Goal: Information Seeking & Learning: Learn about a topic

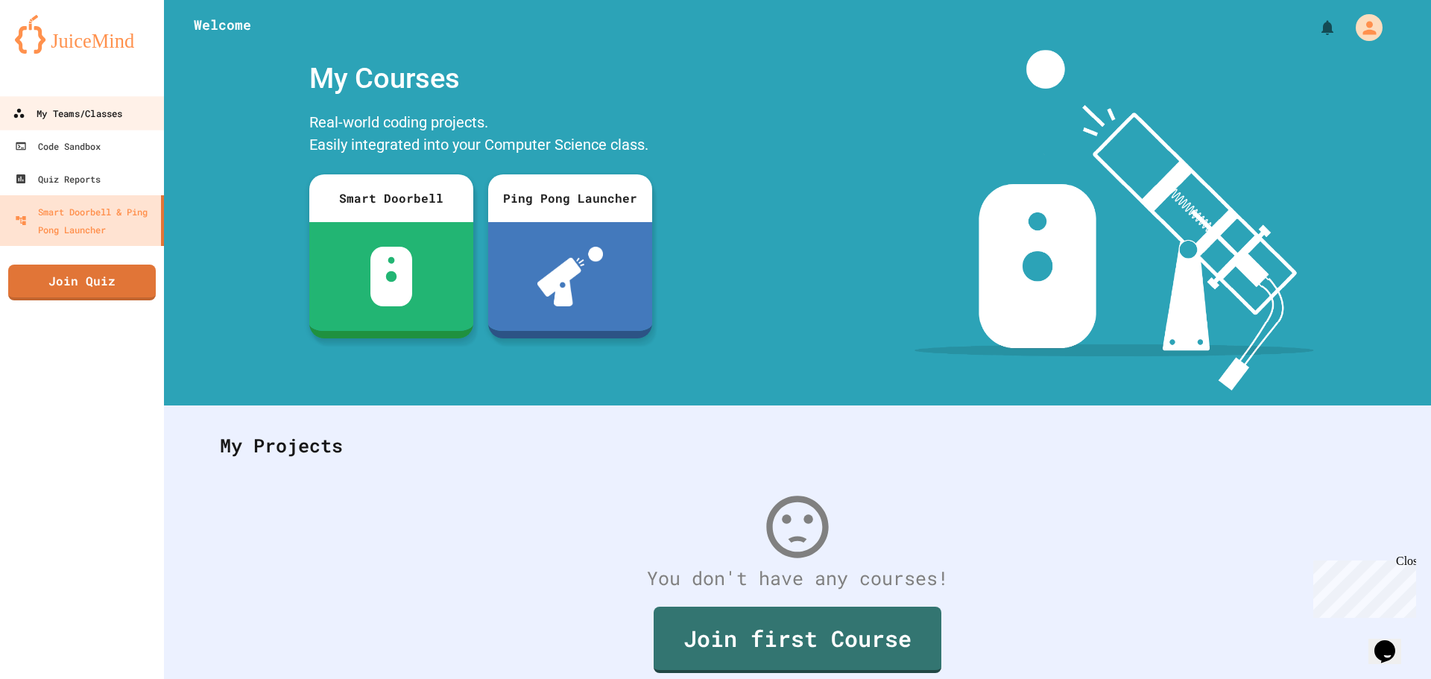
click at [103, 99] on link "My Teams/Classes" at bounding box center [82, 113] width 169 height 34
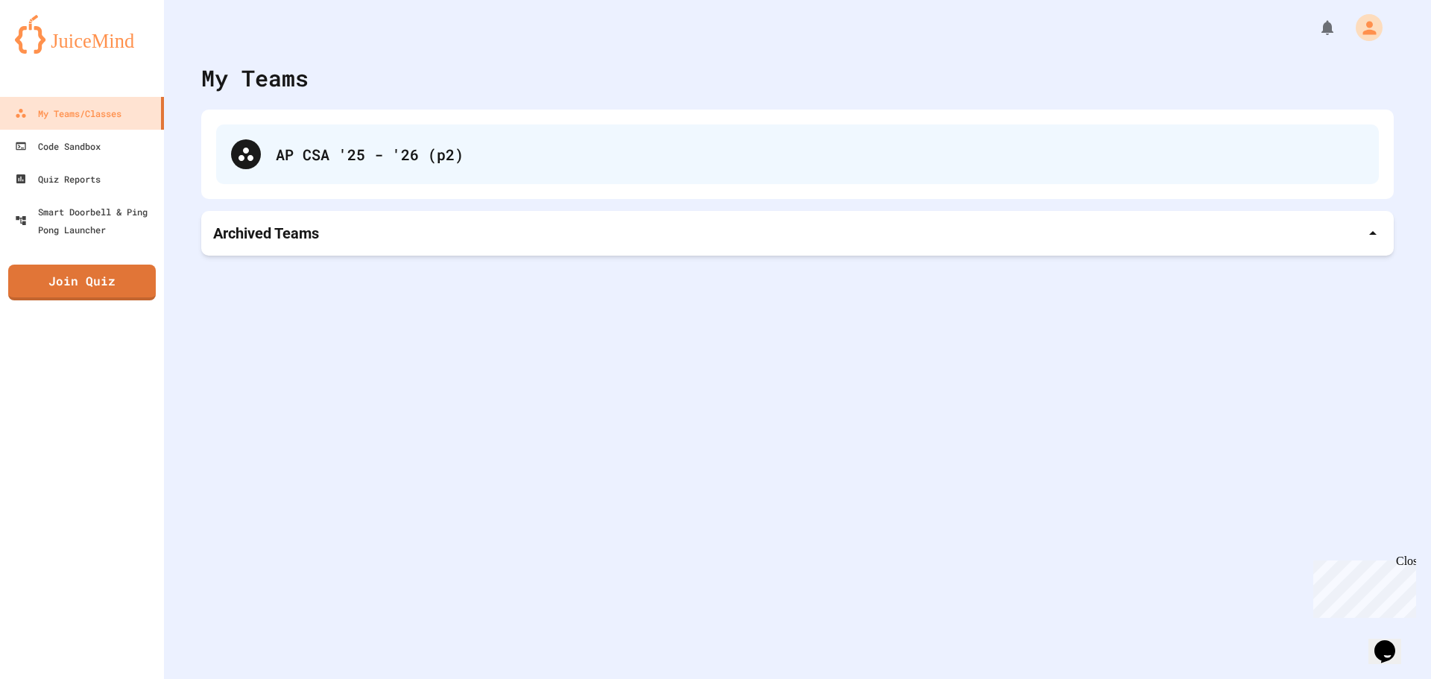
click at [311, 145] on div "AP CSA '25 - '26 (p2)" at bounding box center [820, 154] width 1088 height 22
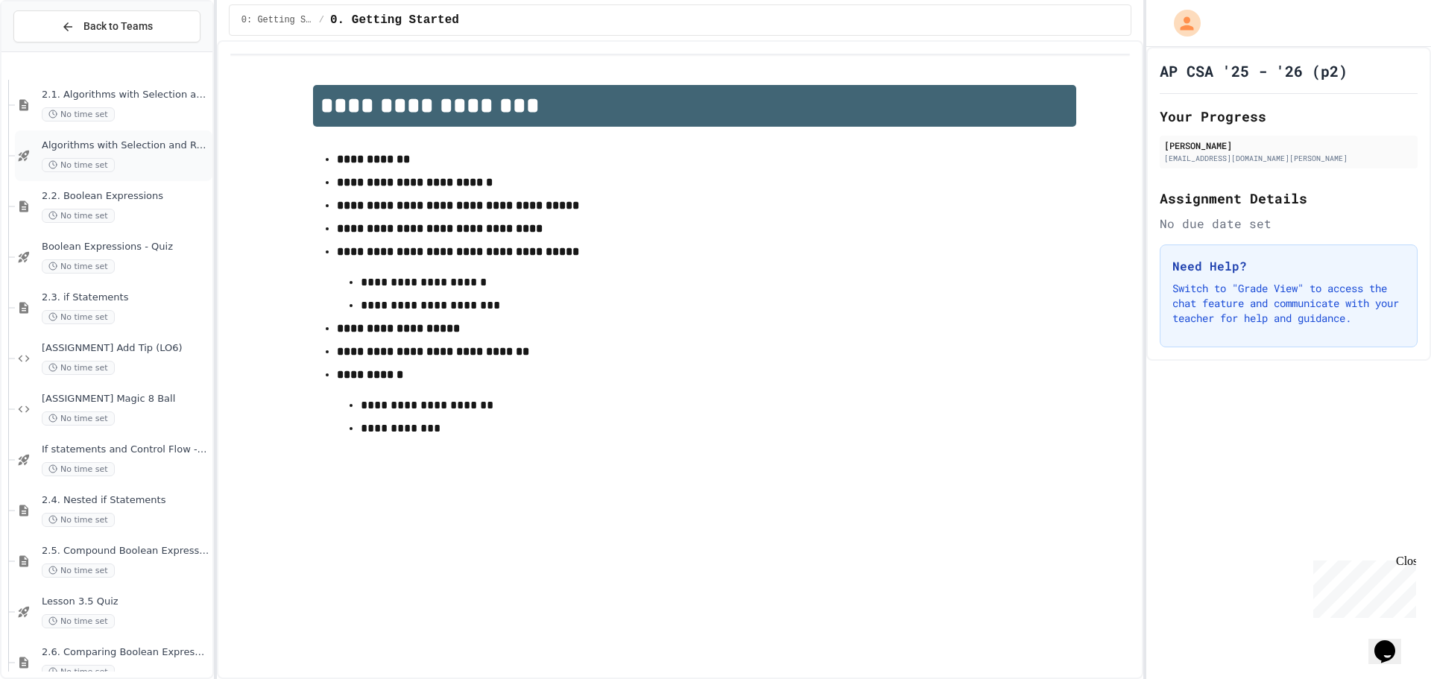
scroll to position [298, 0]
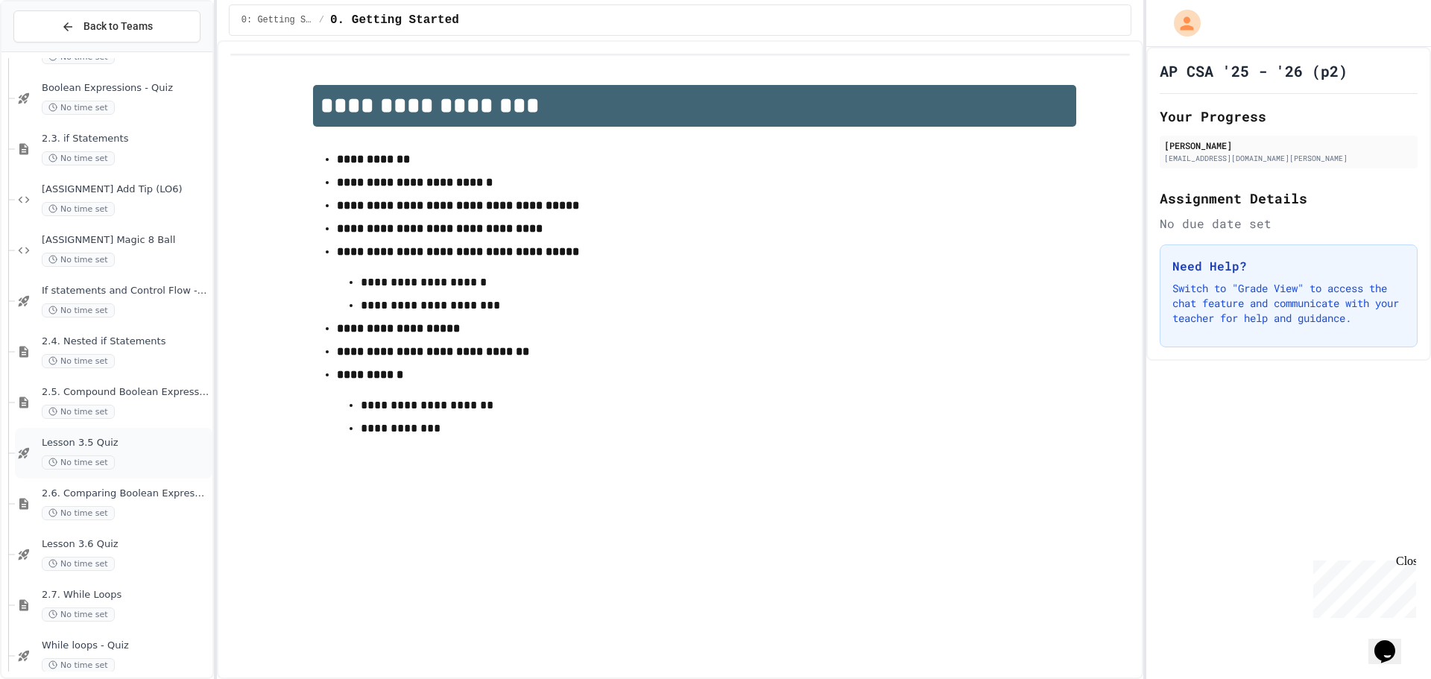
click at [121, 441] on span "Lesson 3.5 Quiz" at bounding box center [126, 443] width 168 height 13
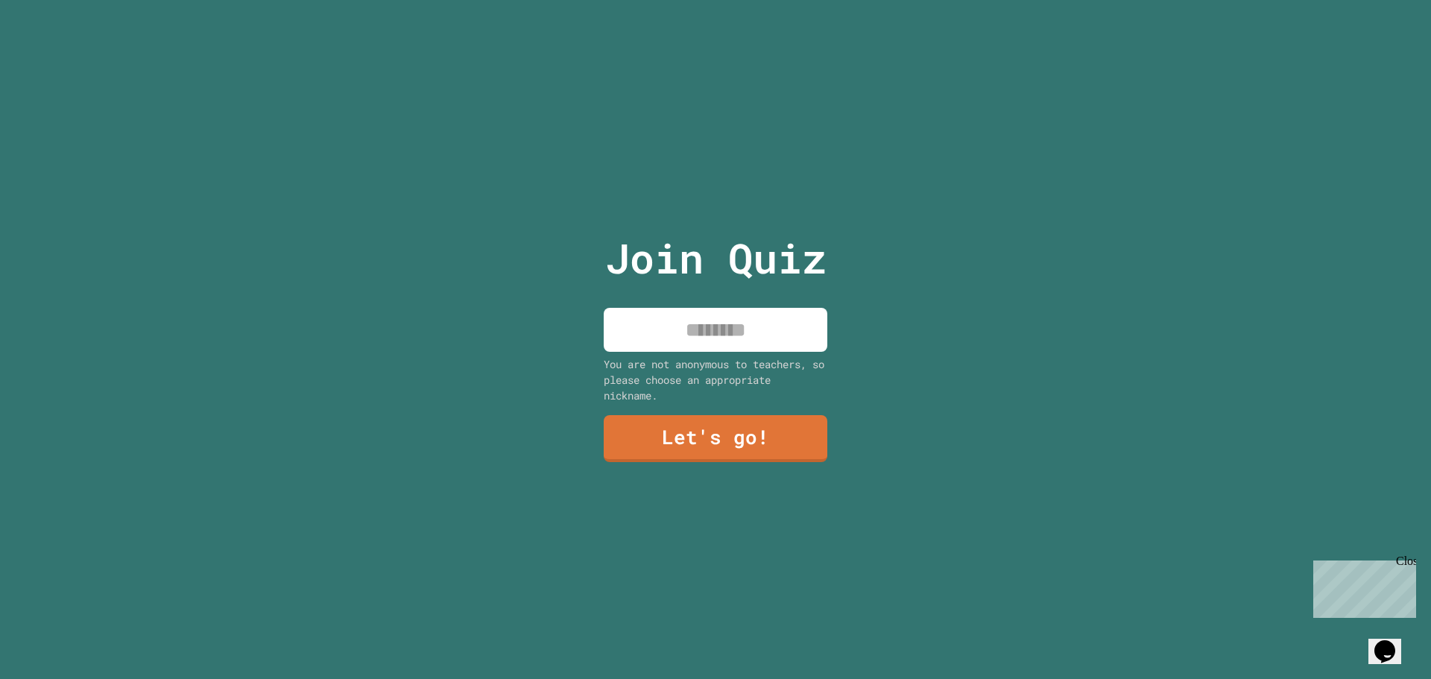
click at [703, 323] on input at bounding box center [716, 330] width 224 height 44
type input "****"
click at [719, 441] on link "Let's go!" at bounding box center [715, 436] width 211 height 49
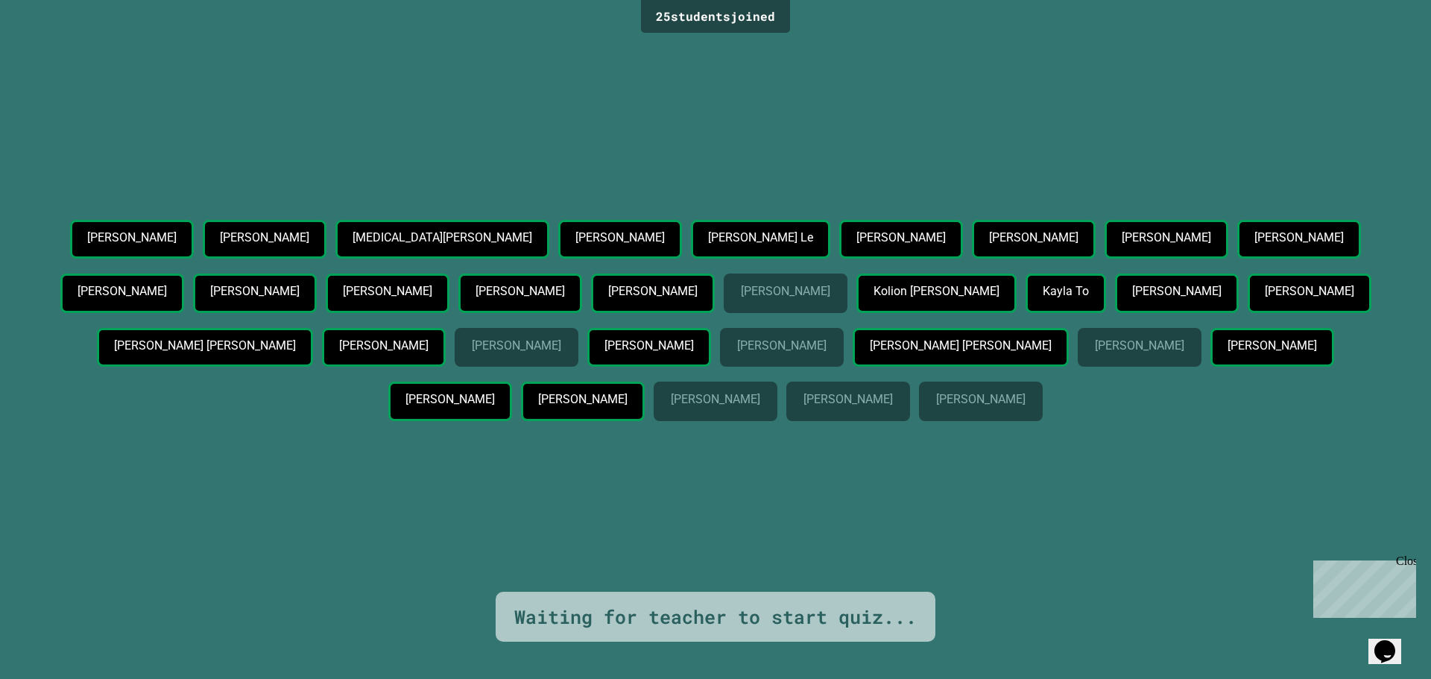
click at [1095, 352] on p "[PERSON_NAME]" at bounding box center [1139, 345] width 89 height 13
click at [737, 352] on p "[PERSON_NAME]" at bounding box center [781, 345] width 89 height 13
click at [1095, 352] on p "[PERSON_NAME]" at bounding box center [1139, 345] width 89 height 13
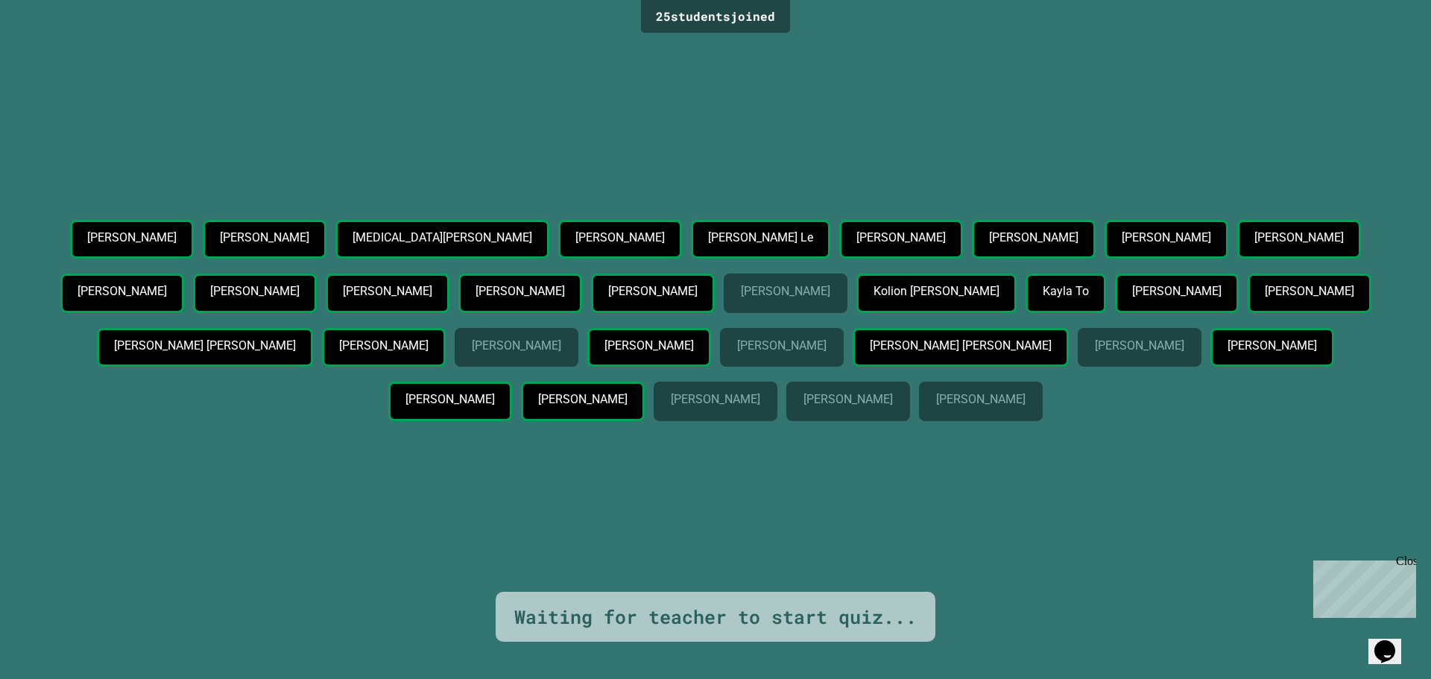
click at [936, 406] on p "[PERSON_NAME]" at bounding box center [980, 399] width 89 height 13
click at [759, 393] on p "[PERSON_NAME]" at bounding box center [715, 399] width 89 height 13
click at [560, 339] on p "[PERSON_NAME]" at bounding box center [516, 345] width 89 height 13
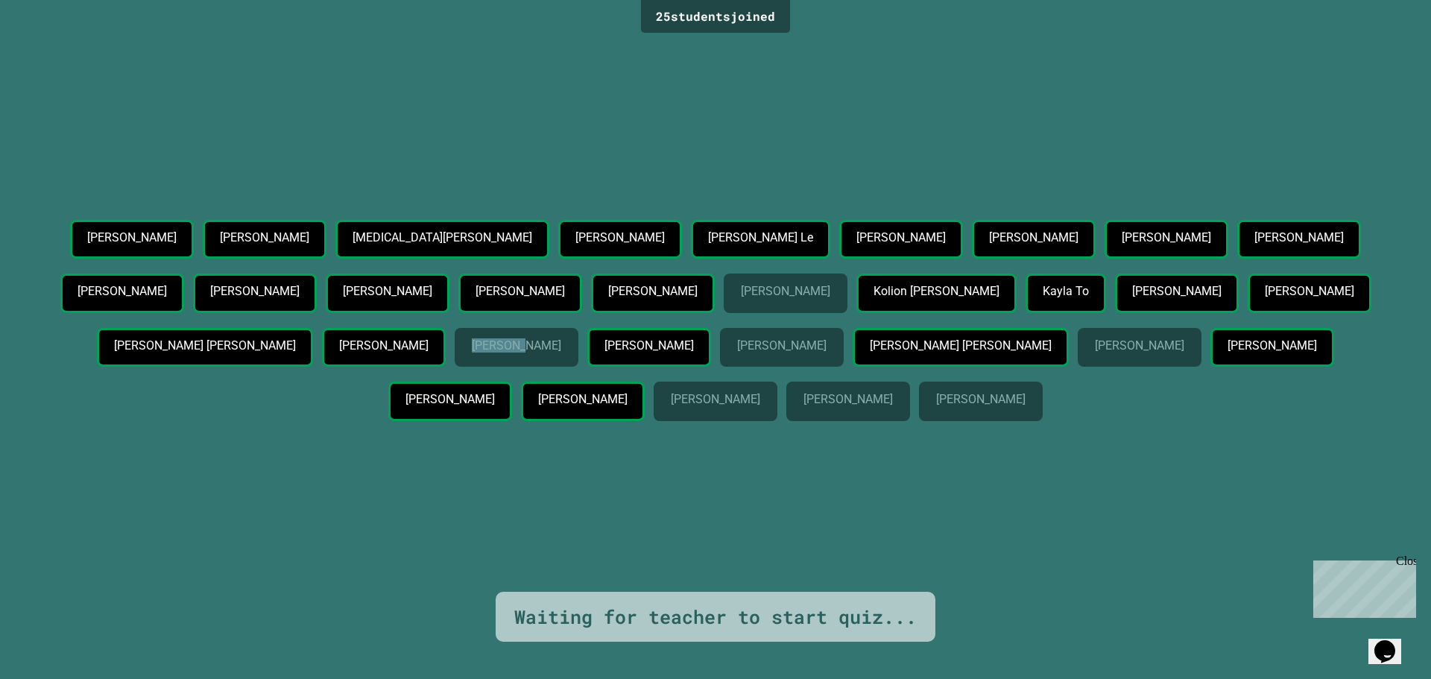
click at [560, 339] on p "[PERSON_NAME]" at bounding box center [516, 345] width 89 height 13
click at [829, 285] on p "[PERSON_NAME]" at bounding box center [785, 291] width 89 height 13
click at [892, 393] on p "[PERSON_NAME]" at bounding box center [847, 399] width 89 height 13
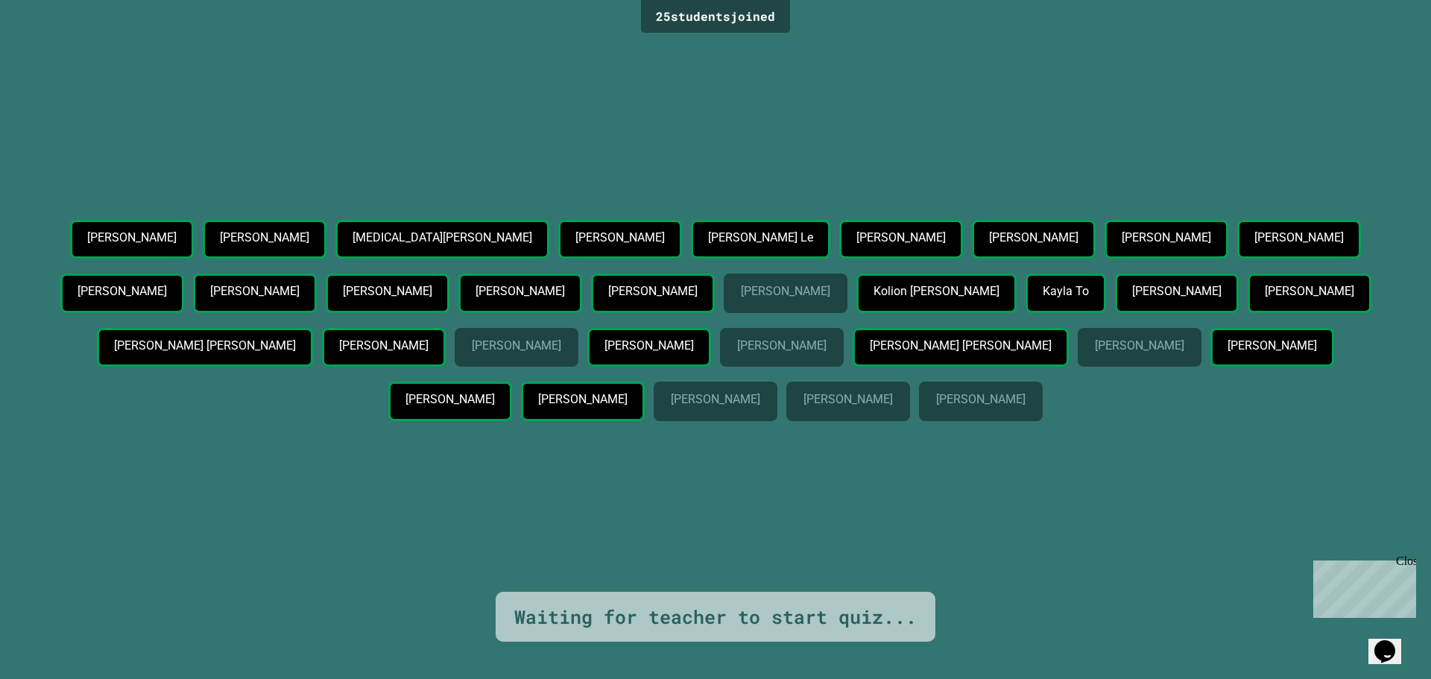
click at [829, 285] on p "[PERSON_NAME]" at bounding box center [785, 291] width 89 height 13
click at [560, 339] on p "[PERSON_NAME]" at bounding box center [516, 345] width 89 height 13
click at [759, 393] on p "[PERSON_NAME]" at bounding box center [715, 399] width 89 height 13
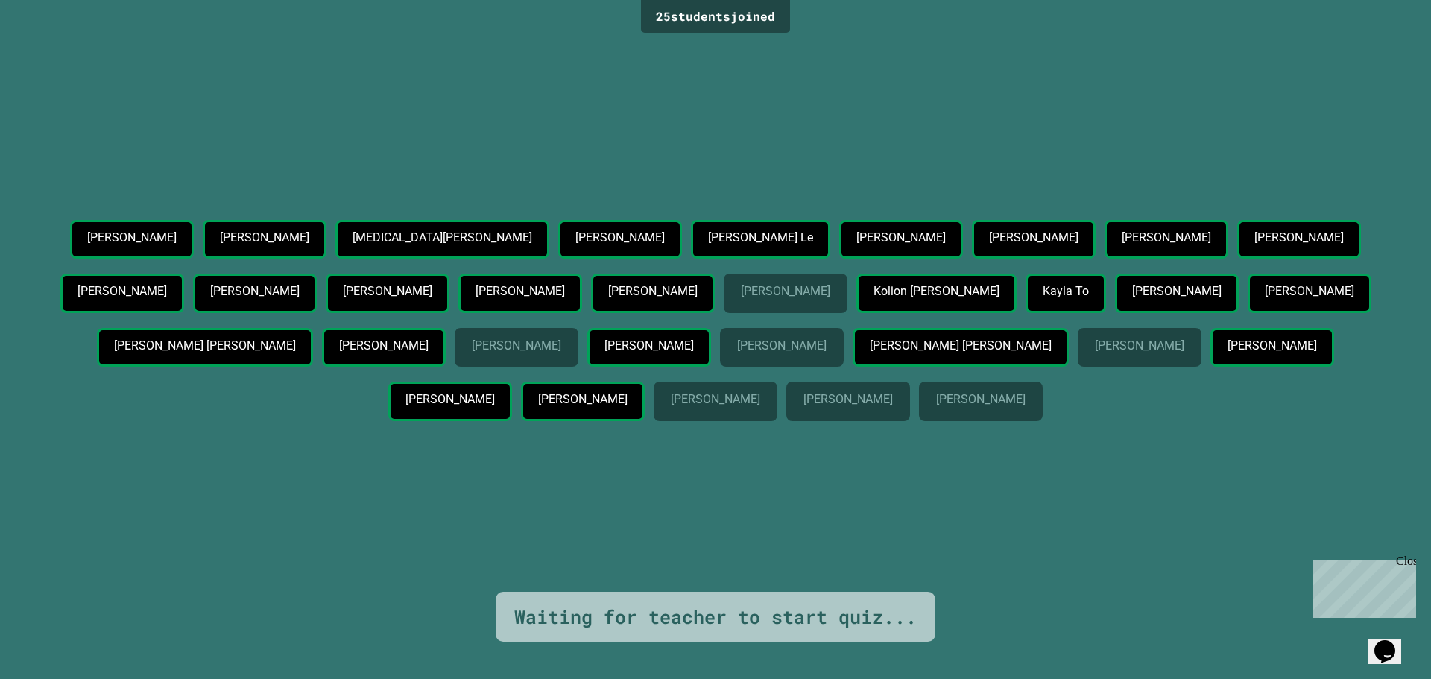
click at [759, 393] on p "[PERSON_NAME]" at bounding box center [715, 399] width 89 height 13
click at [560, 339] on p "[PERSON_NAME]" at bounding box center [516, 345] width 89 height 13
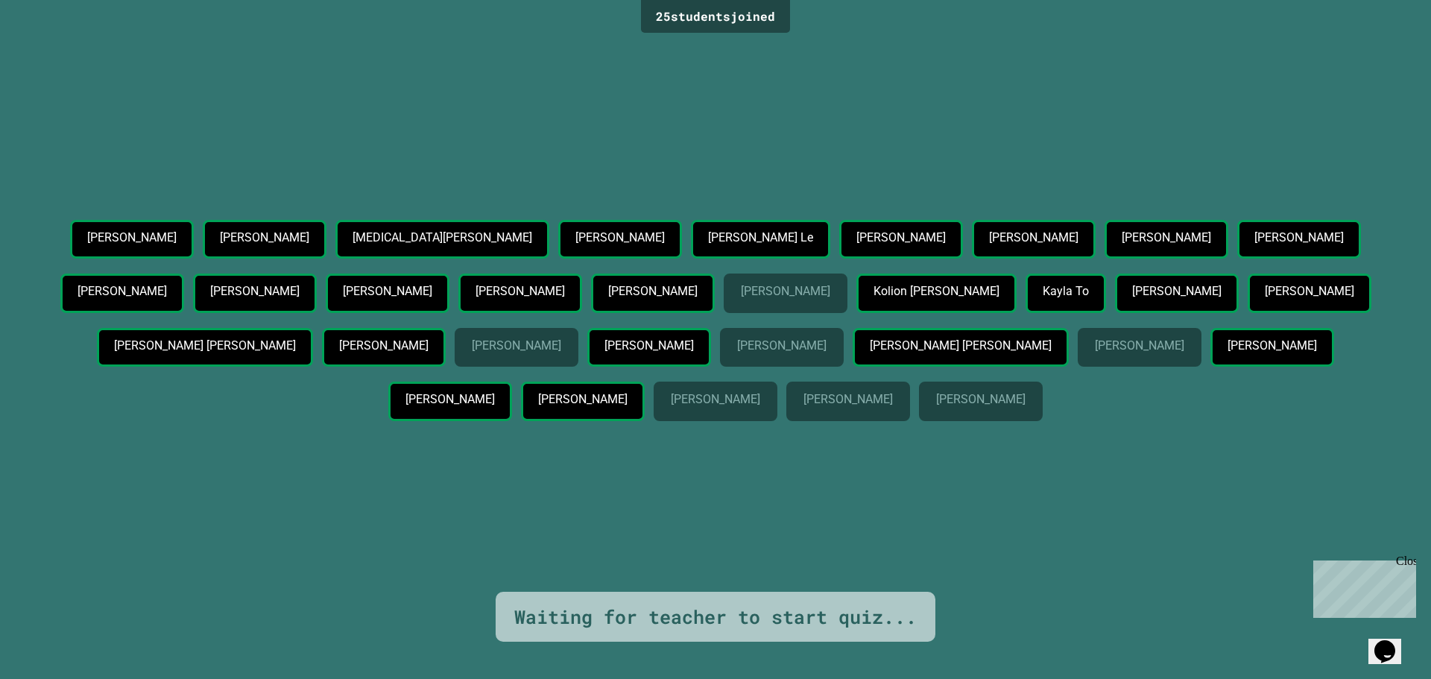
click at [560, 339] on p "[PERSON_NAME]" at bounding box center [516, 345] width 89 height 13
click at [892, 393] on p "[PERSON_NAME]" at bounding box center [847, 399] width 89 height 13
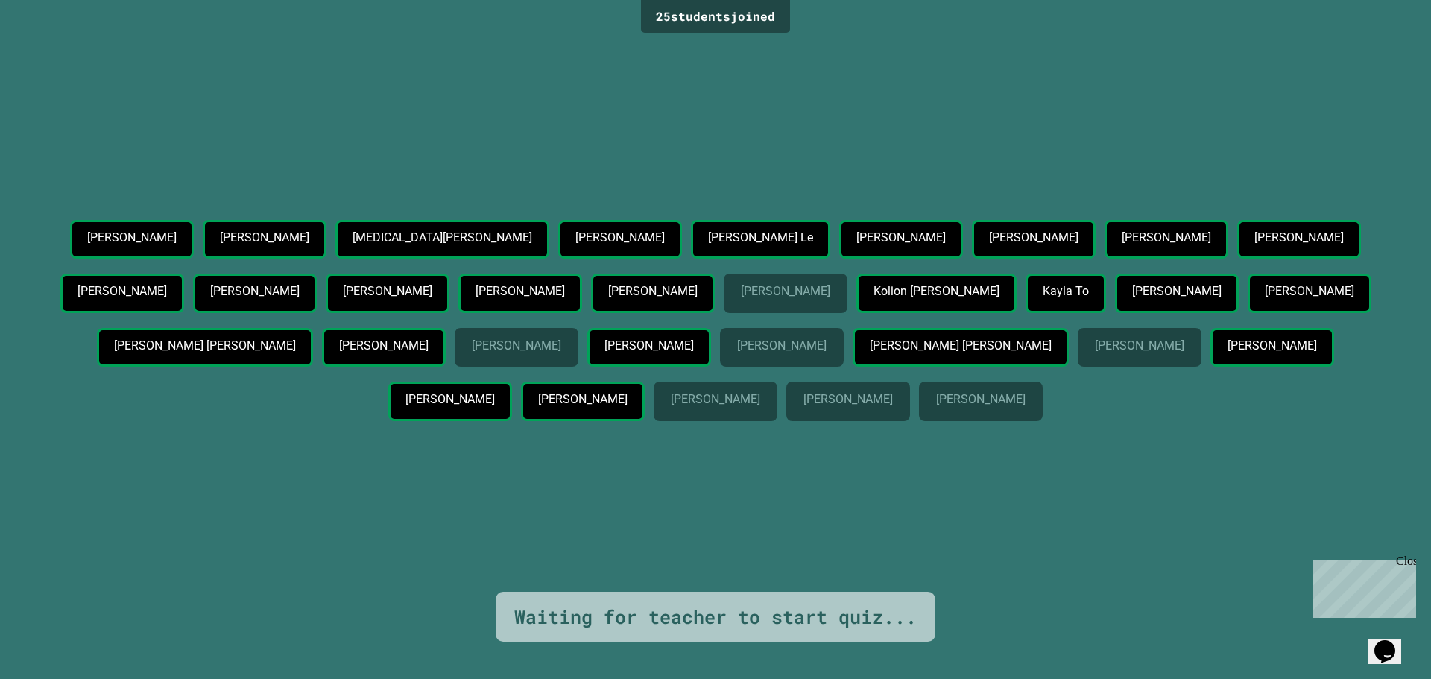
click at [892, 393] on p "[PERSON_NAME]" at bounding box center [847, 399] width 89 height 13
click at [1348, 427] on div "[PERSON_NAME] [PERSON_NAME] [MEDICAL_DATA][PERSON_NAME] [PERSON_NAME] [PERSON_N…" at bounding box center [715, 323] width 1356 height 207
click at [1407, 558] on div "Close" at bounding box center [1405, 563] width 19 height 19
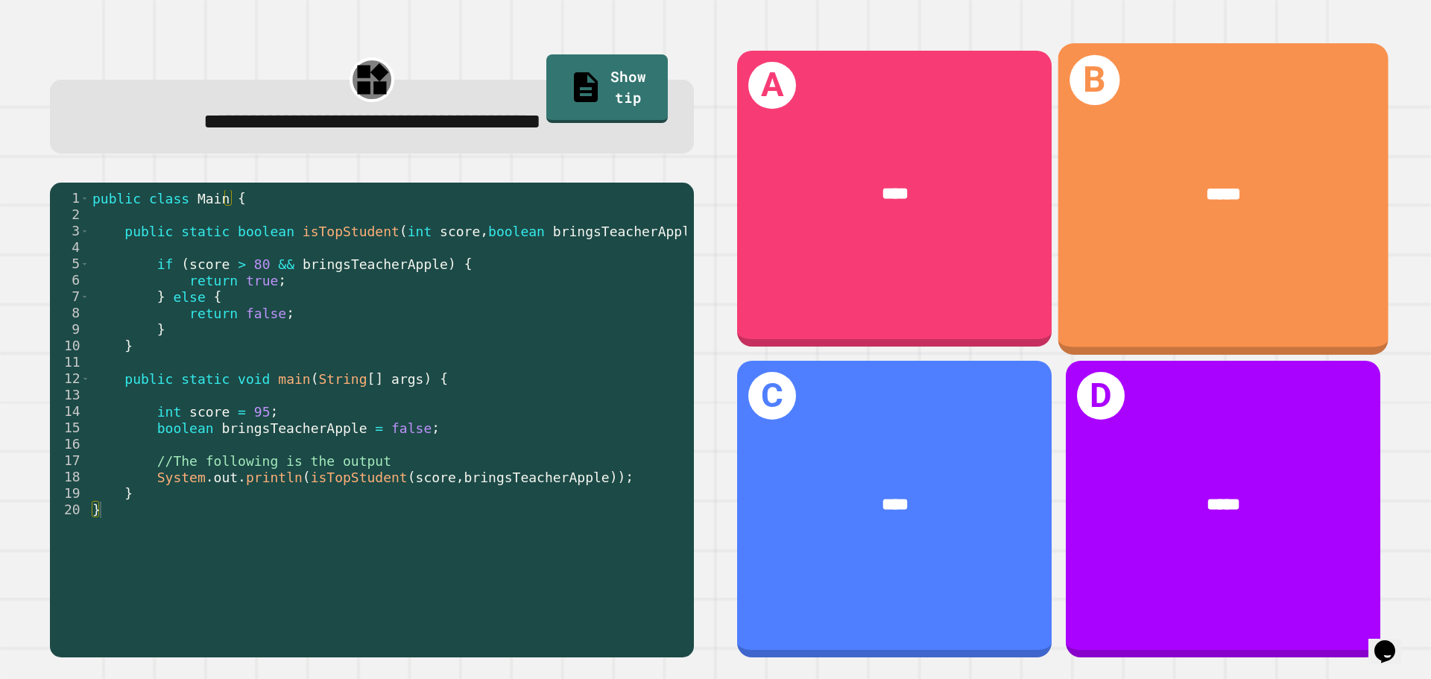
click at [1235, 207] on div "*****" at bounding box center [1223, 195] width 330 height 100
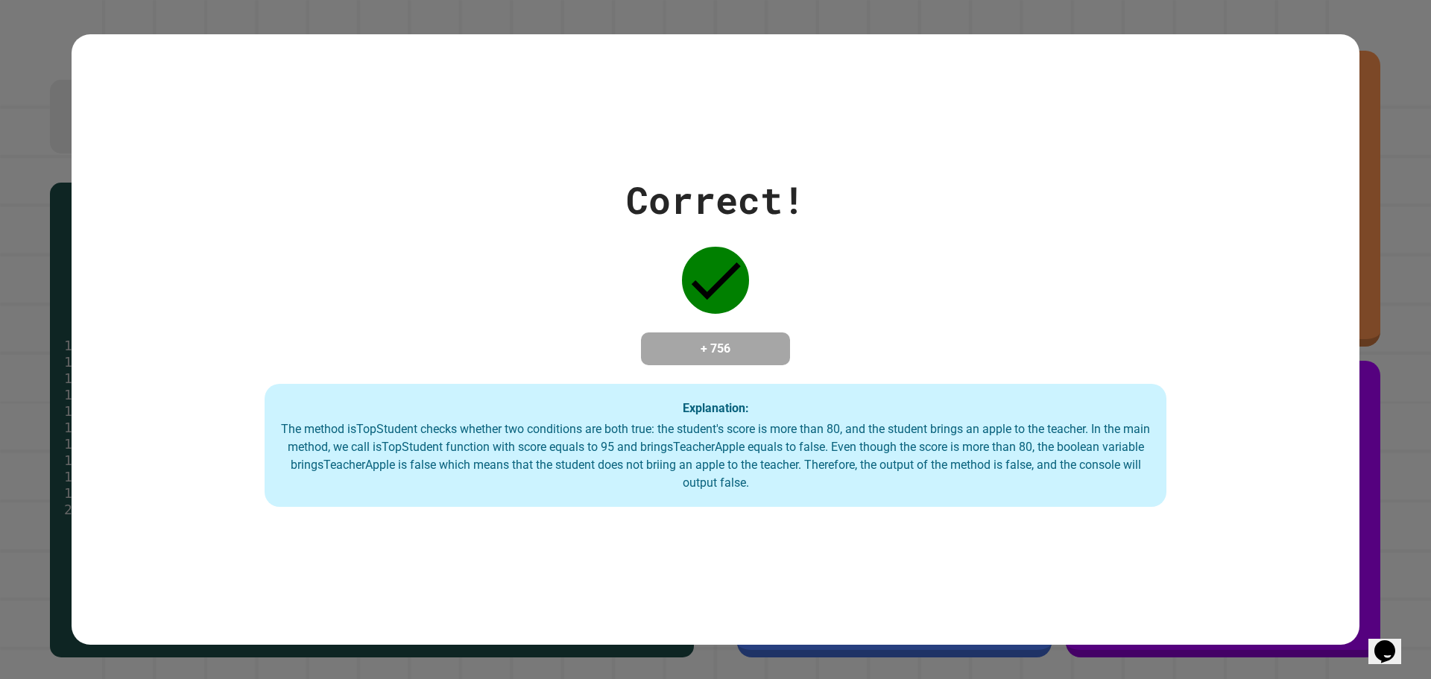
drag, startPoint x: 753, startPoint y: 385, endPoint x: 771, endPoint y: 481, distance: 97.2
drag, startPoint x: 771, startPoint y: 481, endPoint x: 712, endPoint y: 463, distance: 61.5
drag, startPoint x: 712, startPoint y: 463, endPoint x: 612, endPoint y: 423, distance: 108.1
drag, startPoint x: 612, startPoint y: 423, endPoint x: 600, endPoint y: 417, distance: 13.7
drag, startPoint x: 600, startPoint y: 417, endPoint x: 396, endPoint y: 423, distance: 203.5
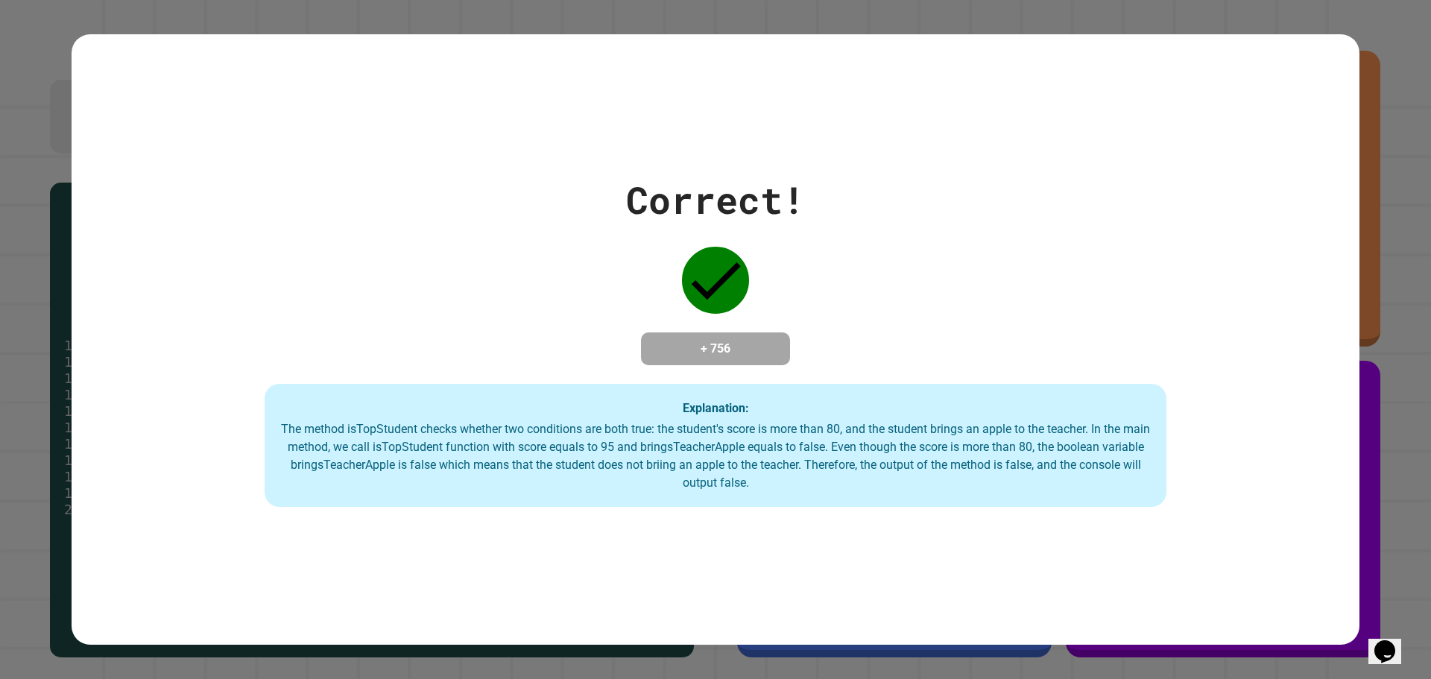
drag, startPoint x: 396, startPoint y: 423, endPoint x: 432, endPoint y: 505, distance: 89.4
drag, startPoint x: 432, startPoint y: 505, endPoint x: 639, endPoint y: 518, distance: 207.5
drag, startPoint x: 1006, startPoint y: 292, endPoint x: 1028, endPoint y: 276, distance: 27.3
drag, startPoint x: 856, startPoint y: 314, endPoint x: 810, endPoint y: 307, distance: 46.8
drag, startPoint x: 810, startPoint y: 307, endPoint x: 458, endPoint y: 320, distance: 351.9
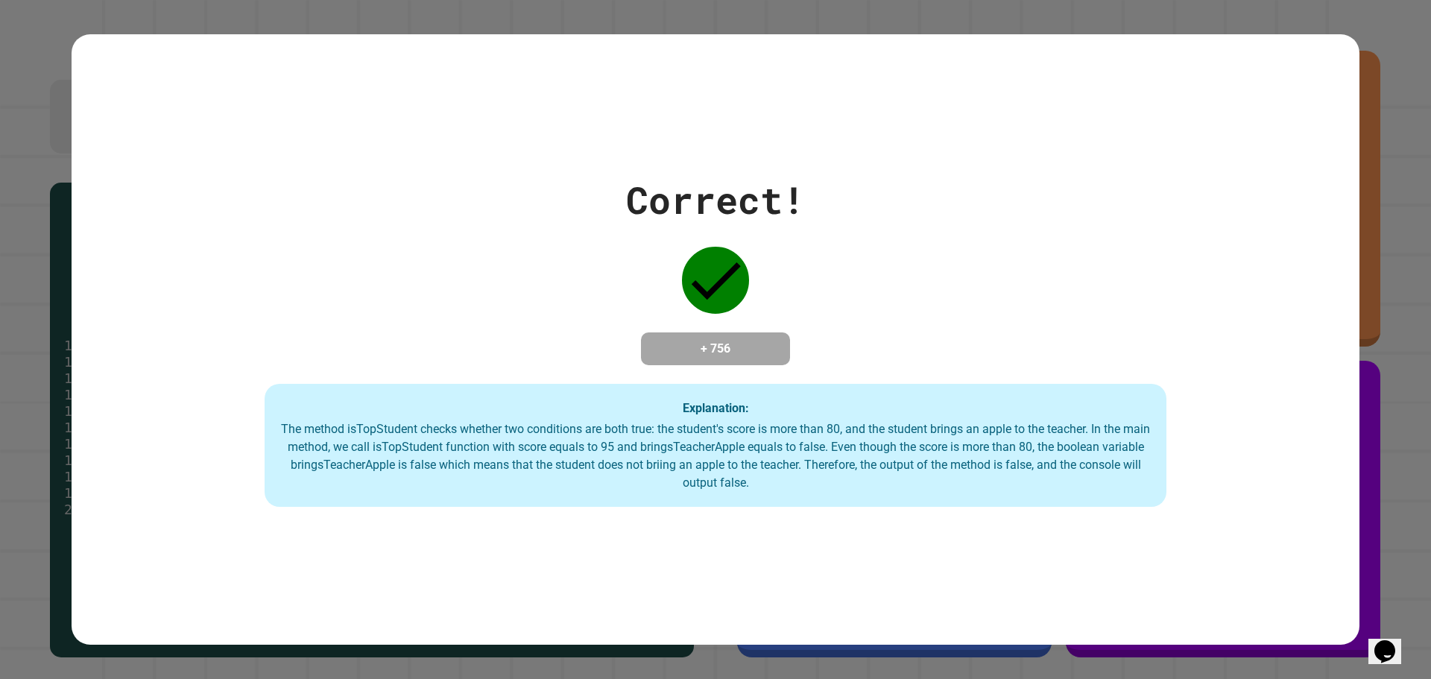
drag, startPoint x: 458, startPoint y: 320, endPoint x: 485, endPoint y: 406, distance: 89.8
drag, startPoint x: 485, startPoint y: 406, endPoint x: 599, endPoint y: 316, distance: 145.3
drag, startPoint x: 599, startPoint y: 316, endPoint x: 712, endPoint y: 265, distance: 124.1
drag, startPoint x: 712, startPoint y: 265, endPoint x: 1011, endPoint y: 261, distance: 298.8
drag, startPoint x: 1011, startPoint y: 261, endPoint x: 852, endPoint y: 478, distance: 269.1
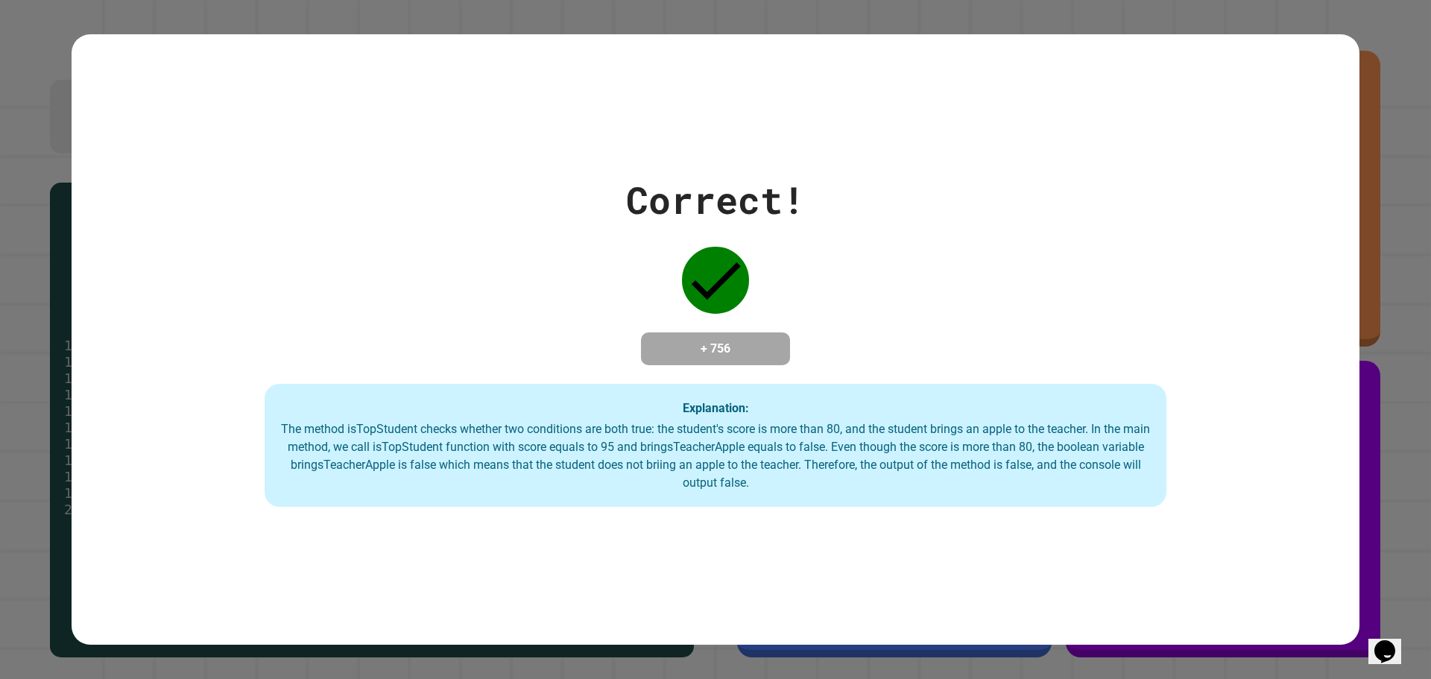
drag, startPoint x: 852, startPoint y: 478, endPoint x: 768, endPoint y: 418, distance: 102.6
drag, startPoint x: 1062, startPoint y: 299, endPoint x: 1075, endPoint y: 299, distance: 13.4
drag, startPoint x: 1002, startPoint y: 483, endPoint x: 805, endPoint y: 209, distance: 336.9
click at [805, 209] on div "Correct! + 756 Explanation: The method isTopStudent checks whether two conditio…" at bounding box center [716, 339] width 1288 height 335
drag, startPoint x: 805, startPoint y: 209, endPoint x: 679, endPoint y: 216, distance: 126.8
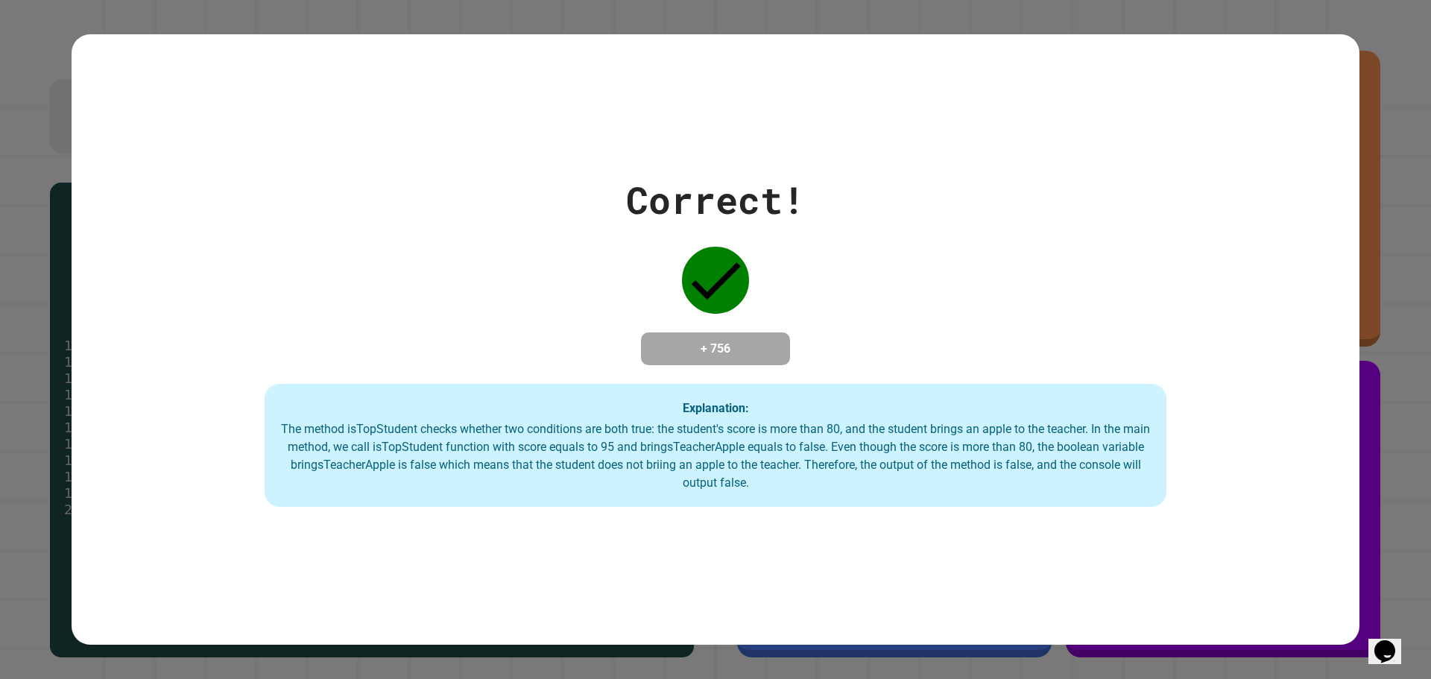
click at [680, 215] on div "Correct! + 756 Explanation: The method isTopStudent checks whether two conditio…" at bounding box center [716, 339] width 1288 height 335
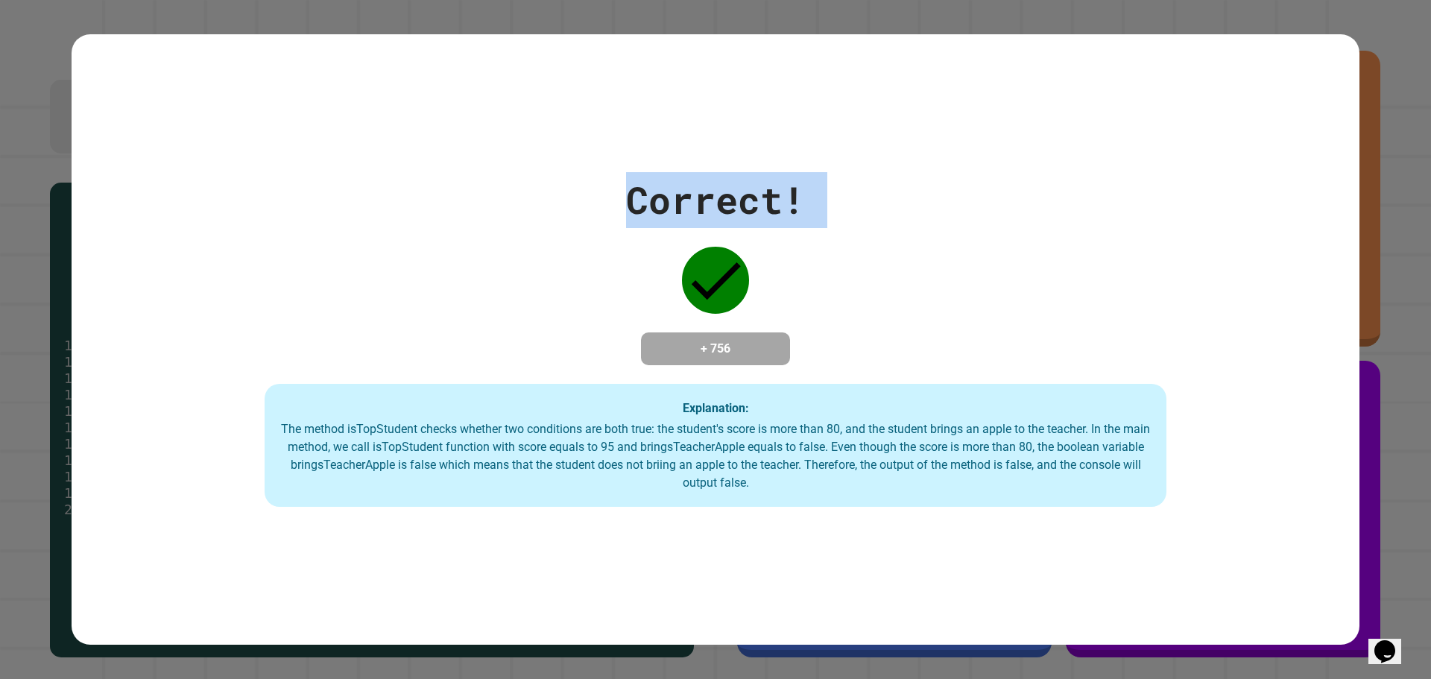
drag, startPoint x: 679, startPoint y: 216, endPoint x: 539, endPoint y: 378, distance: 213.4
click at [557, 356] on div "Correct! + 756 Explanation: The method isTopStudent checks whether two conditio…" at bounding box center [716, 339] width 1288 height 335
click at [276, 413] on div "Explanation: The method isTopStudent checks whether two conditions are both tru…" at bounding box center [716, 446] width 902 height 124
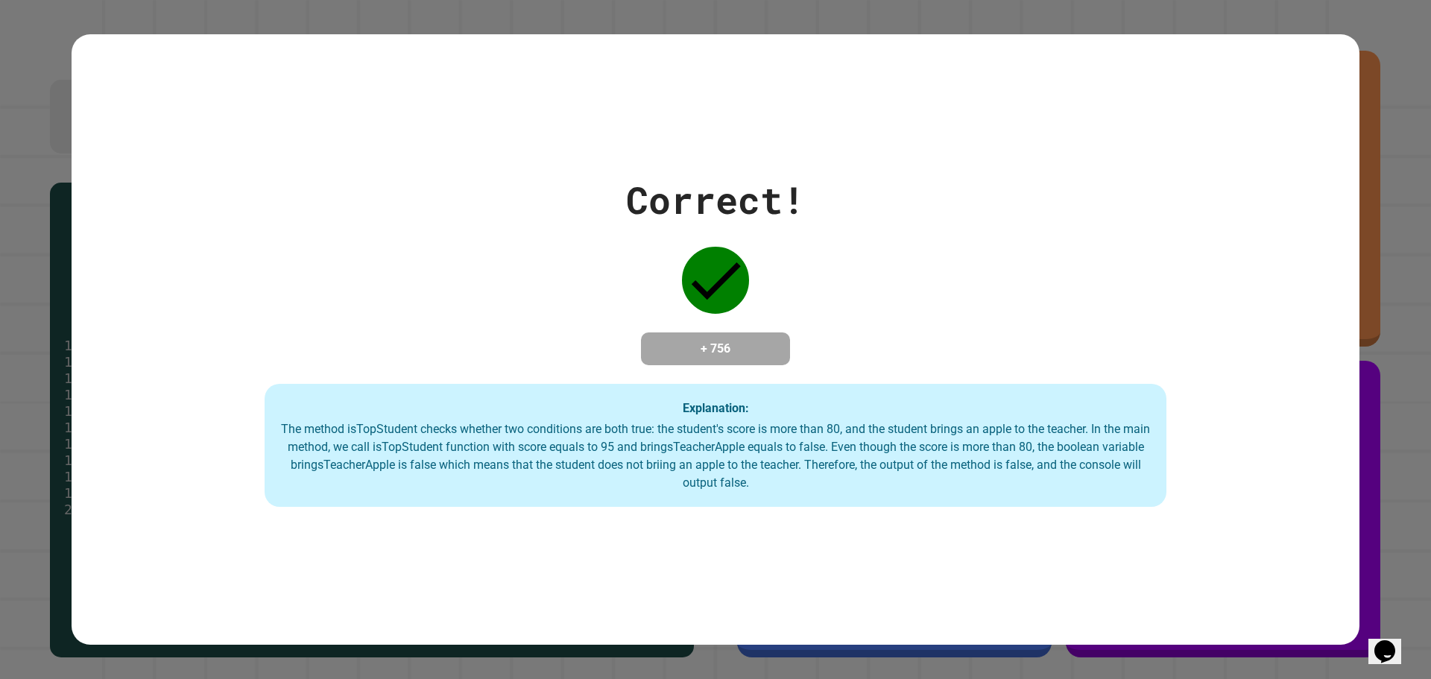
click at [225, 251] on div "Correct! + 756 Explanation: The method isTopStudent checks whether two conditio…" at bounding box center [716, 339] width 1288 height 335
click at [827, 216] on div "Correct! + 756 Explanation: The method isTopStudent checks whether two conditio…" at bounding box center [716, 339] width 1288 height 335
drag, startPoint x: 817, startPoint y: 216, endPoint x: 352, endPoint y: 299, distance: 473.0
click at [732, 177] on div "Correct!" at bounding box center [715, 200] width 179 height 56
drag, startPoint x: 732, startPoint y: 177, endPoint x: 1206, endPoint y: 180, distance: 473.1
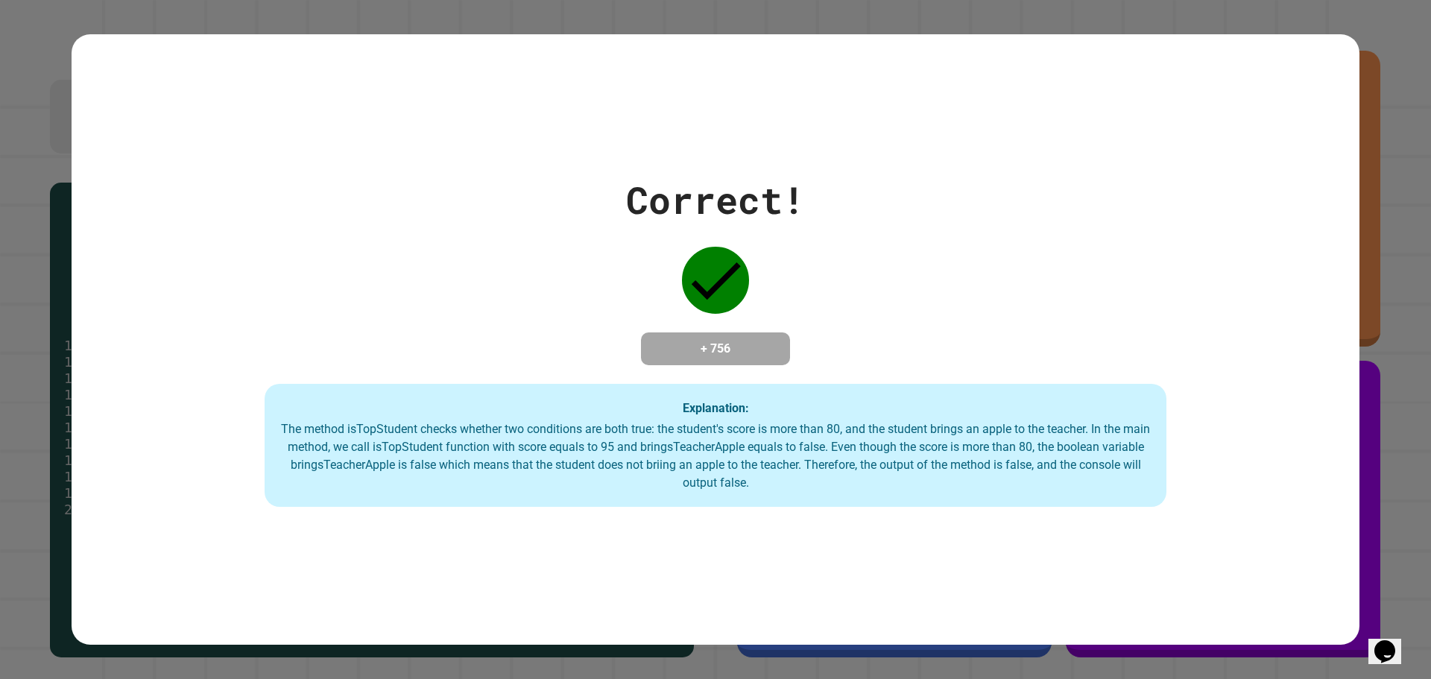
click at [1206, 180] on div "Correct! + 756 Explanation: The method isTopStudent checks whether two conditio…" at bounding box center [716, 339] width 1288 height 335
click at [282, 321] on div "Correct! + 756 Explanation: The method isTopStudent checks whether two conditio…" at bounding box center [716, 339] width 1288 height 335
click at [472, 83] on div "Correct! + 756 Explanation: The method isTopStudent checks whether two conditio…" at bounding box center [716, 339] width 1288 height 611
click at [857, 191] on div "Correct! + 756 Explanation: The method isTopStudent checks whether two conditio…" at bounding box center [716, 339] width 1288 height 335
click at [714, 287] on icon at bounding box center [715, 280] width 67 height 67
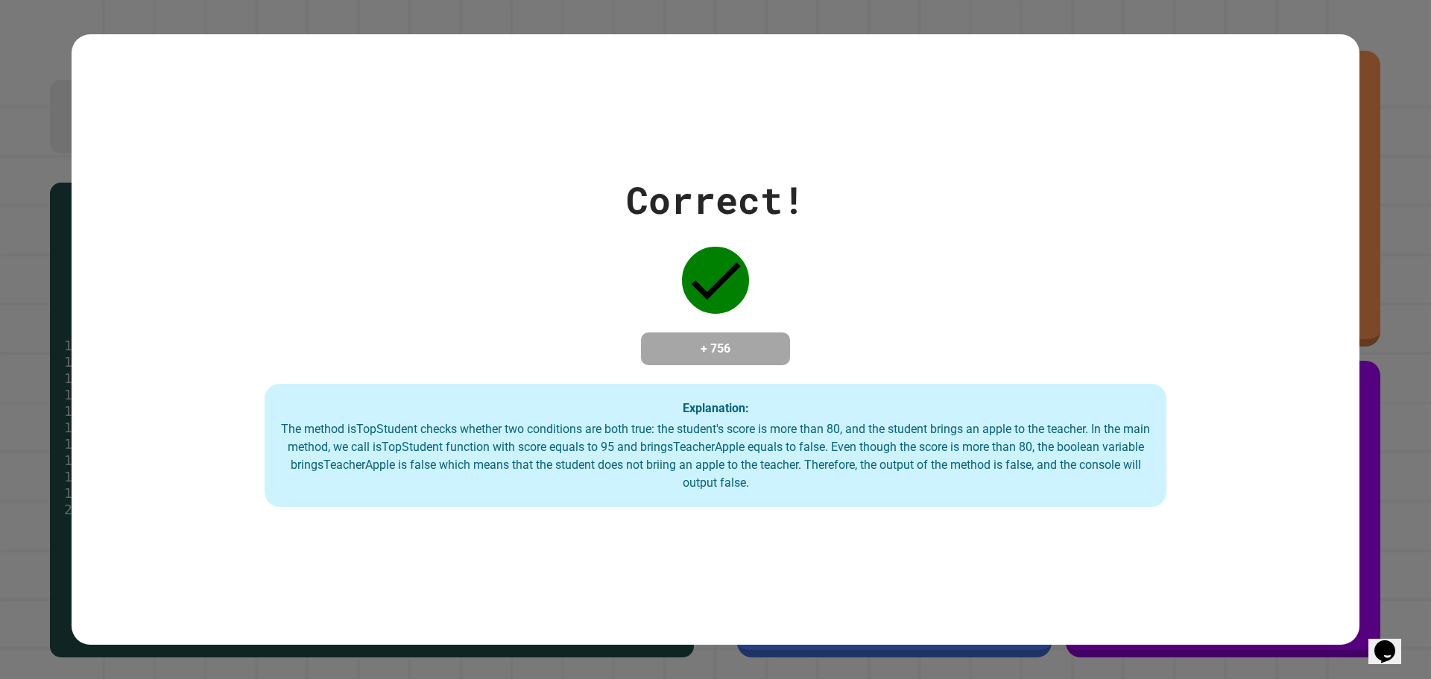
click at [554, 326] on div "Correct! + 756 Explanation: The method isTopStudent checks whether two conditio…" at bounding box center [716, 339] width 1288 height 335
click at [417, 276] on div "Correct! + 756 Explanation: The method isTopStudent checks whether two conditio…" at bounding box center [716, 339] width 1288 height 335
click at [302, 181] on div "Correct! + 756 Explanation: The method isTopStudent checks whether two conditio…" at bounding box center [716, 339] width 1288 height 335
click at [212, 403] on div "Correct! + 756 Explanation: The method isTopStudent checks whether two conditio…" at bounding box center [716, 339] width 1288 height 335
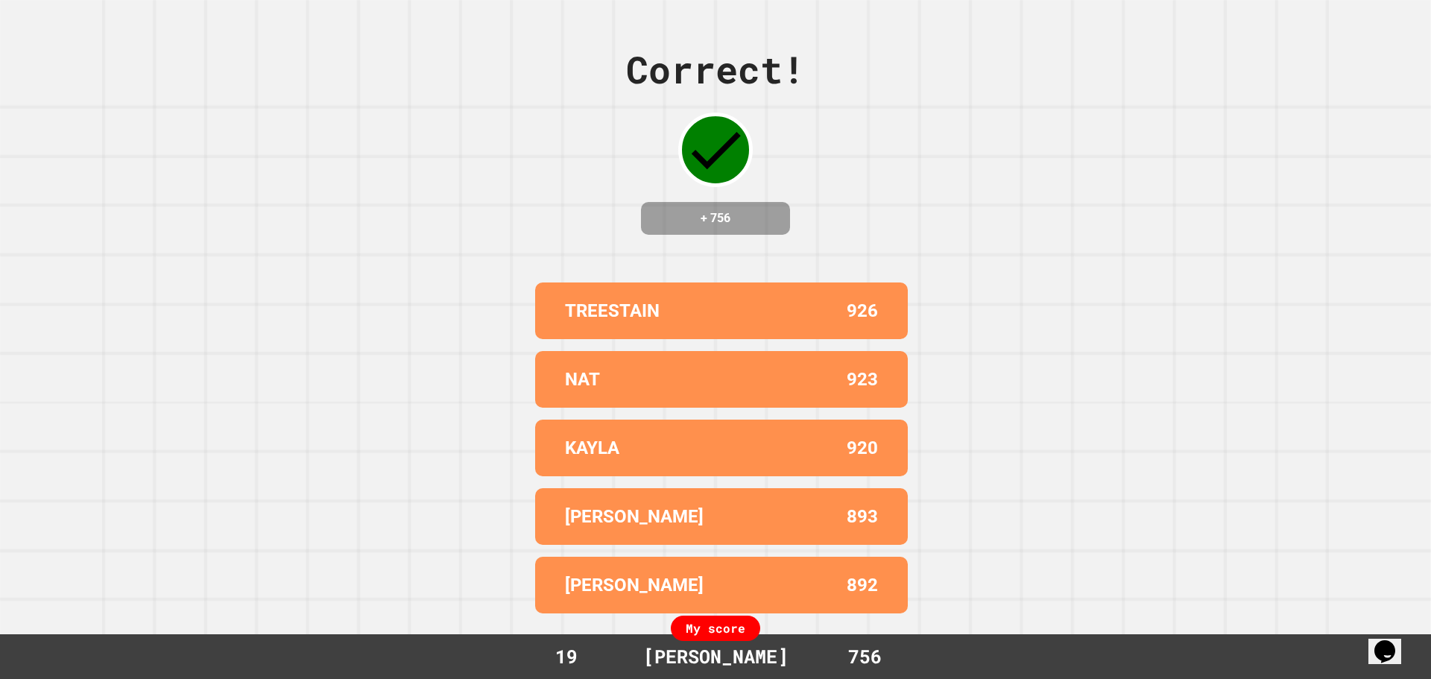
click at [991, 257] on div "Correct! + 756 TREESTAIN 926 NAT 923 KAYLA 920 [PERSON_NAME] 893 [PERSON_NAME] …" at bounding box center [715, 339] width 1431 height 679
drag, startPoint x: 991, startPoint y: 257, endPoint x: 968, endPoint y: 224, distance: 40.7
click at [968, 224] on div "Correct! + 756 TREESTAIN 926 NAT 923 KAYLA 920 [PERSON_NAME] 893 [PERSON_NAME] …" at bounding box center [715, 339] width 1431 height 679
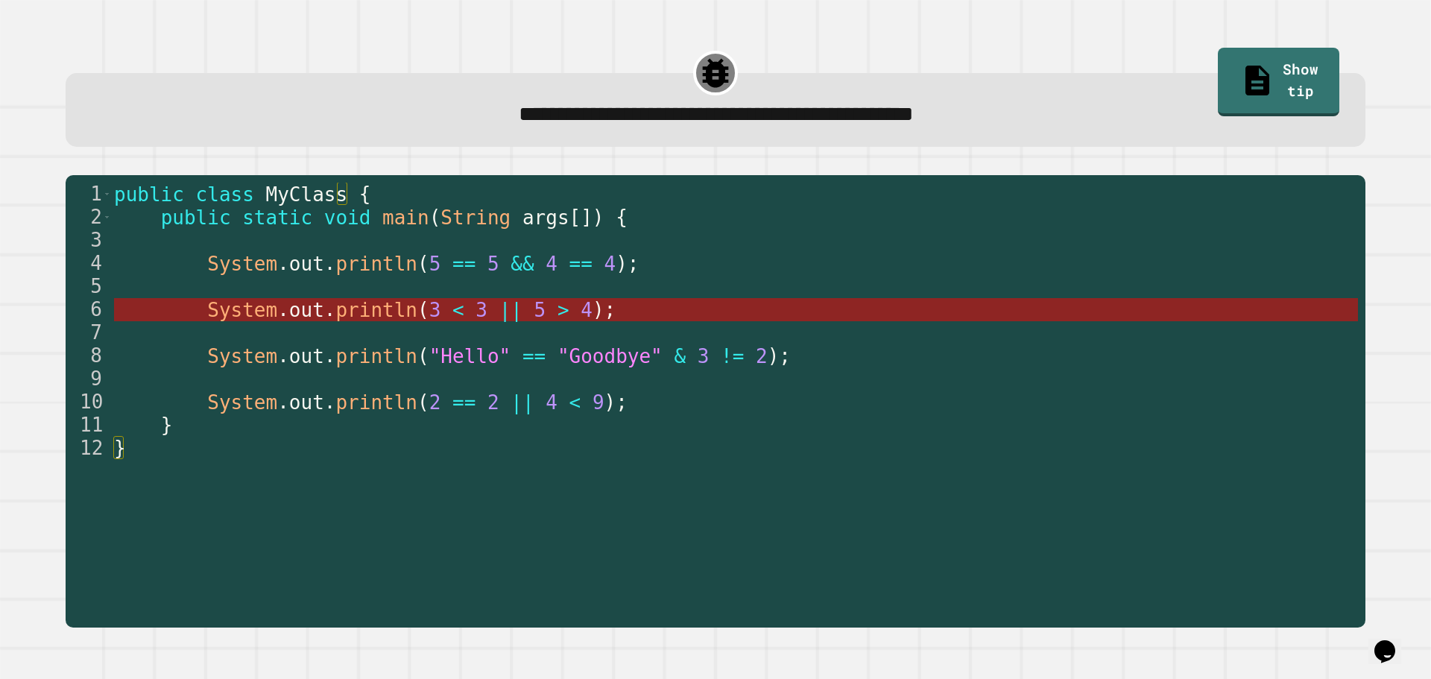
click at [452, 317] on span "<" at bounding box center [458, 310] width 12 height 22
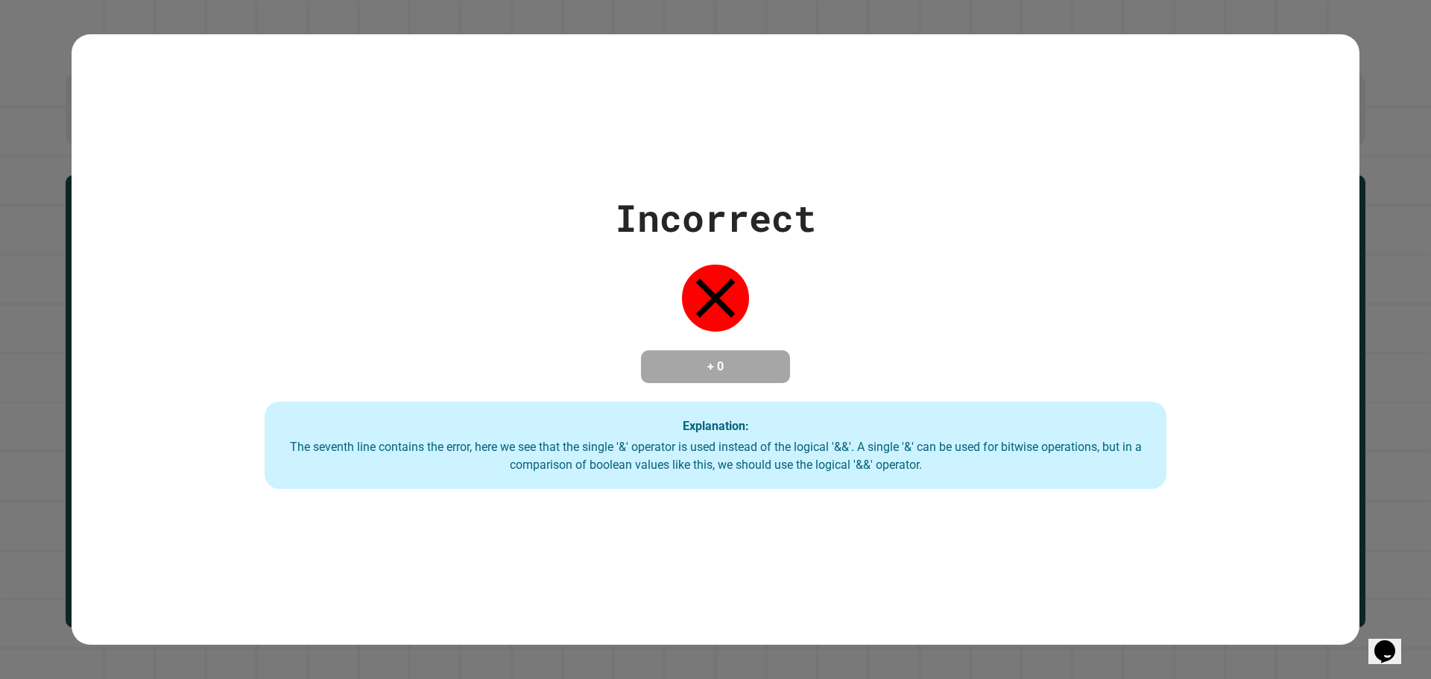
click at [938, 461] on div "The seventh line contains the error, here we see that the single '&' operator i…" at bounding box center [715, 456] width 872 height 36
click at [898, 448] on div "The seventh line contains the error, here we see that the single '&' operator i…" at bounding box center [715, 456] width 872 height 36
click at [819, 478] on div "Explanation: The seventh line contains the error, here we see that the single '…" at bounding box center [716, 446] width 902 height 88
click at [816, 478] on div "Explanation: The seventh line contains the error, here we see that the single '…" at bounding box center [716, 446] width 902 height 88
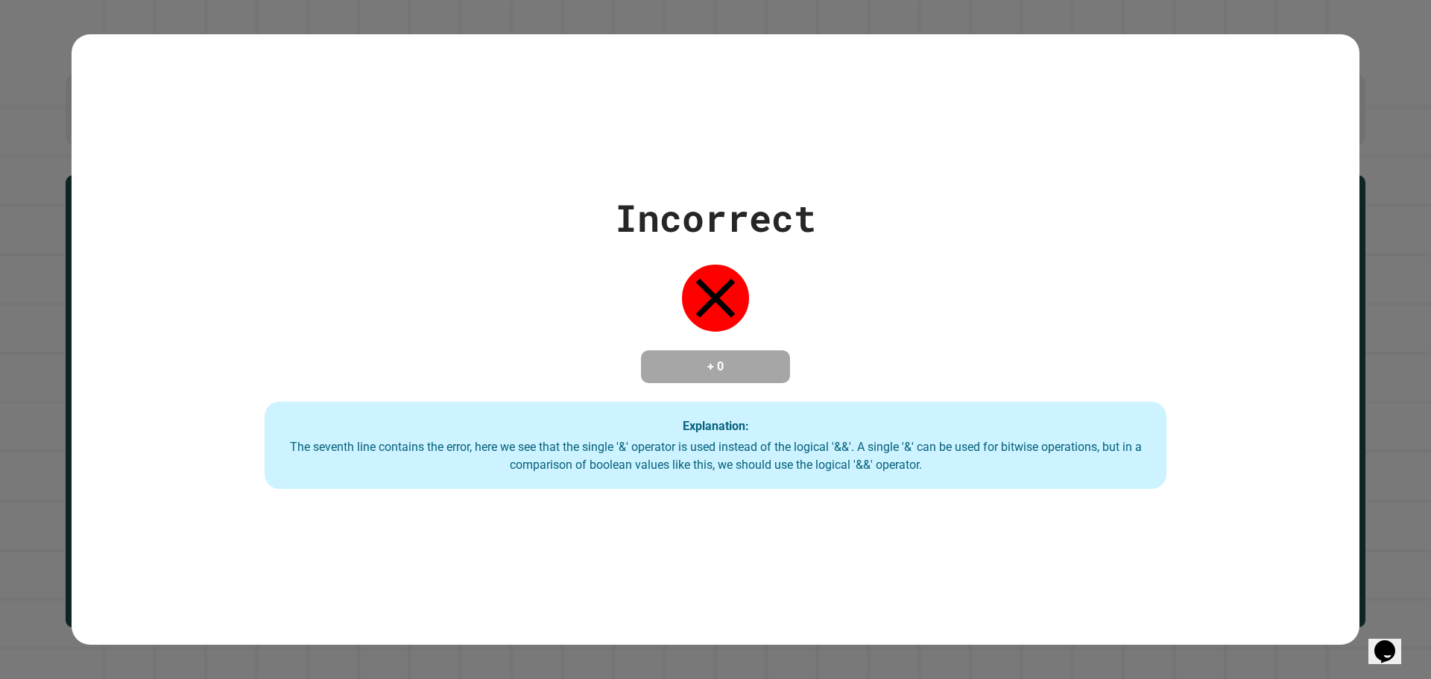
click at [794, 467] on div "The seventh line contains the error, here we see that the single '&' operator i…" at bounding box center [715, 456] width 872 height 36
click at [744, 448] on div "The seventh line contains the error, here we see that the single '&' operator i…" at bounding box center [715, 456] width 872 height 36
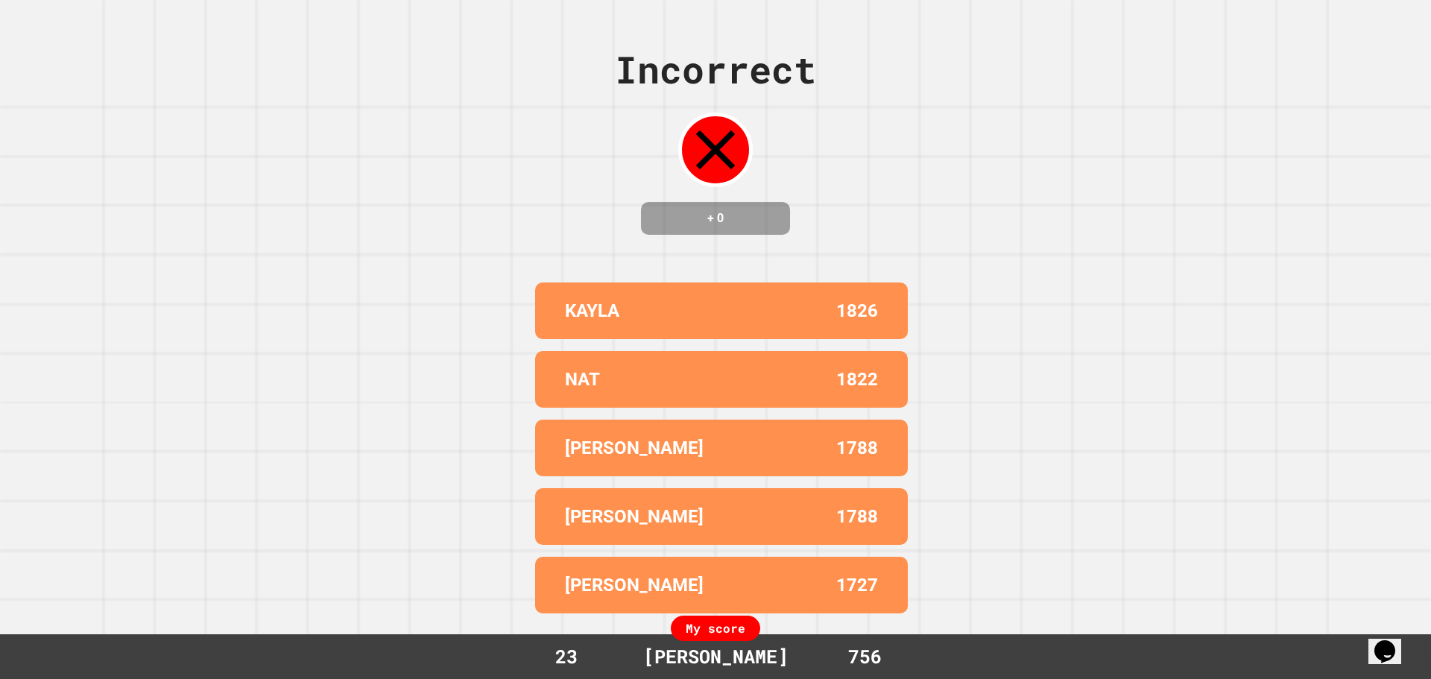
click at [647, 466] on div "[PERSON_NAME] 1826 NAT 1822 [PERSON_NAME] 1788 [PERSON_NAME] 1788 [PERSON_NAME]…" at bounding box center [715, 447] width 373 height 343
click at [753, 473] on div "[PERSON_NAME] 1826 NAT 1822 [PERSON_NAME] 1788 [PERSON_NAME] 1788 [PERSON_NAME]…" at bounding box center [715, 447] width 373 height 343
click at [617, 503] on p "[PERSON_NAME]" at bounding box center [634, 516] width 139 height 27
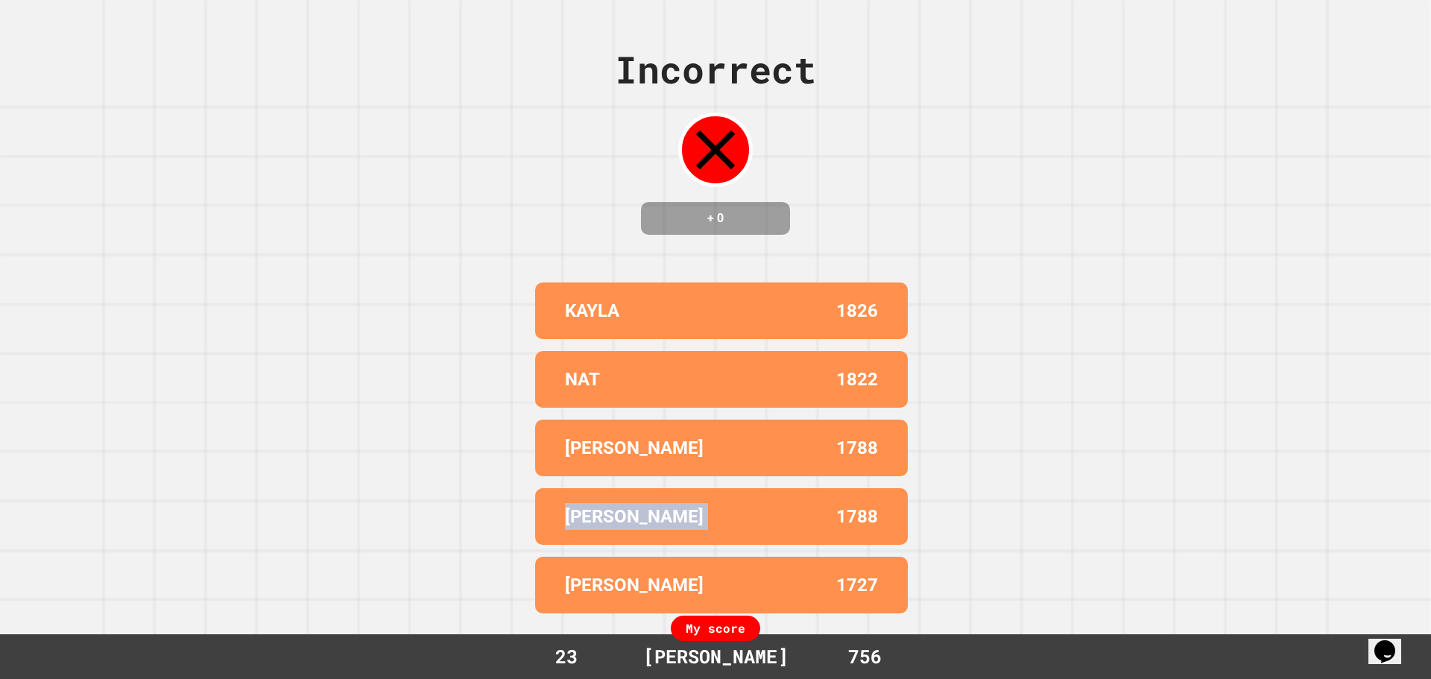
click at [617, 503] on p "[PERSON_NAME]" at bounding box center [634, 516] width 139 height 27
click at [593, 446] on p "[PERSON_NAME]" at bounding box center [634, 447] width 139 height 27
click at [609, 519] on p "[PERSON_NAME]" at bounding box center [634, 516] width 139 height 27
click at [606, 518] on p "[PERSON_NAME]" at bounding box center [634, 516] width 139 height 27
drag, startPoint x: 606, startPoint y: 518, endPoint x: 594, endPoint y: 510, distance: 14.5
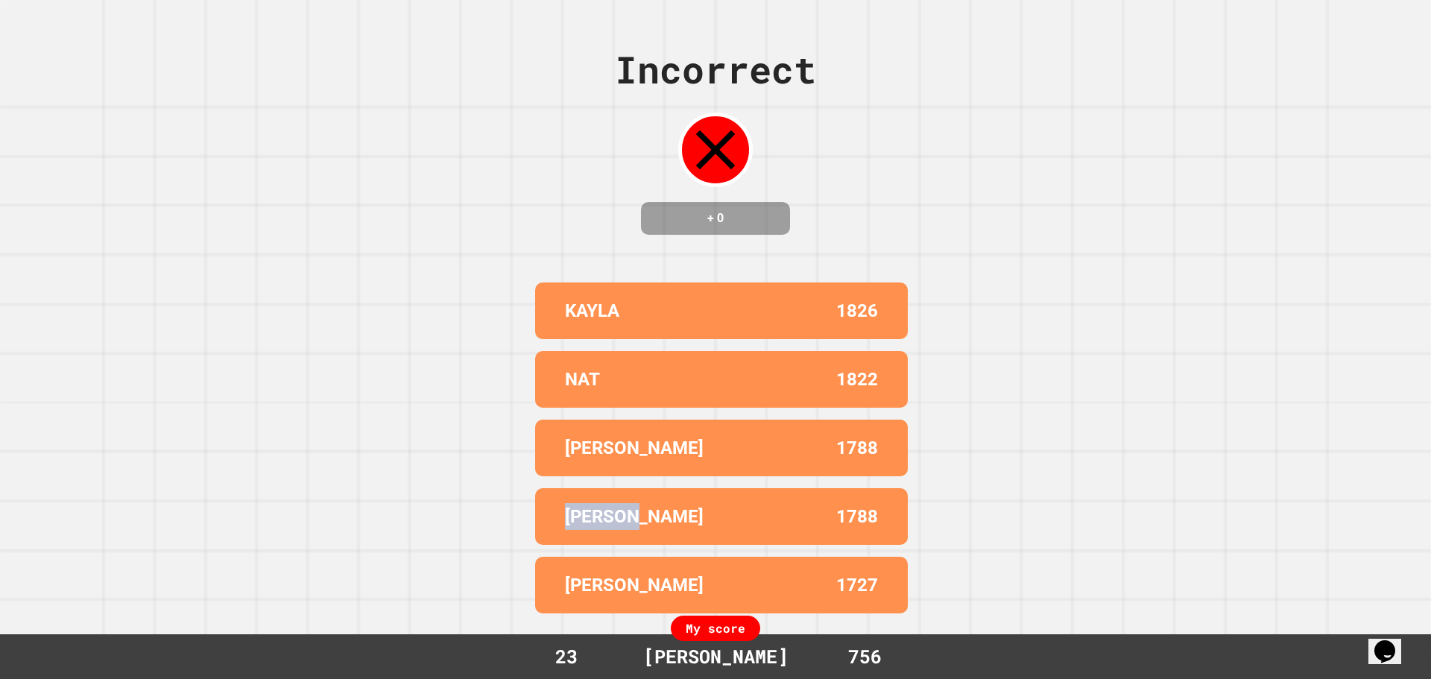
click at [598, 513] on p "[PERSON_NAME]" at bounding box center [634, 516] width 139 height 27
click at [594, 510] on p "[PERSON_NAME]" at bounding box center [634, 516] width 139 height 27
click at [583, 448] on p "[PERSON_NAME]" at bounding box center [634, 447] width 139 height 27
click at [565, 366] on p "NAT" at bounding box center [582, 379] width 35 height 27
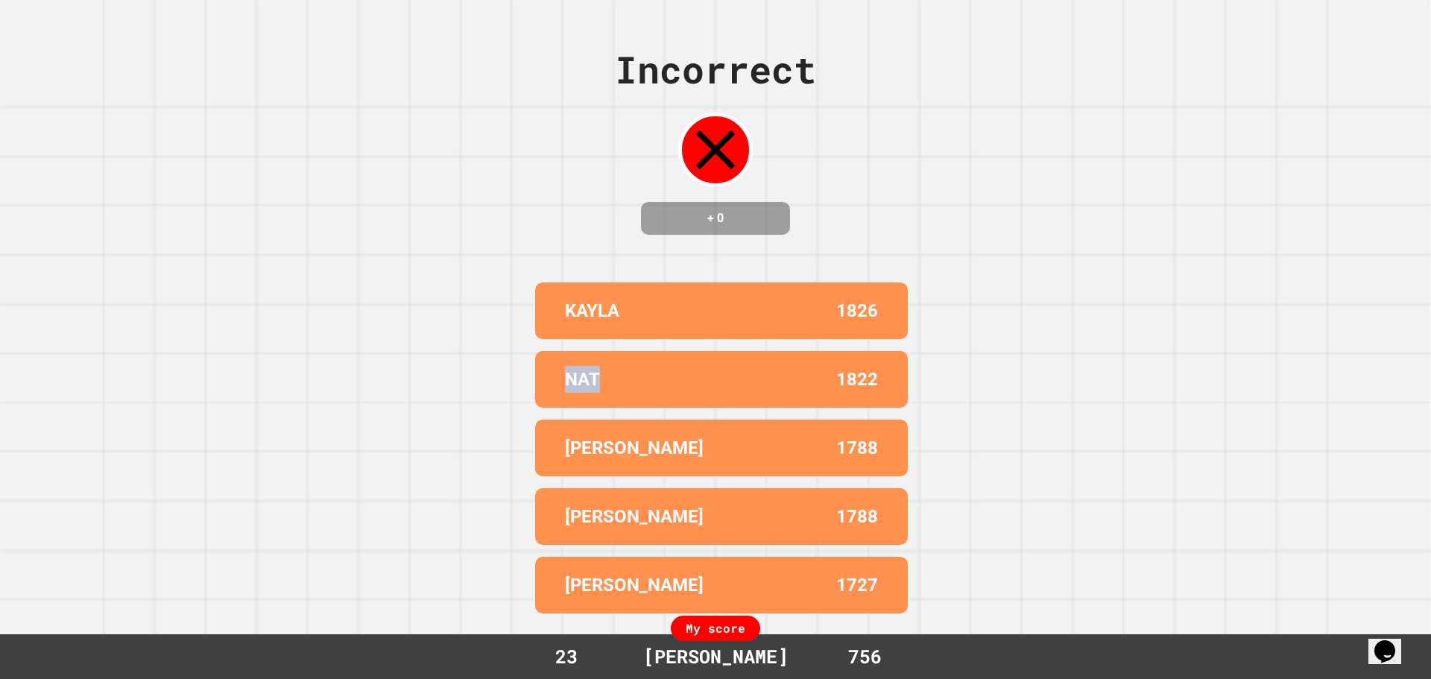
click at [565, 366] on p "NAT" at bounding box center [582, 379] width 35 height 27
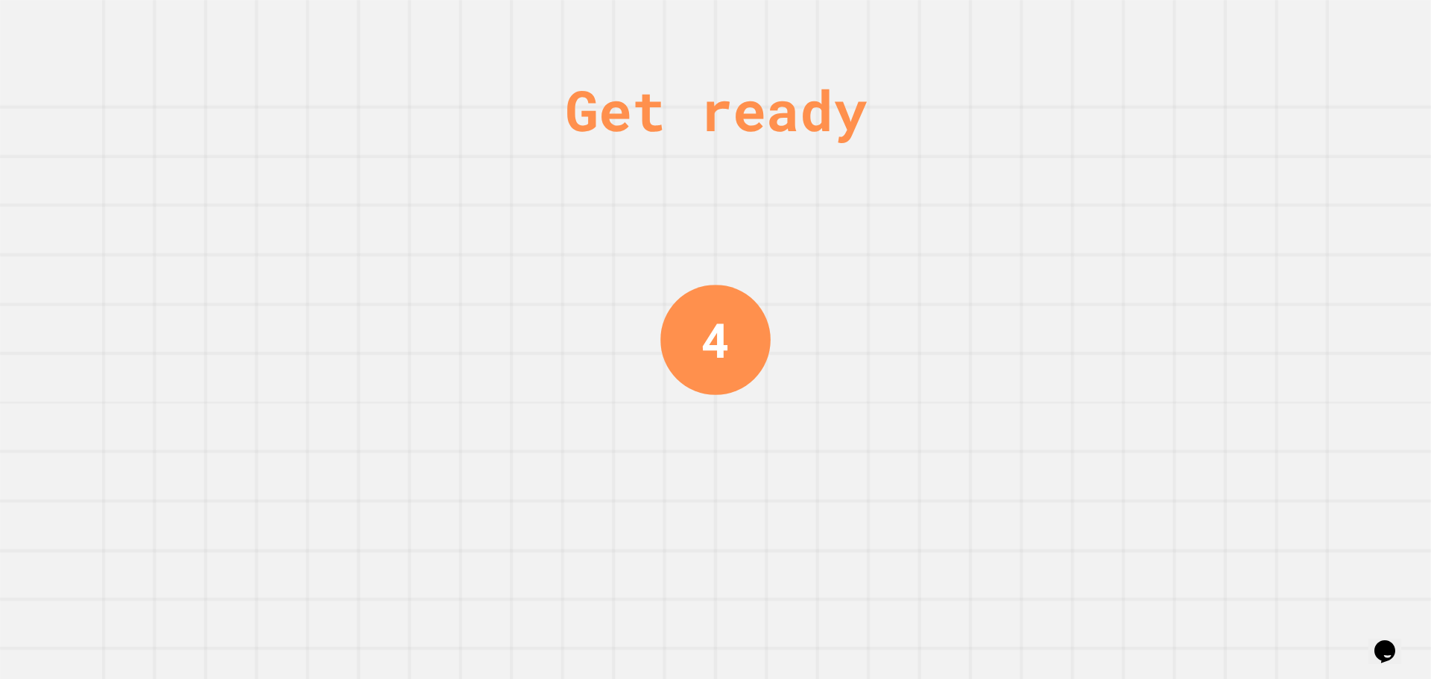
click at [583, 295] on div "Get ready 4" at bounding box center [715, 339] width 1431 height 679
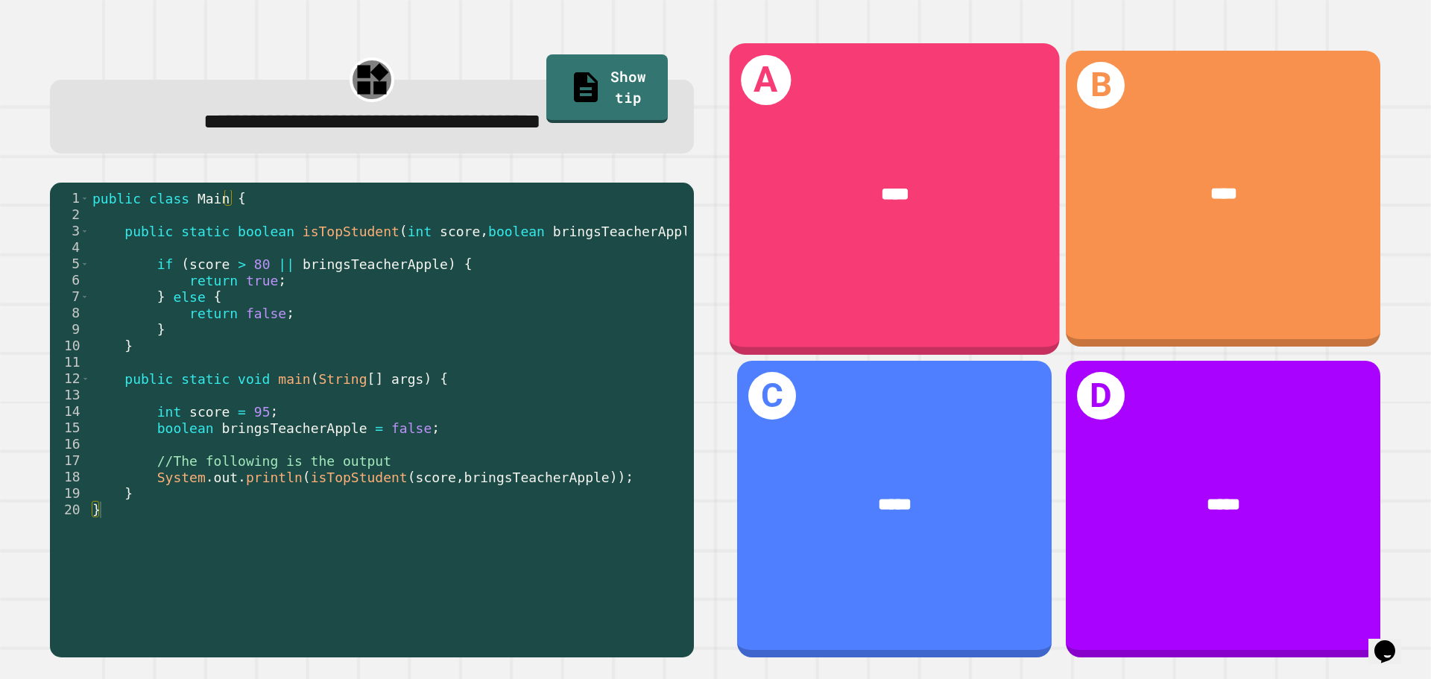
click at [890, 236] on div "****" at bounding box center [894, 195] width 330 height 100
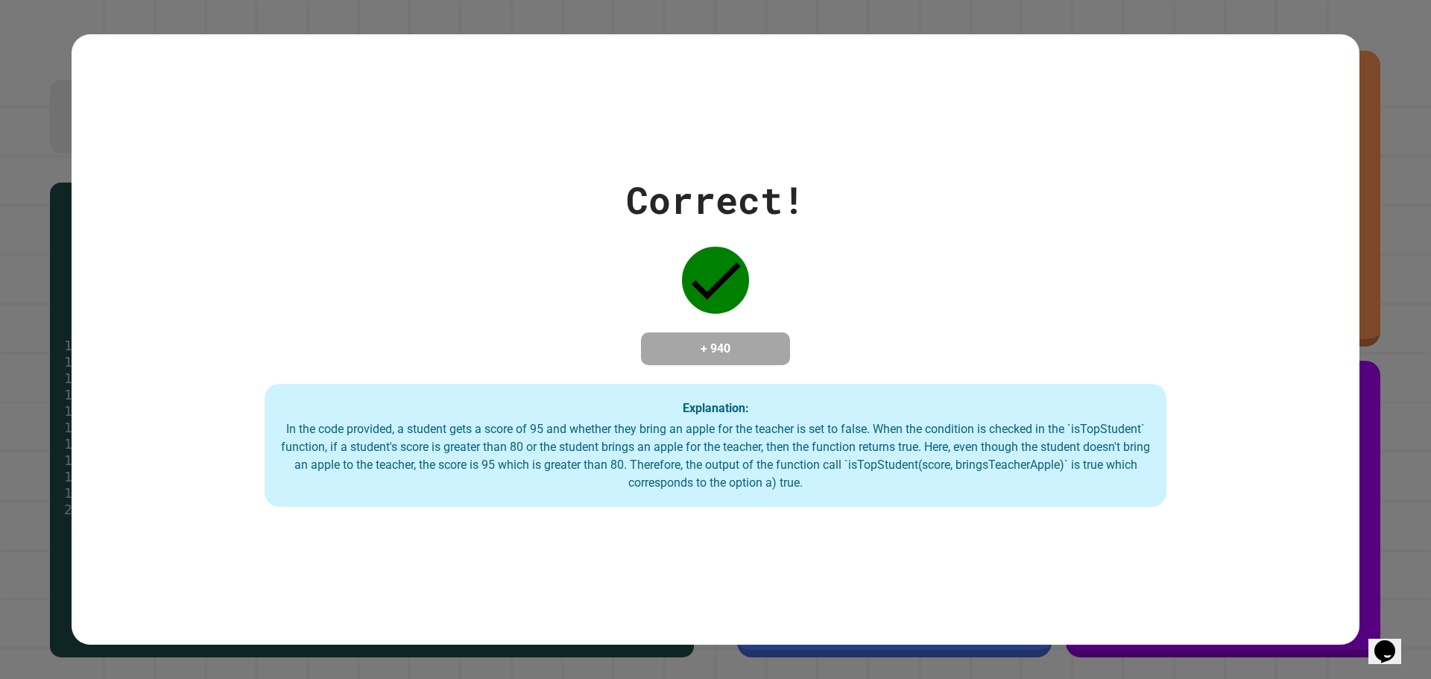
drag, startPoint x: 779, startPoint y: 419, endPoint x: 574, endPoint y: 230, distance: 278.4
drag, startPoint x: 574, startPoint y: 230, endPoint x: 494, endPoint y: 376, distance: 166.1
drag, startPoint x: 494, startPoint y: 376, endPoint x: 466, endPoint y: 193, distance: 184.7
drag, startPoint x: 466, startPoint y: 193, endPoint x: 349, endPoint y: 314, distance: 168.1
drag, startPoint x: 349, startPoint y: 314, endPoint x: 290, endPoint y: 153, distance: 171.6
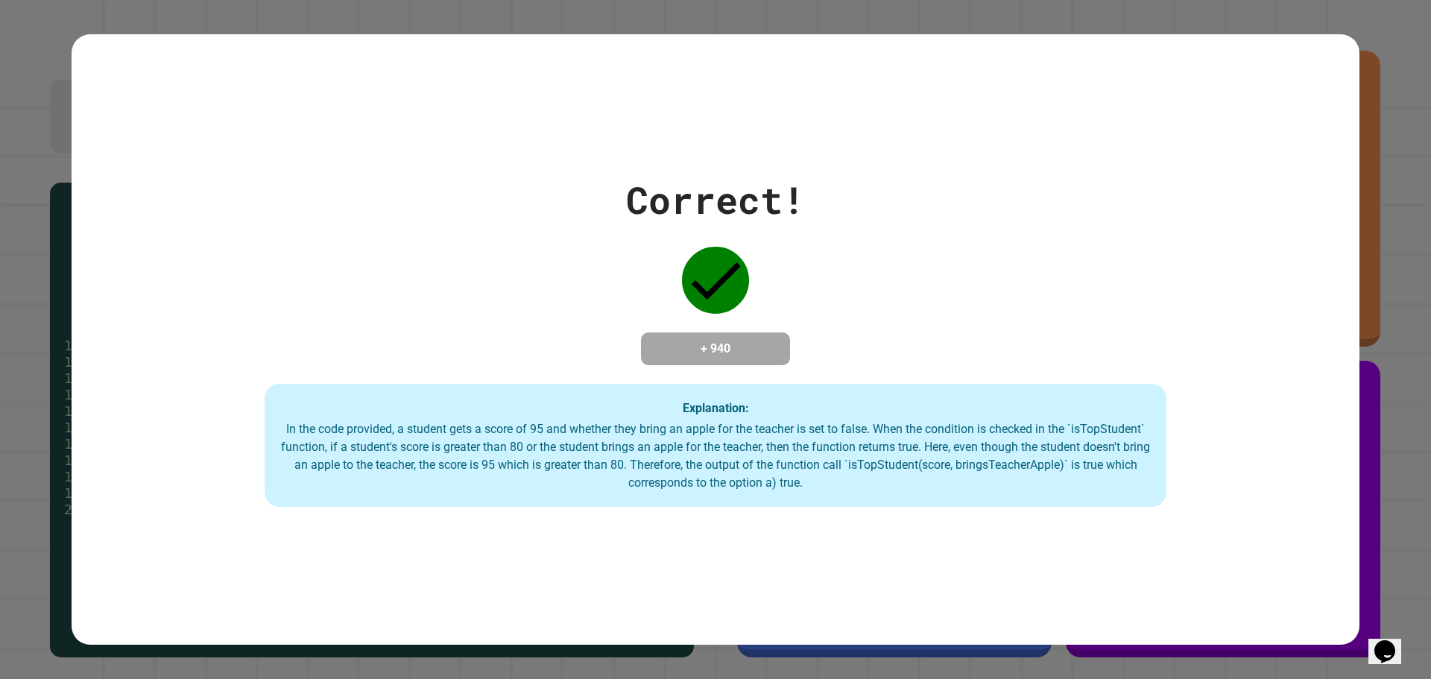
drag, startPoint x: 290, startPoint y: 153, endPoint x: 218, endPoint y: 303, distance: 165.3
drag, startPoint x: 218, startPoint y: 303, endPoint x: 164, endPoint y: 169, distance: 144.0
drag, startPoint x: 164, startPoint y: 169, endPoint x: 110, endPoint y: 361, distance: 199.6
drag, startPoint x: 110, startPoint y: 361, endPoint x: 455, endPoint y: 130, distance: 415.6
drag, startPoint x: 455, startPoint y: 130, endPoint x: 712, endPoint y: 529, distance: 475.0
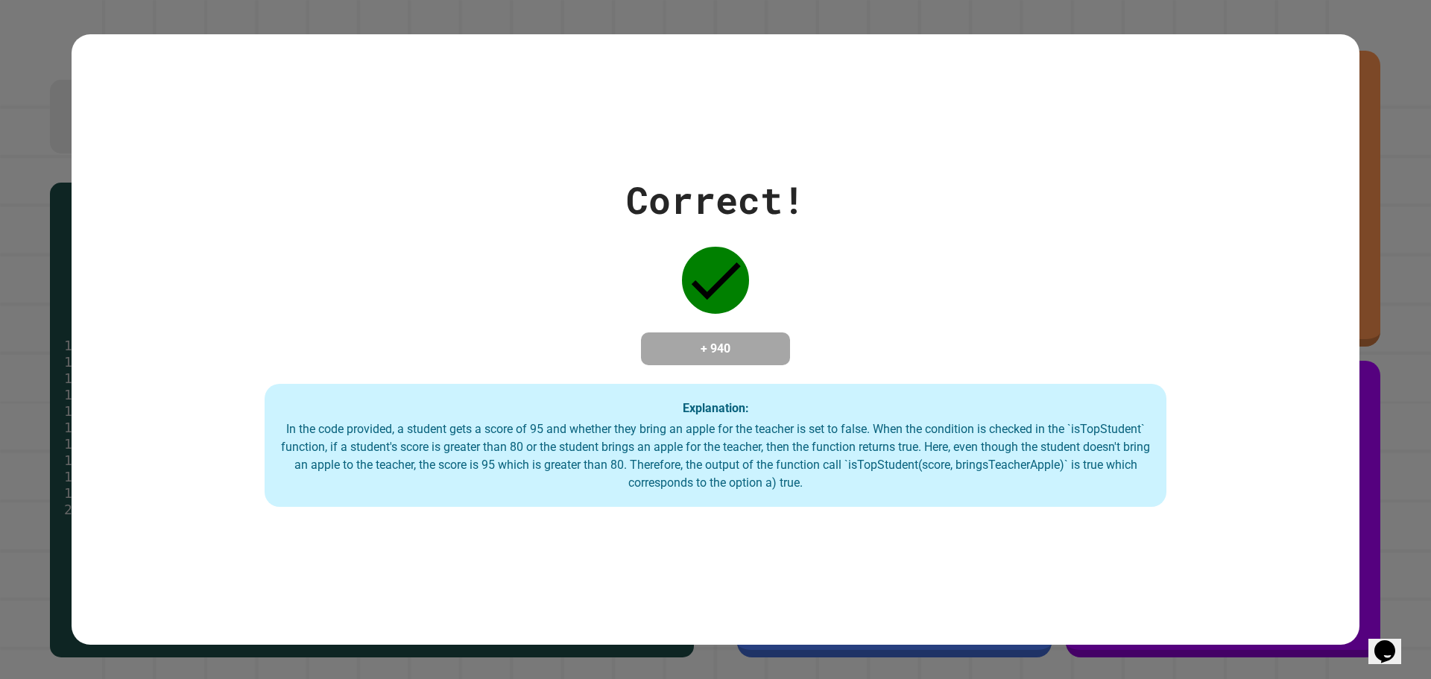
drag, startPoint x: 712, startPoint y: 529, endPoint x: 881, endPoint y: 137, distance: 426.6
drag, startPoint x: 881, startPoint y: 137, endPoint x: 1262, endPoint y: 539, distance: 553.9
drag, startPoint x: 1262, startPoint y: 539, endPoint x: 1071, endPoint y: 160, distance: 424.2
drag, startPoint x: 1071, startPoint y: 160, endPoint x: 882, endPoint y: 379, distance: 289.0
drag, startPoint x: 580, startPoint y: 394, endPoint x: 478, endPoint y: 189, distance: 229.3
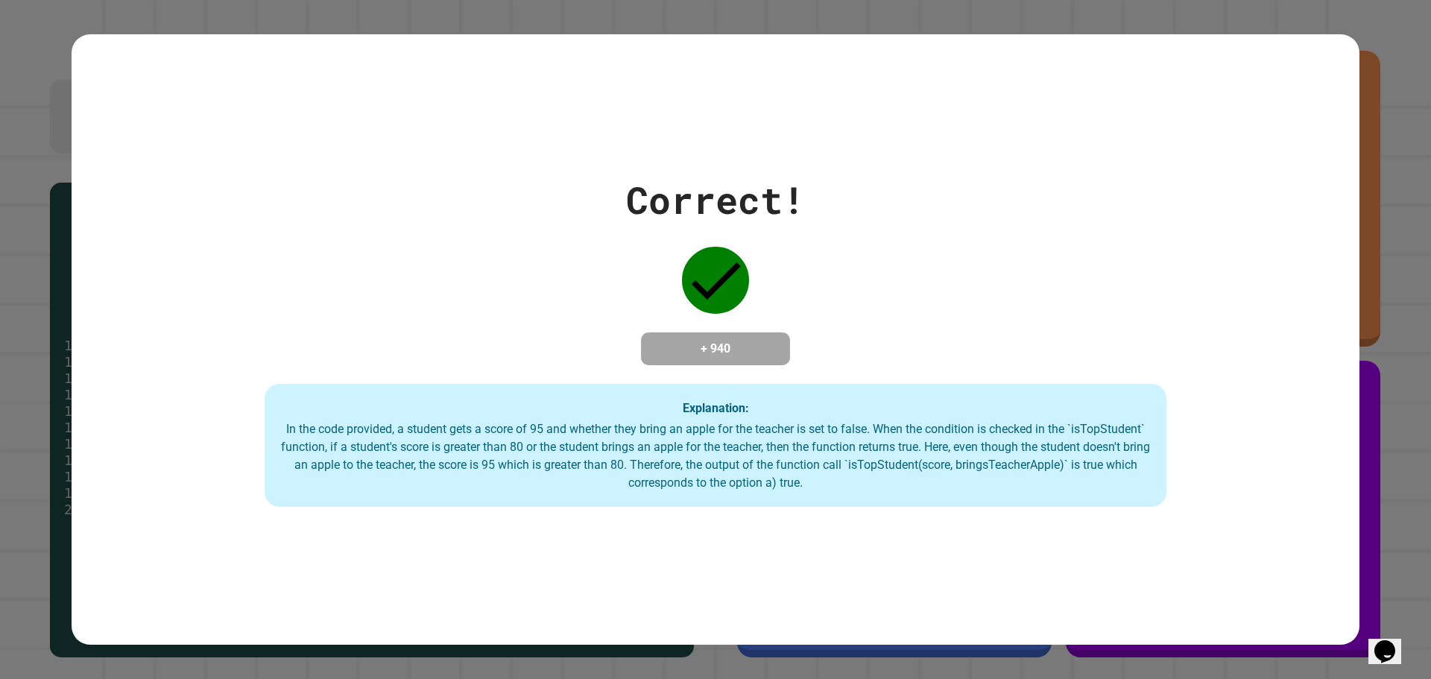
click at [478, 189] on div "Correct! + 940 Explanation: In the code provided, a student gets a score of 95 …" at bounding box center [716, 339] width 1288 height 335
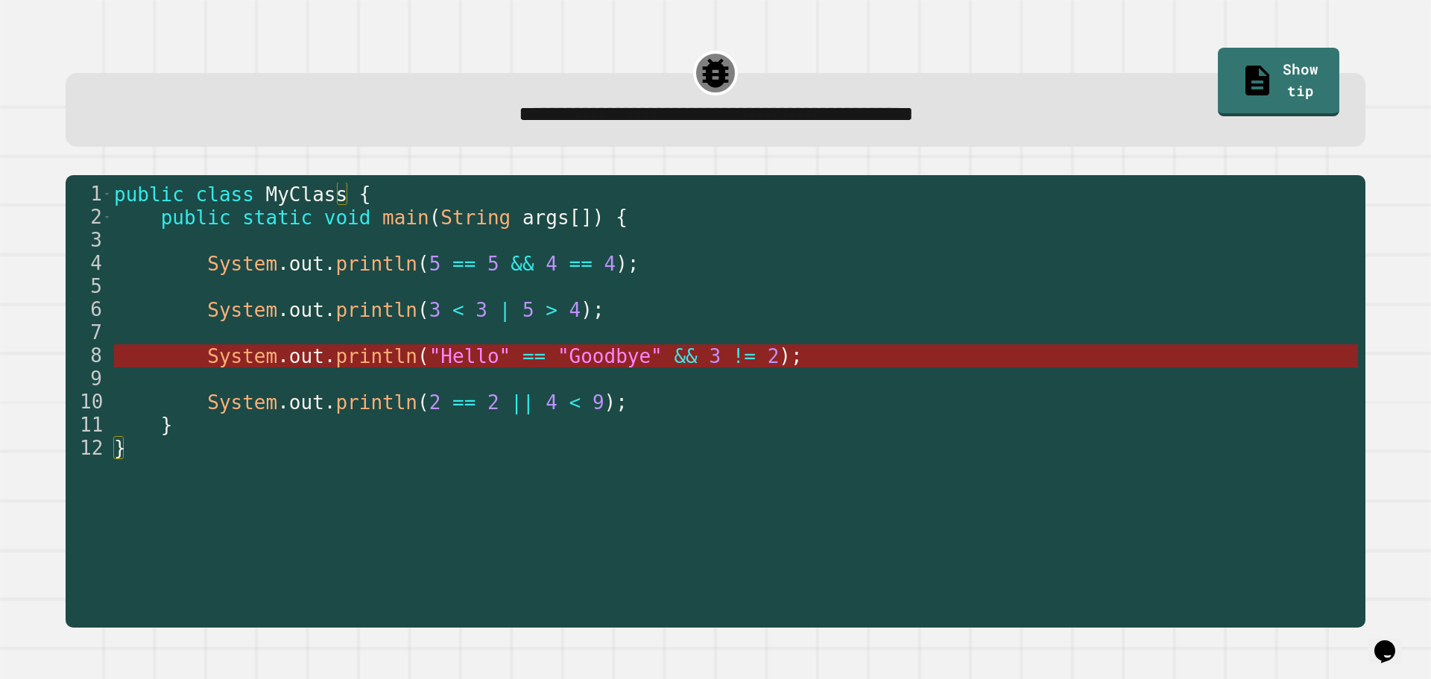
click at [580, 356] on span ""Goodbye"" at bounding box center [609, 356] width 105 height 22
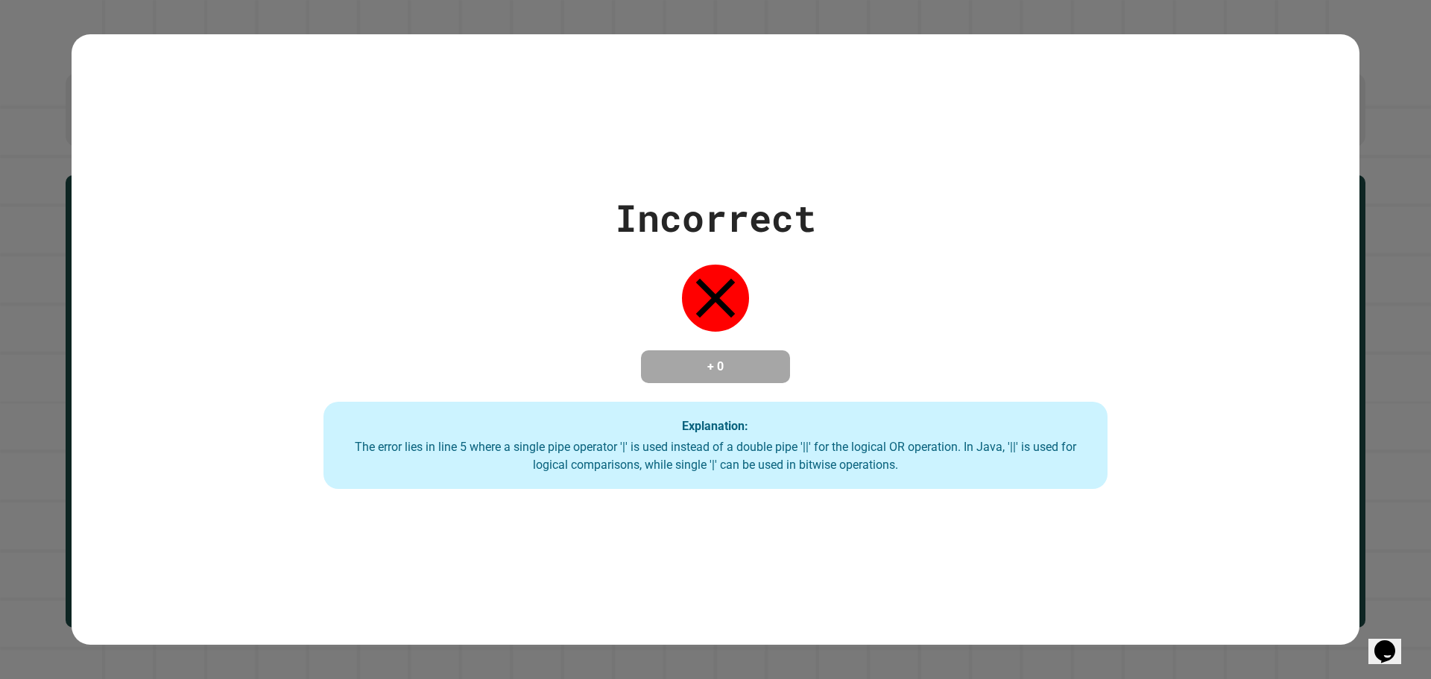
click at [964, 450] on div "The error lies in line 5 where a single pipe operator '|' is used instead of a …" at bounding box center [714, 456] width 753 height 36
click at [829, 416] on div "Explanation: The error lies in line 5 where a single pipe operator '|' is used …" at bounding box center [714, 446] width 783 height 88
click at [808, 457] on div "The error lies in line 5 where a single pipe operator '|' is used instead of a …" at bounding box center [714, 456] width 753 height 36
click at [778, 444] on div "The error lies in line 5 where a single pipe operator '|' is used instead of a …" at bounding box center [714, 456] width 753 height 36
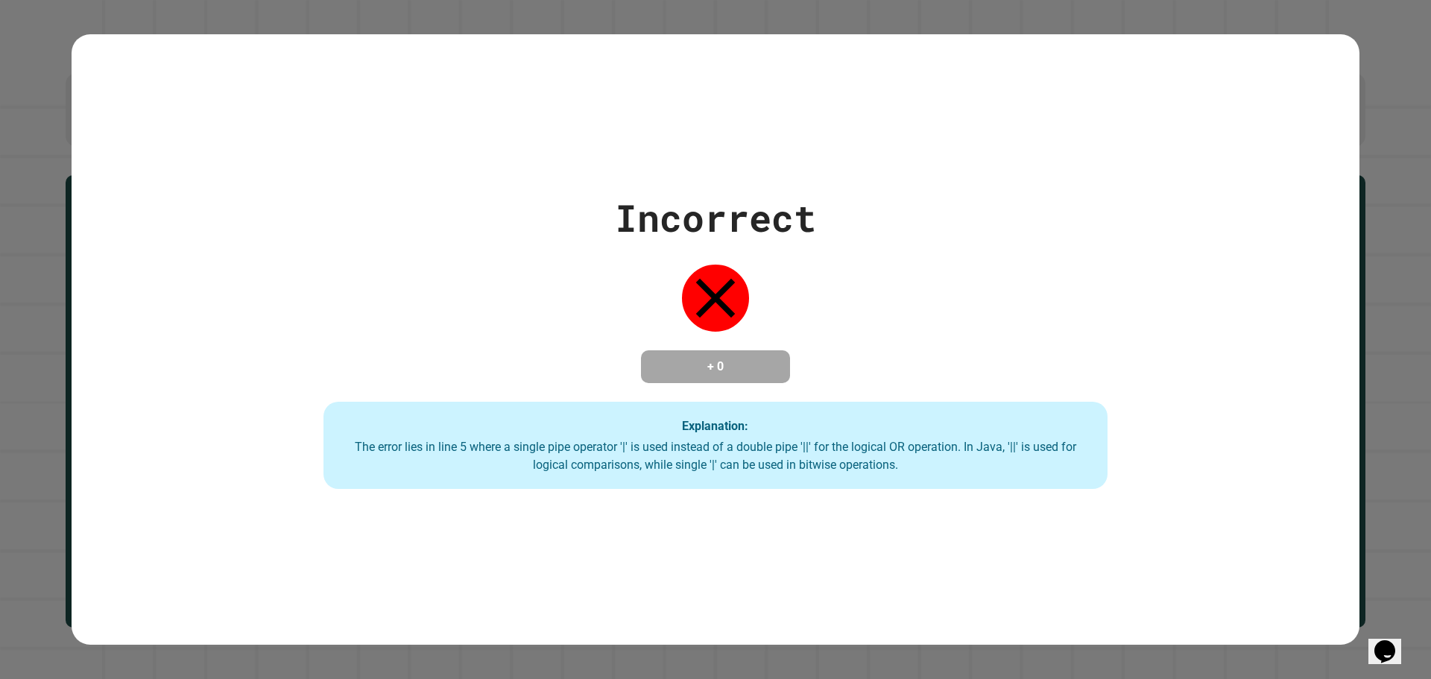
drag, startPoint x: 731, startPoint y: 440, endPoint x: 712, endPoint y: 442, distance: 19.4
click at [730, 440] on div "The error lies in line 5 where a single pipe operator '|' is used instead of a …" at bounding box center [714, 456] width 753 height 36
drag, startPoint x: 711, startPoint y: 442, endPoint x: 685, endPoint y: 450, distance: 26.6
click at [709, 442] on div "The error lies in line 5 where a single pipe operator '|' is used instead of a …" at bounding box center [714, 456] width 753 height 36
click at [685, 450] on div "The error lies in line 5 where a single pipe operator '|' is used instead of a …" at bounding box center [714, 456] width 753 height 36
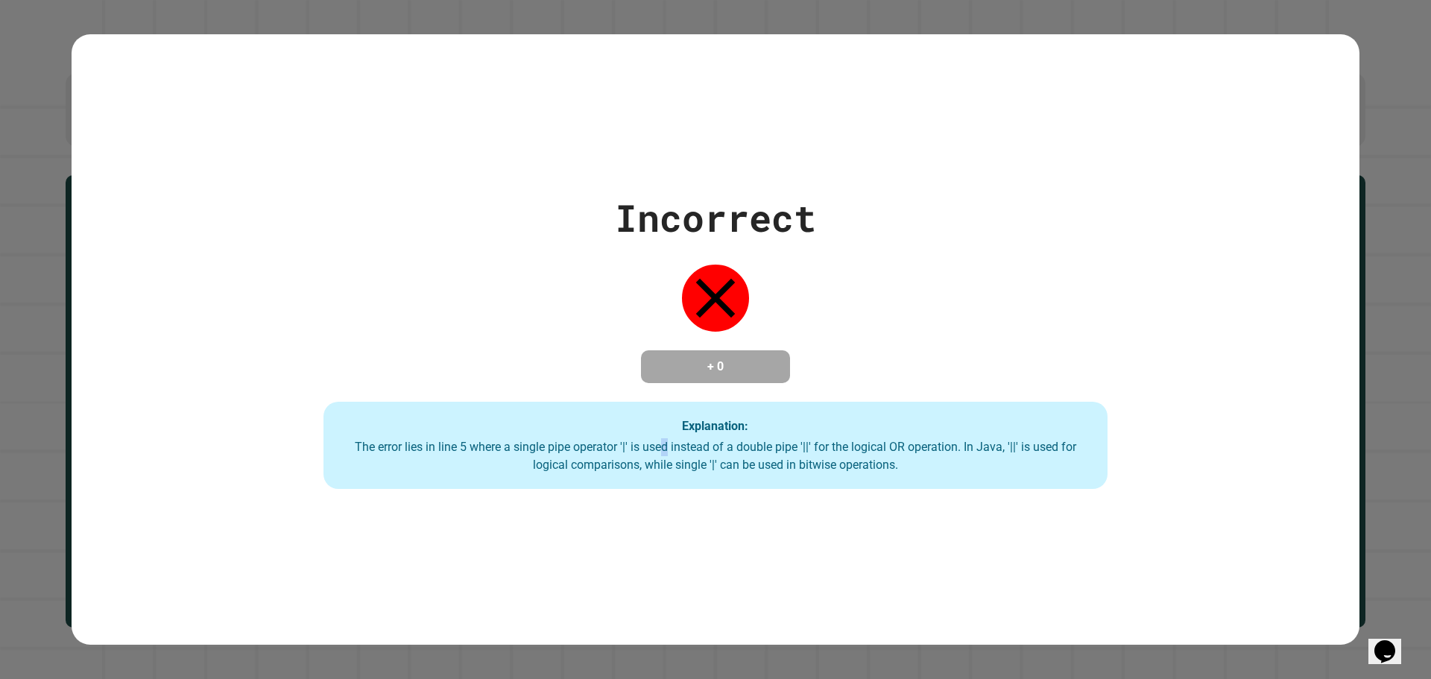
click at [658, 452] on div "The error lies in line 5 where a single pipe operator '|' is used instead of a …" at bounding box center [714, 456] width 753 height 36
click at [643, 452] on div "The error lies in line 5 where a single pipe operator '|' is used instead of a …" at bounding box center [714, 456] width 753 height 36
click at [835, 469] on div "The error lies in line 5 where a single pipe operator '|' is used instead of a …" at bounding box center [714, 456] width 753 height 36
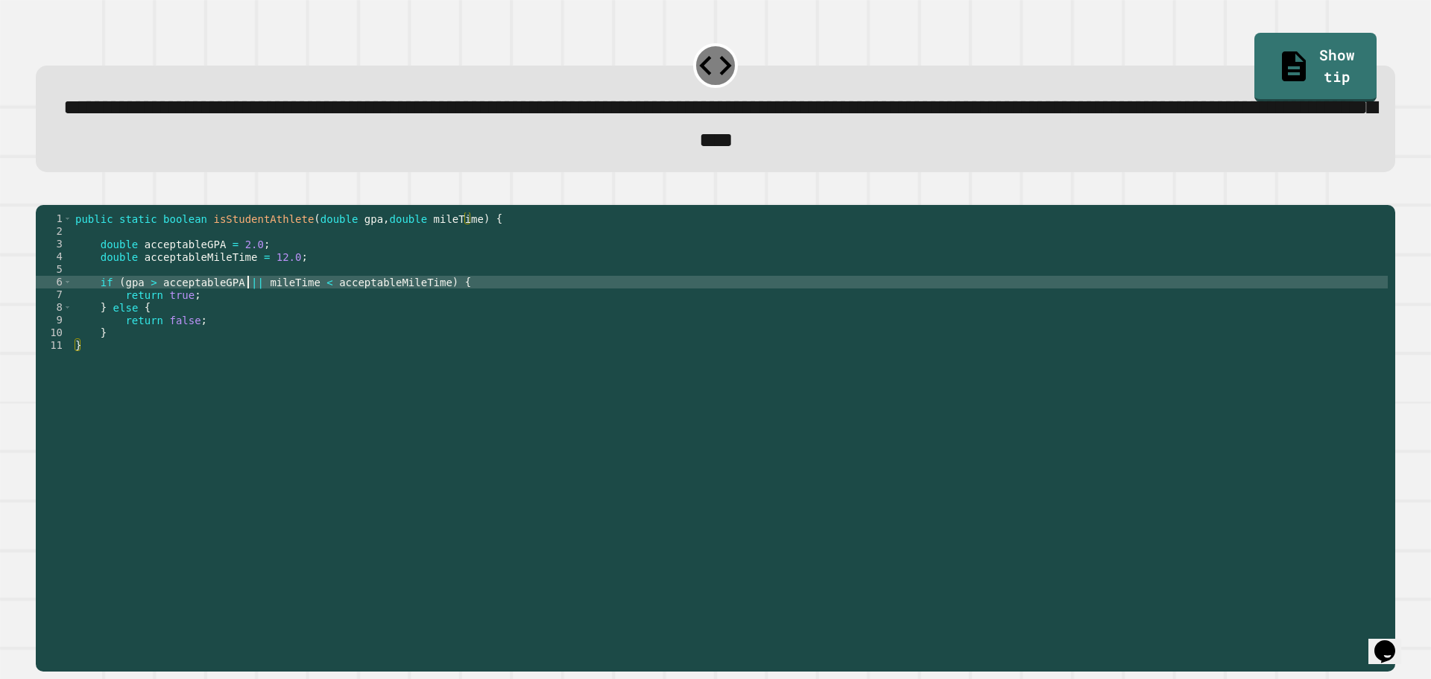
click at [247, 306] on div "public static boolean isStudentAthlete ( double gpa , double mileTime ) { doubl…" at bounding box center [729, 421] width 1315 height 418
type textarea "**********"
click at [43, 192] on icon "button" at bounding box center [43, 192] width 0 height 0
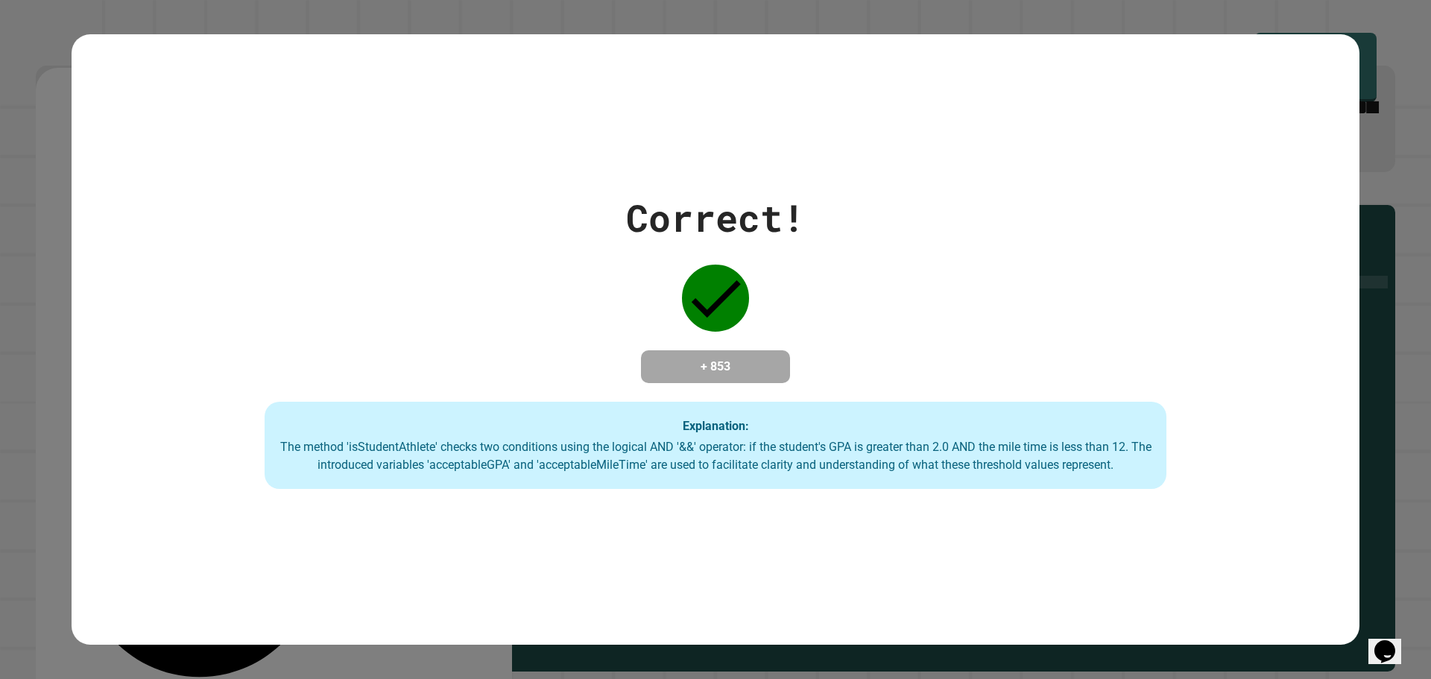
click at [771, 468] on div "The method 'isStudentAthlete' checks two conditions using the logical AND '&&' …" at bounding box center [715, 456] width 872 height 36
click at [761, 459] on div "The method 'isStudentAthlete' checks two conditions using the logical AND '&&' …" at bounding box center [715, 456] width 872 height 36
click at [741, 457] on div "The method 'isStudentAthlete' checks two conditions using the logical AND '&&' …" at bounding box center [715, 456] width 872 height 36
drag, startPoint x: 739, startPoint y: 457, endPoint x: 732, endPoint y: 460, distance: 8.3
click at [734, 460] on div "The method 'isStudentAthlete' checks two conditions using the logical AND '&&' …" at bounding box center [715, 456] width 872 height 36
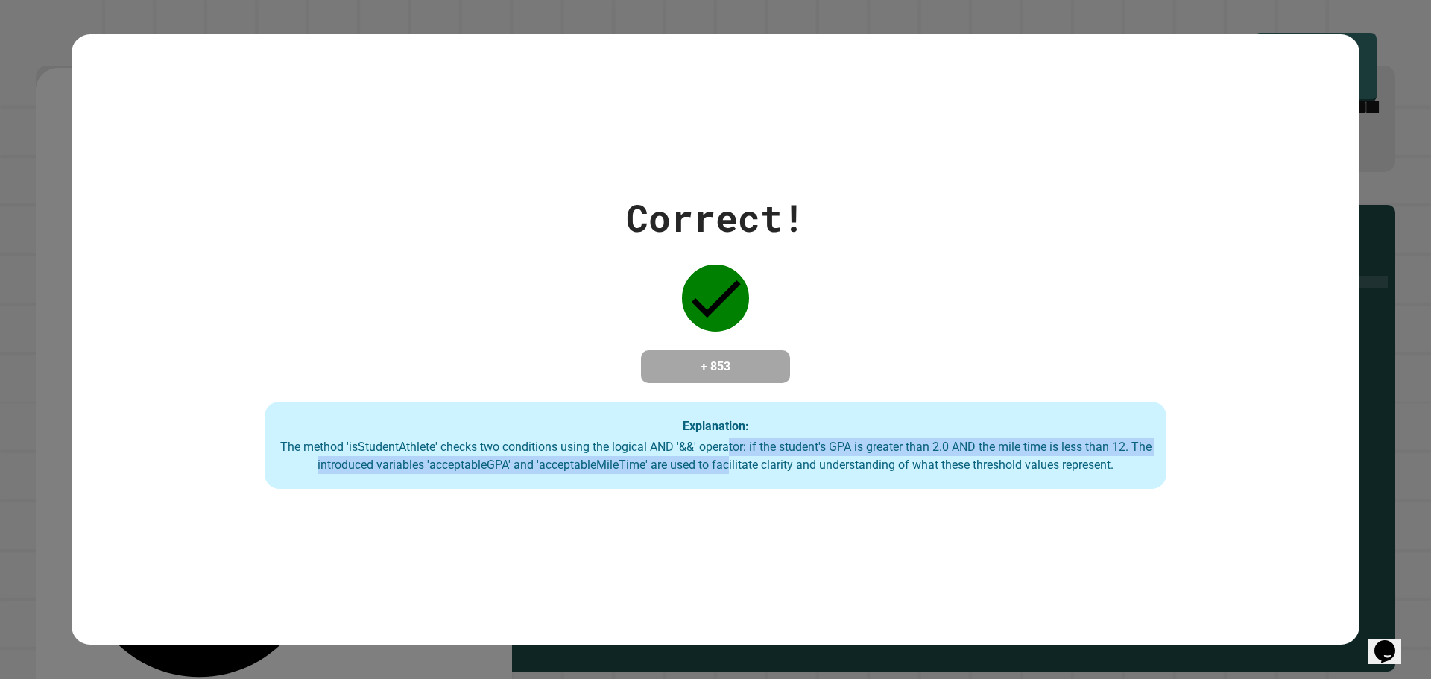
click at [732, 460] on div "The method 'isStudentAthlete' checks two conditions using the logical AND '&&' …" at bounding box center [715, 456] width 872 height 36
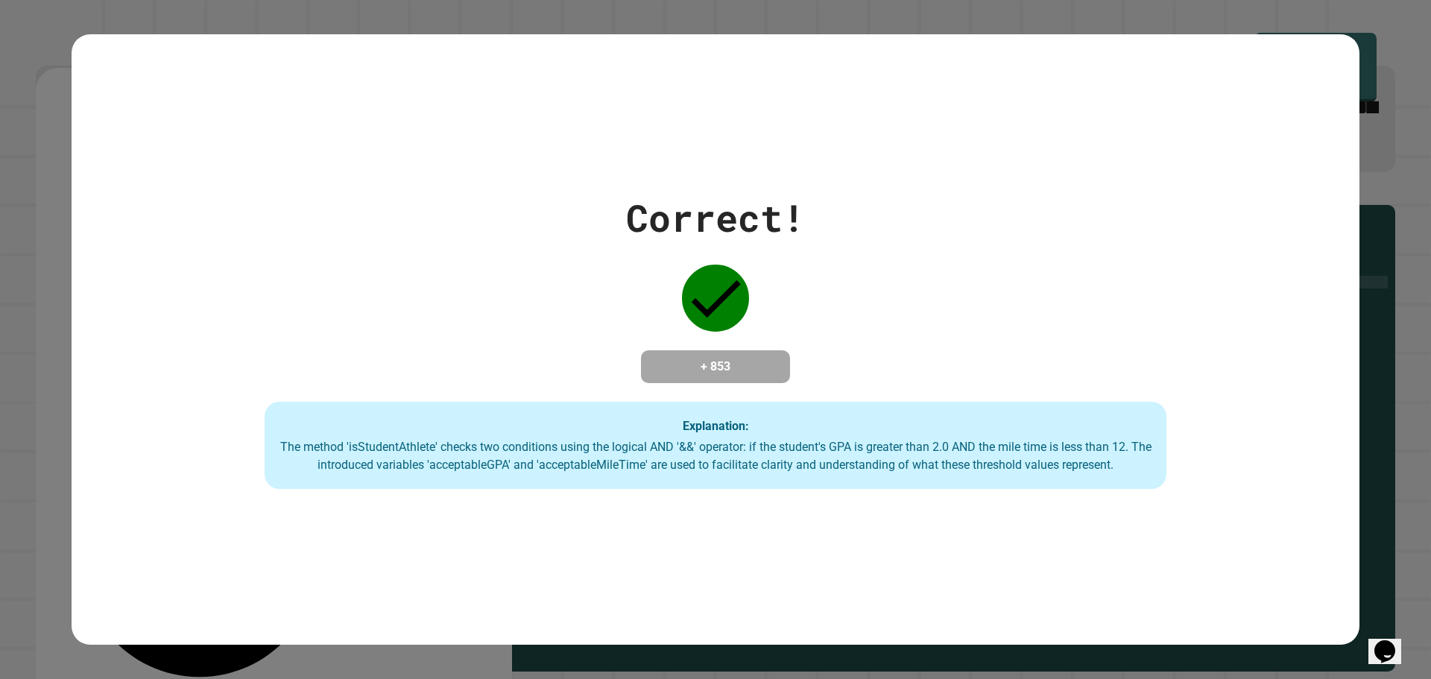
click at [715, 469] on div "The method 'isStudentAthlete' checks two conditions using the logical AND '&&' …" at bounding box center [715, 456] width 872 height 36
click at [659, 467] on div "The method 'isStudentAthlete' checks two conditions using the logical AND '&&' …" at bounding box center [715, 456] width 872 height 36
click at [632, 459] on div "The method 'isStudentAthlete' checks two conditions using the logical AND '&&' …" at bounding box center [715, 456] width 872 height 36
click at [639, 416] on div "Explanation: The method 'isStudentAthlete' checks two conditions using the logi…" at bounding box center [716, 446] width 902 height 88
click at [675, 366] on h4 "+ 853" at bounding box center [715, 367] width 119 height 18
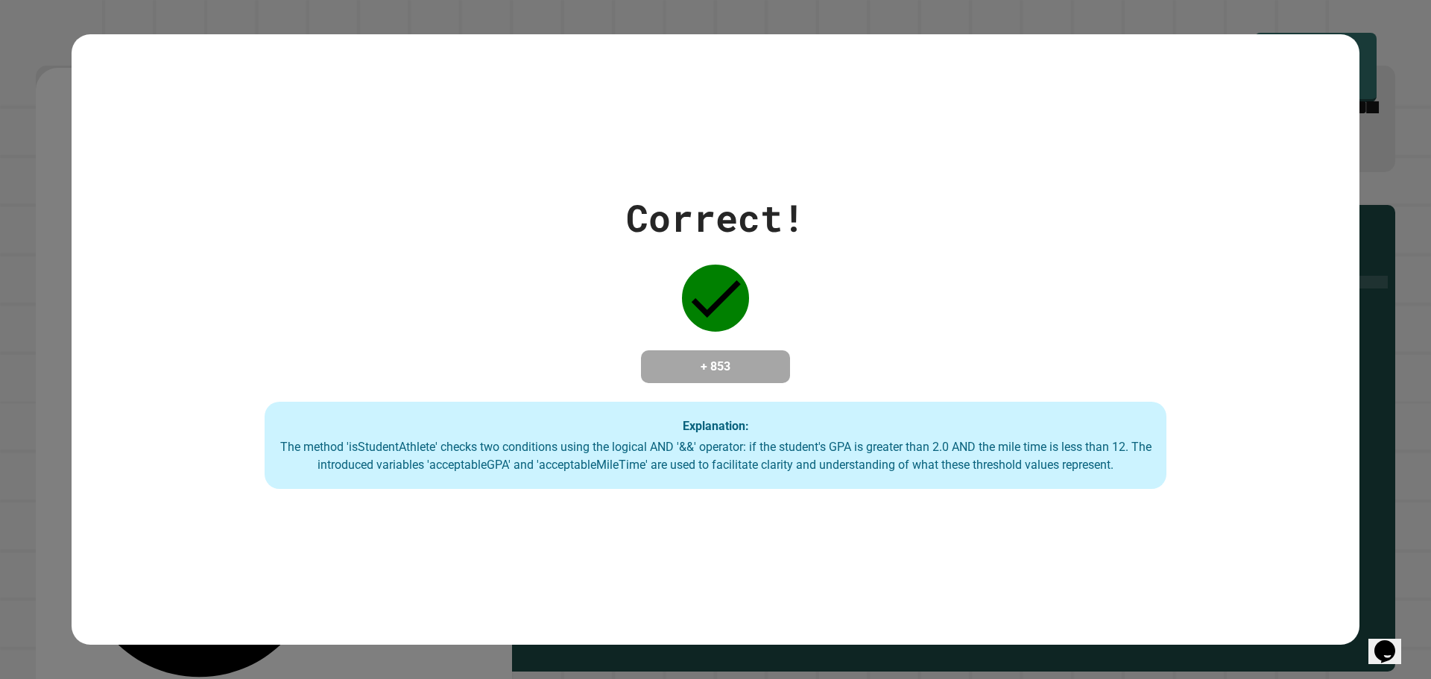
drag, startPoint x: 718, startPoint y: 346, endPoint x: 750, endPoint y: 286, distance: 68.7
click at [732, 336] on div "Correct! + 853 Explanation: The method 'isStudentAthlete' checks two conditions…" at bounding box center [716, 340] width 1288 height 300
drag, startPoint x: 750, startPoint y: 286, endPoint x: 734, endPoint y: 237, distance: 51.8
click at [749, 265] on div "Correct! + 853 Explanation: The method 'isStudentAthlete' checks two conditions…" at bounding box center [716, 340] width 1288 height 300
click at [734, 237] on div "Correct! + 853 Explanation: The method 'isStudentAthlete' checks two conditions…" at bounding box center [716, 340] width 1288 height 300
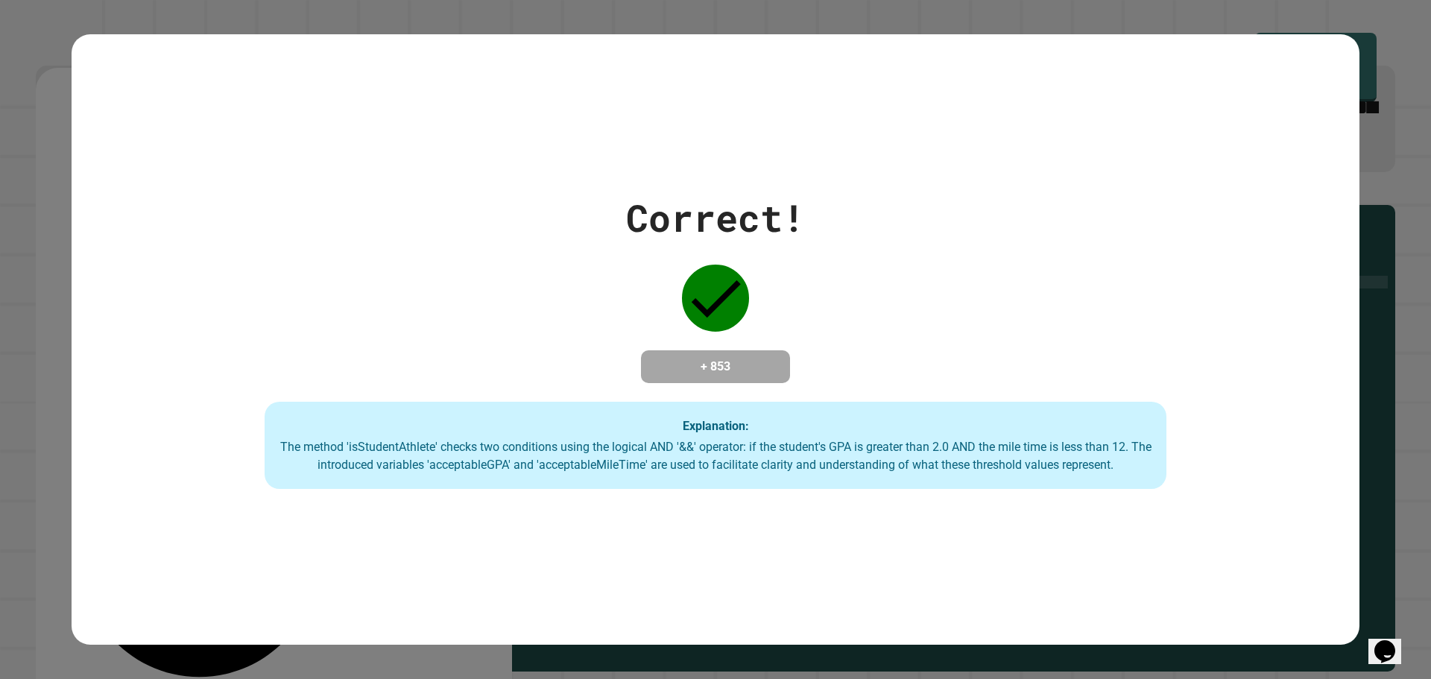
drag, startPoint x: 731, startPoint y: 297, endPoint x: 718, endPoint y: 399, distance: 103.7
click at [725, 314] on icon at bounding box center [715, 298] width 67 height 67
drag, startPoint x: 718, startPoint y: 399, endPoint x: 704, endPoint y: 468, distance: 69.8
click at [716, 419] on div "Correct! + 853 Explanation: The method 'isStudentAthlete' checks two conditions…" at bounding box center [716, 340] width 1288 height 300
click at [704, 468] on div "The method 'isStudentAthlete' checks two conditions using the logical AND '&&' …" at bounding box center [715, 456] width 872 height 36
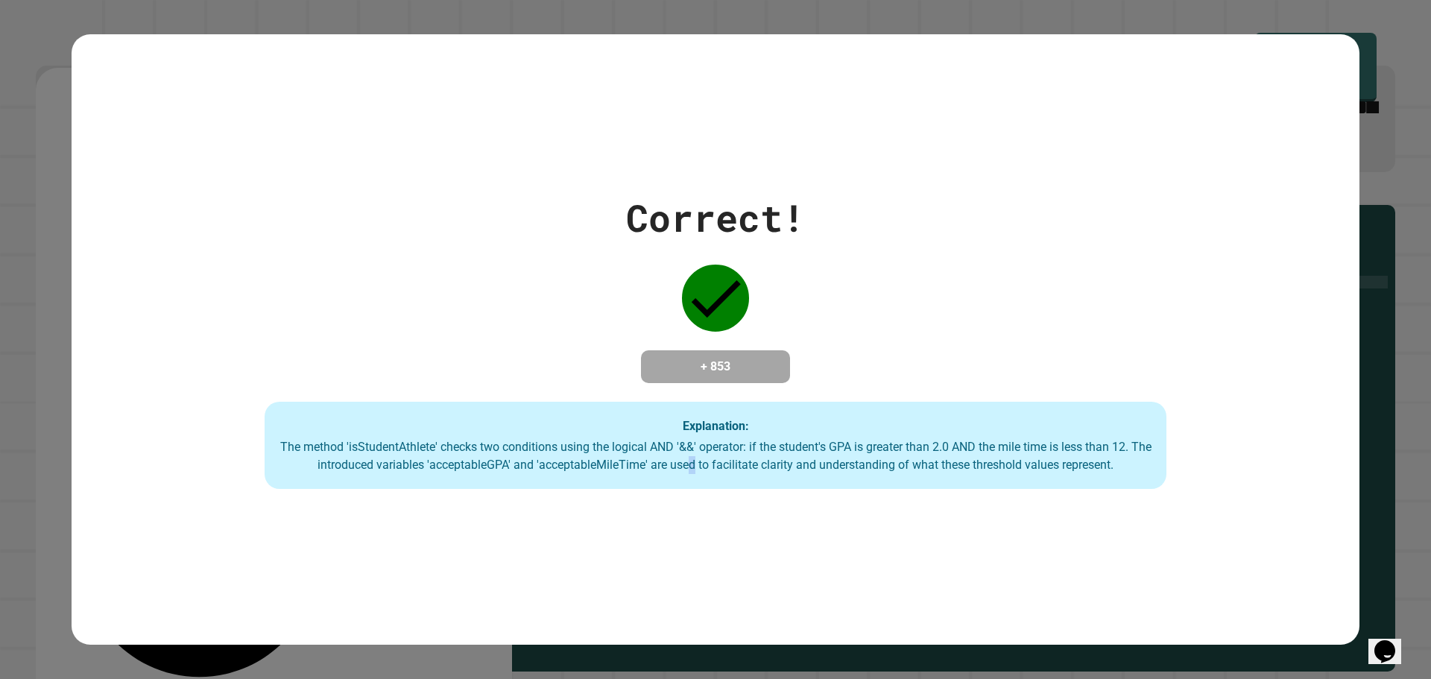
click at [688, 474] on div "The method 'isStudentAthlete' checks two conditions using the logical AND '&&' …" at bounding box center [715, 456] width 872 height 36
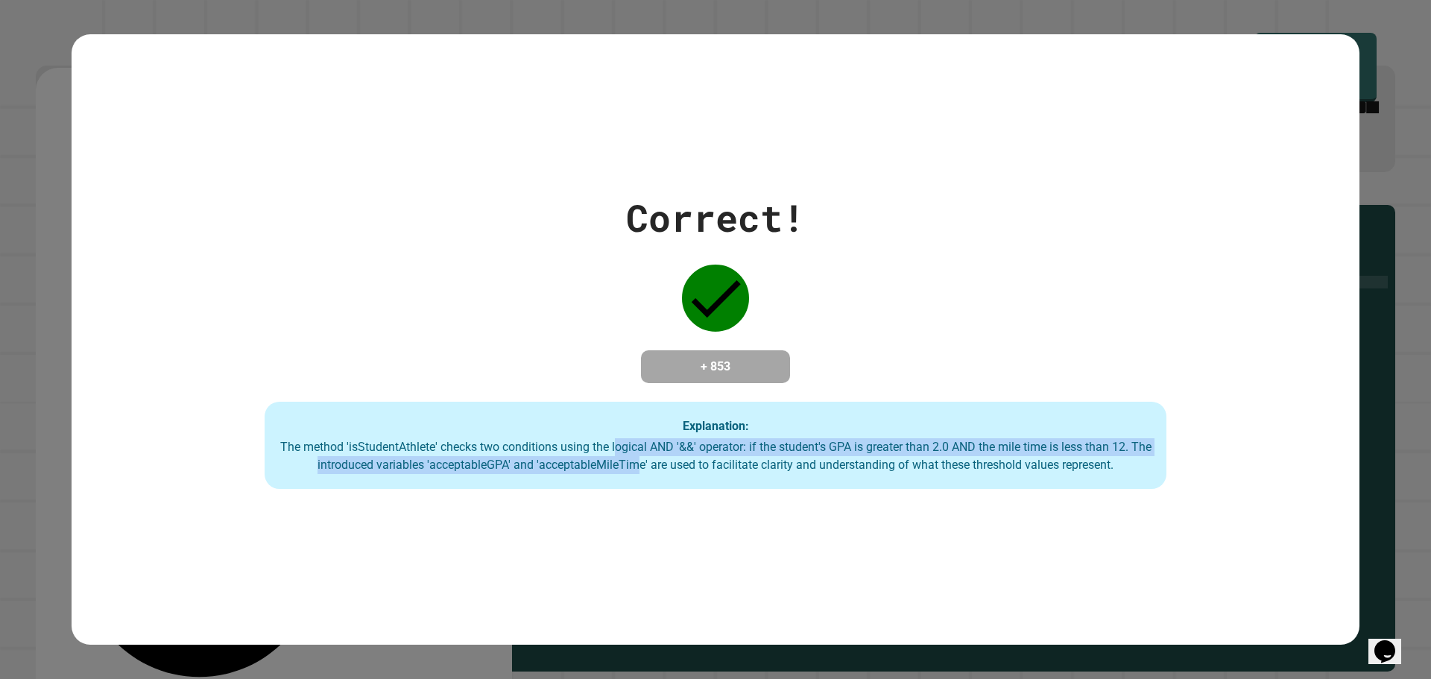
click at [600, 448] on div "The method 'isStudentAthlete' checks two conditions using the logical AND '&&' …" at bounding box center [715, 456] width 872 height 36
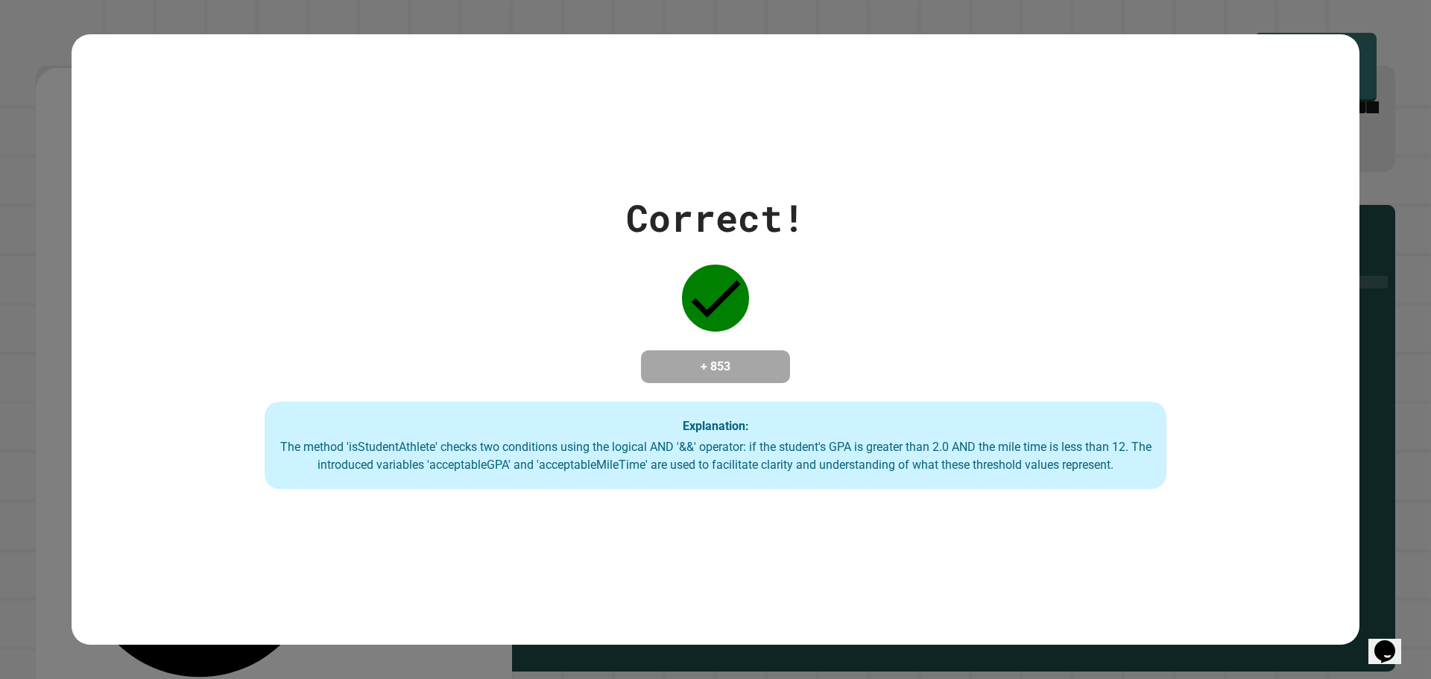
drag, startPoint x: 576, startPoint y: 419, endPoint x: 593, endPoint y: 369, distance: 53.5
click at [577, 411] on div "Explanation: The method 'isStudentAthlete' checks two conditions using the logi…" at bounding box center [716, 446] width 902 height 88
drag, startPoint x: 595, startPoint y: 369, endPoint x: 703, endPoint y: 393, distance: 111.4
click at [598, 367] on div "Correct! + 853 Explanation: The method 'isStudentAthlete' checks two conditions…" at bounding box center [716, 340] width 1288 height 300
drag, startPoint x: 703, startPoint y: 393, endPoint x: 891, endPoint y: 452, distance: 197.0
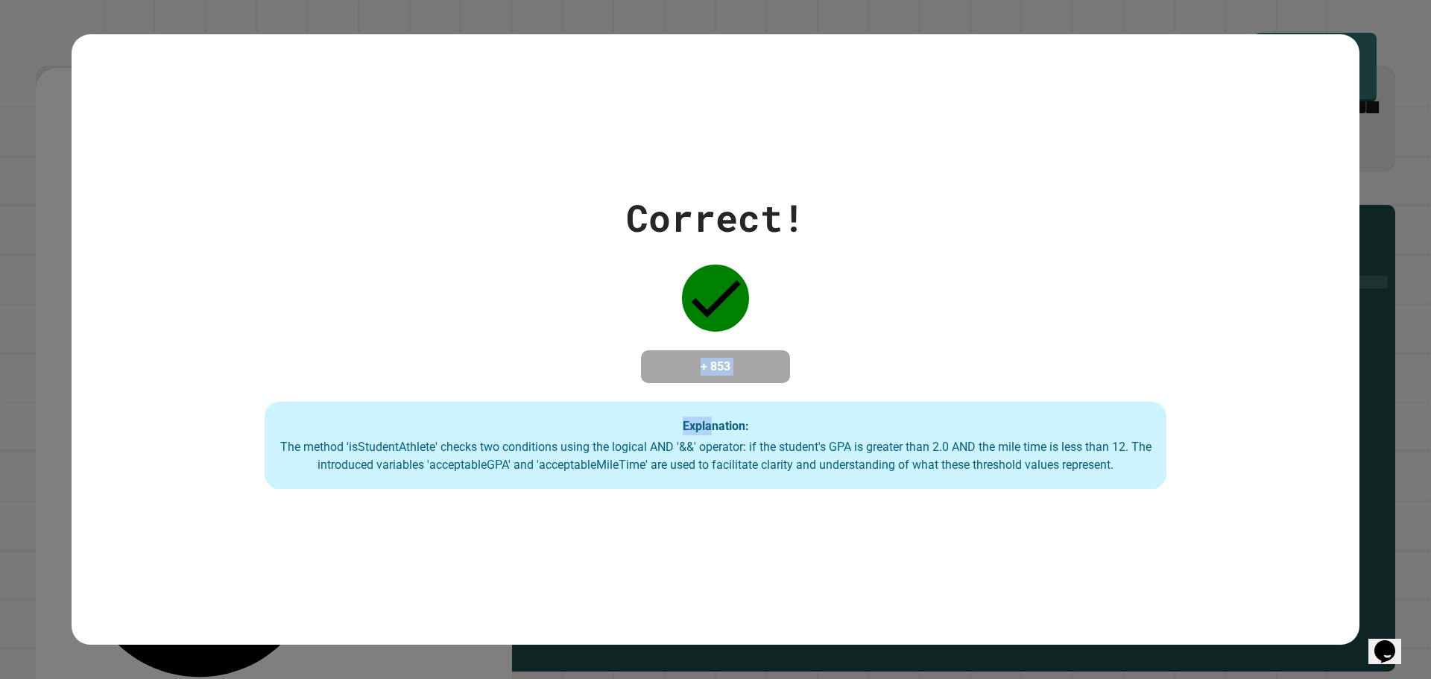
click at [743, 417] on div "Correct! + 853 Explanation: The method 'isStudentAthlete' checks two conditions…" at bounding box center [716, 340] width 1288 height 300
drag, startPoint x: 891, startPoint y: 452, endPoint x: 942, endPoint y: 452, distance: 50.7
click at [923, 455] on div "The method 'isStudentAthlete' checks two conditions using the logical AND '&&' …" at bounding box center [715, 456] width 872 height 36
drag, startPoint x: 973, startPoint y: 446, endPoint x: 1064, endPoint y: 440, distance: 91.1
click at [1027, 440] on div "The method 'isStudentAthlete' checks two conditions using the logical AND '&&' …" at bounding box center [715, 456] width 872 height 36
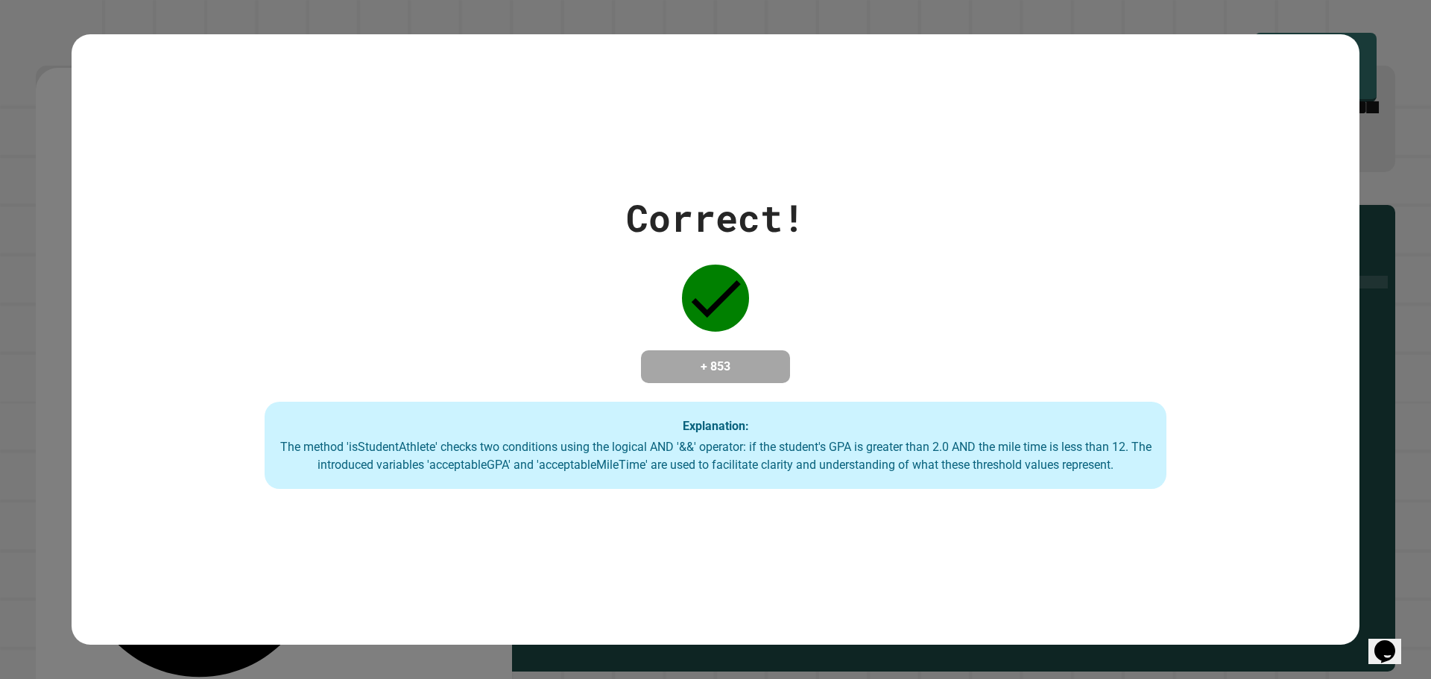
click at [1064, 440] on div "The method 'isStudentAthlete' checks two conditions using the logical AND '&&' …" at bounding box center [715, 456] width 872 height 36
drag, startPoint x: 1064, startPoint y: 440, endPoint x: 385, endPoint y: 456, distance: 679.0
click at [387, 457] on div "The method 'isStudentAthlete' checks two conditions using the logical AND '&&' …" at bounding box center [715, 456] width 872 height 36
click at [865, 474] on div "The method 'isStudentAthlete' checks two conditions using the logical AND '&&' …" at bounding box center [715, 456] width 872 height 36
drag, startPoint x: 899, startPoint y: 463, endPoint x: 433, endPoint y: 440, distance: 467.0
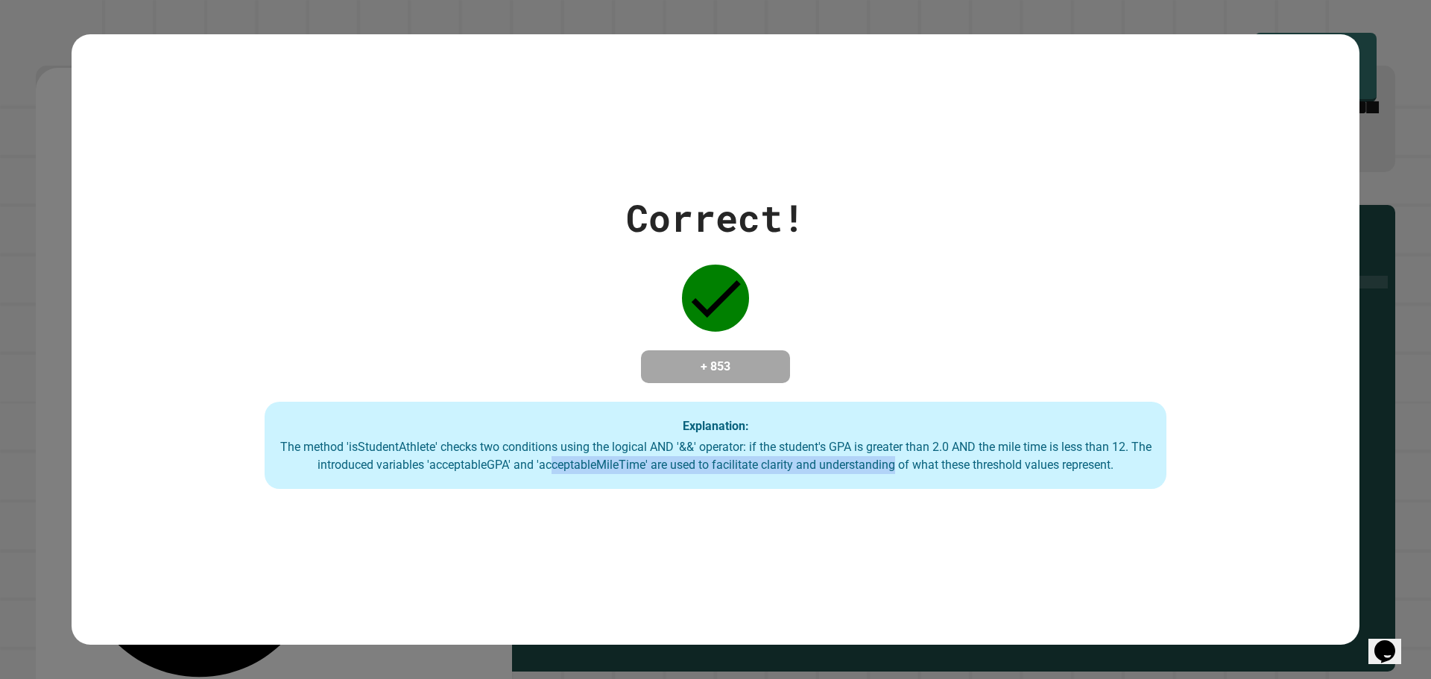
click at [495, 453] on div "The method 'isStudentAthlete' checks two conditions using the logical AND '&&' …" at bounding box center [715, 456] width 872 height 36
drag, startPoint x: 430, startPoint y: 439, endPoint x: 858, endPoint y: 467, distance: 429.4
click at [479, 441] on div "Explanation: The method 'isStudentAthlete' checks two conditions using the logi…" at bounding box center [716, 446] width 902 height 88
drag, startPoint x: 858, startPoint y: 467, endPoint x: 907, endPoint y: 475, distance: 49.0
click at [913, 472] on div "The method 'isStudentAthlete' checks two conditions using the logical AND '&&' …" at bounding box center [715, 456] width 872 height 36
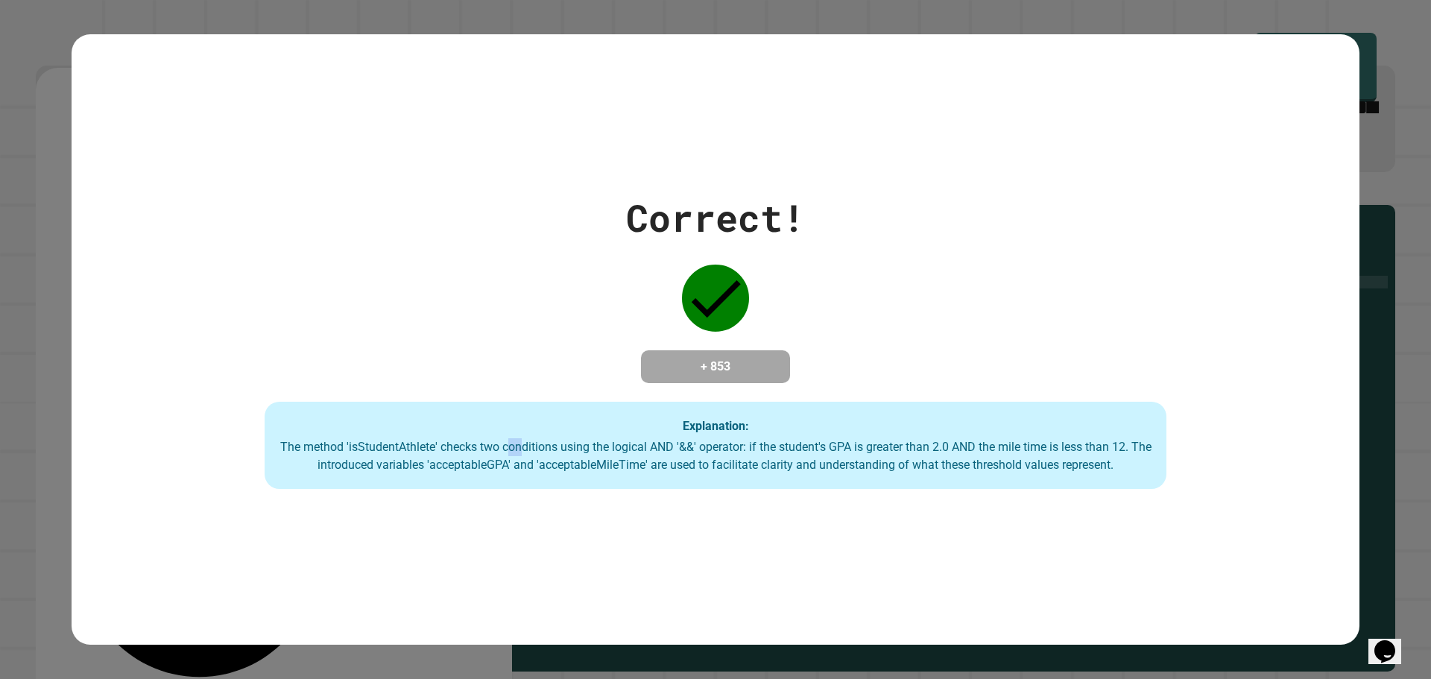
click at [512, 455] on div "The method 'isStudentAthlete' checks two conditions using the logical AND '&&' …" at bounding box center [715, 456] width 872 height 36
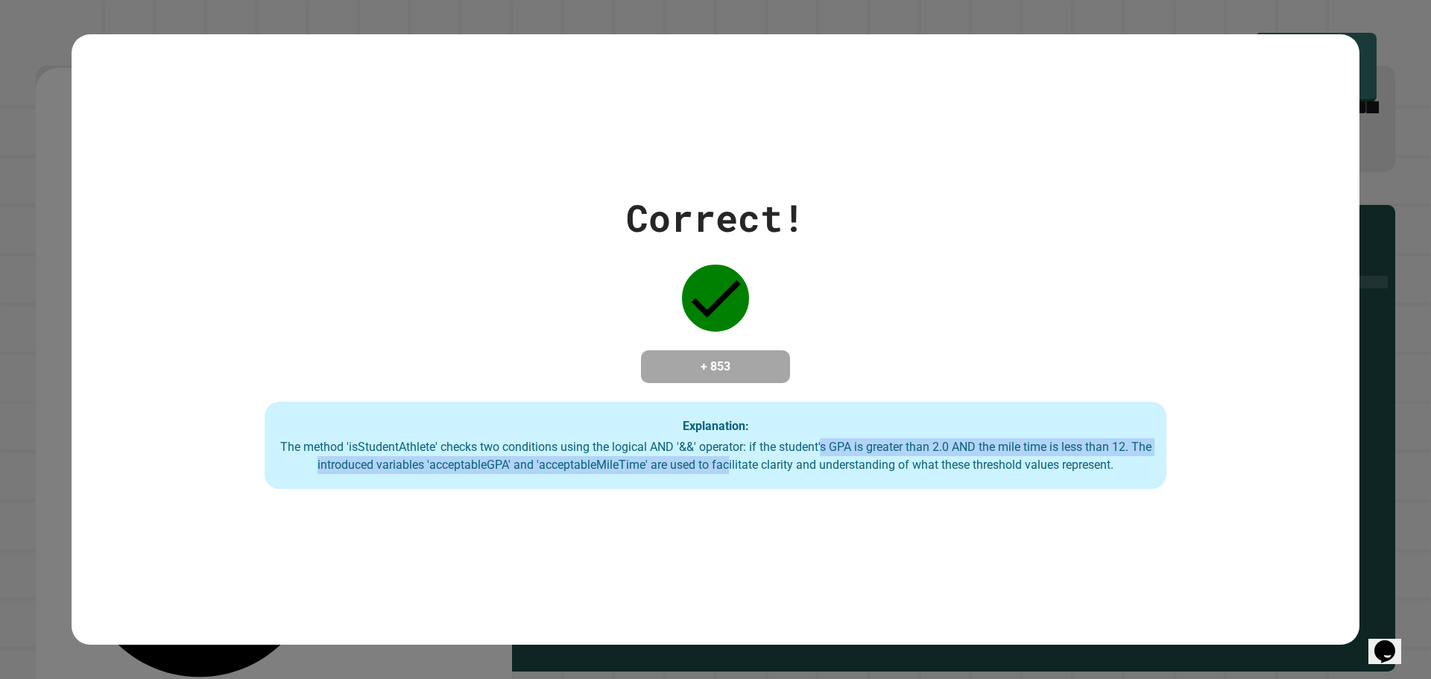
drag, startPoint x: 832, startPoint y: 448, endPoint x: 733, endPoint y: 484, distance: 104.7
click at [733, 484] on div "Explanation: The method 'isStudentAthlete' checks two conditions using the logi…" at bounding box center [716, 446] width 902 height 88
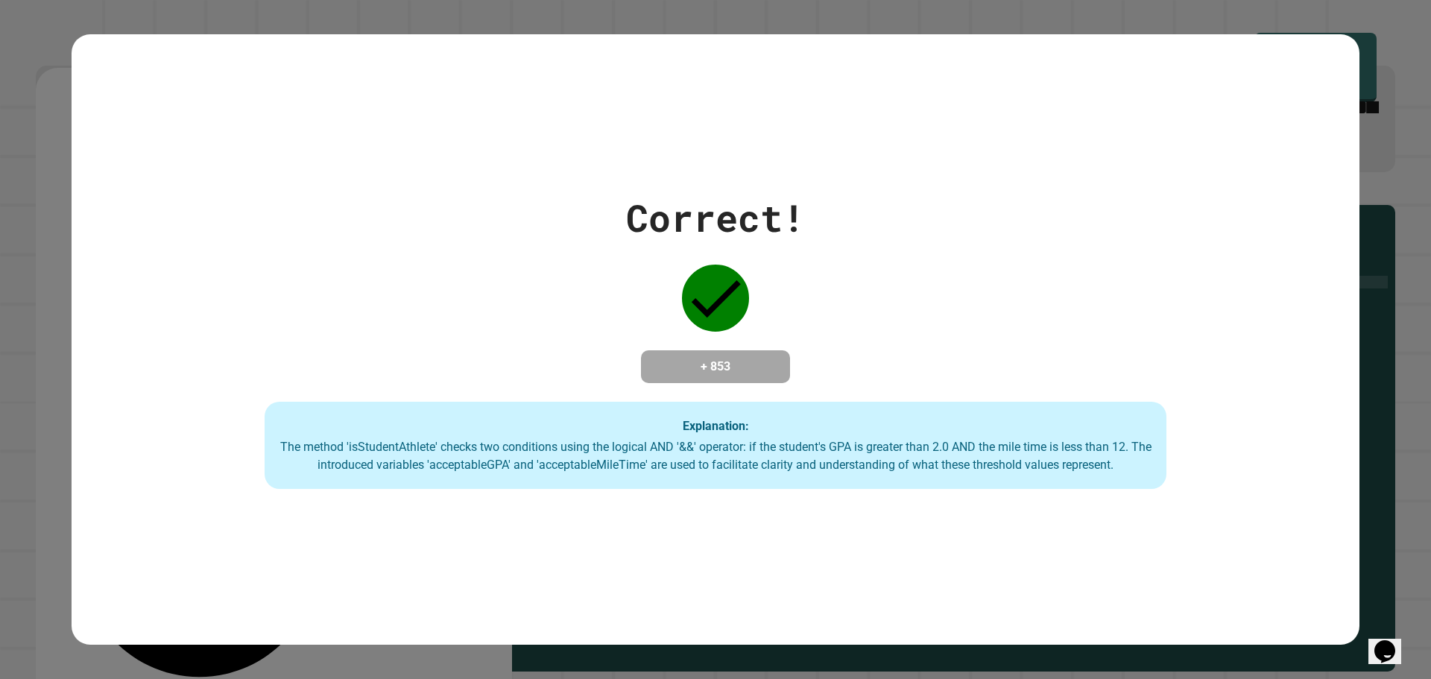
click at [851, 476] on div "Explanation: The method 'isStudentAthlete' checks two conditions using the logi…" at bounding box center [716, 446] width 902 height 88
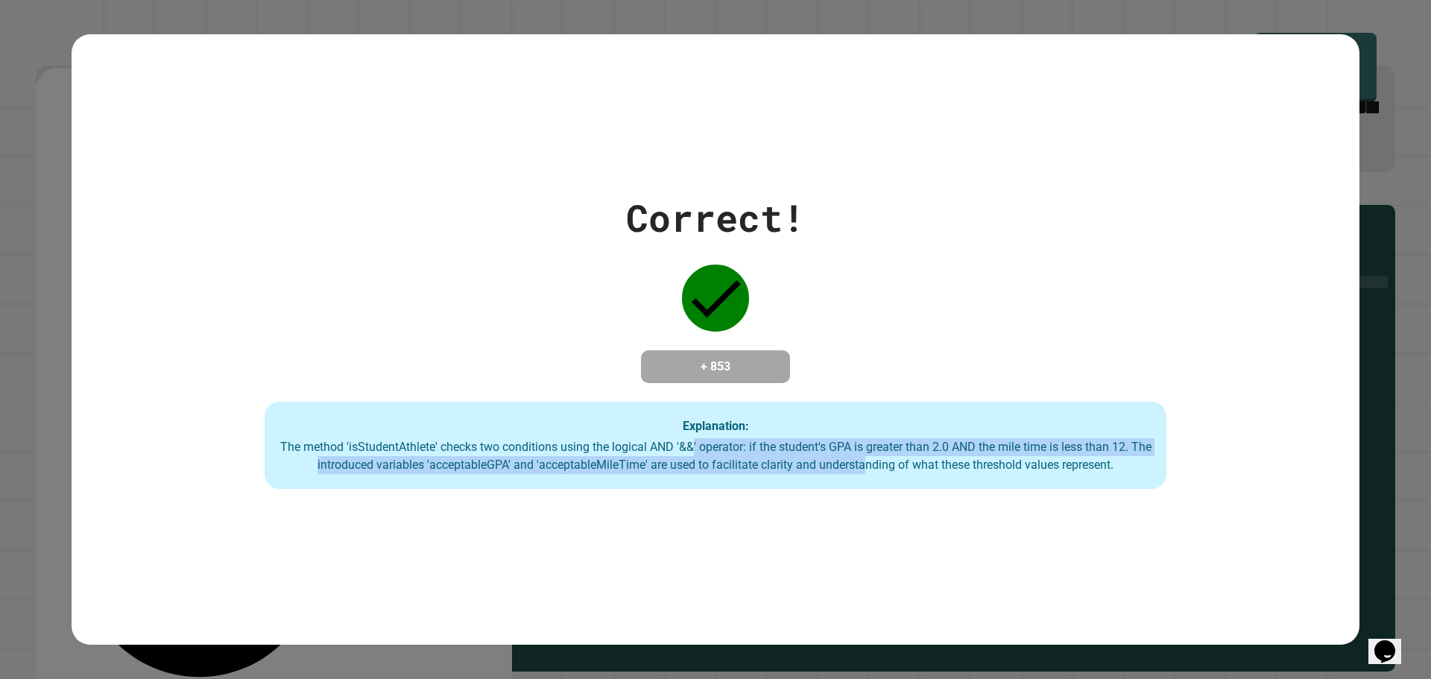
drag, startPoint x: 872, startPoint y: 469, endPoint x: 702, endPoint y: 451, distance: 170.9
click at [702, 451] on div "The method 'isStudentAthlete' checks two conditions using the logical AND '&&' …" at bounding box center [715, 456] width 872 height 36
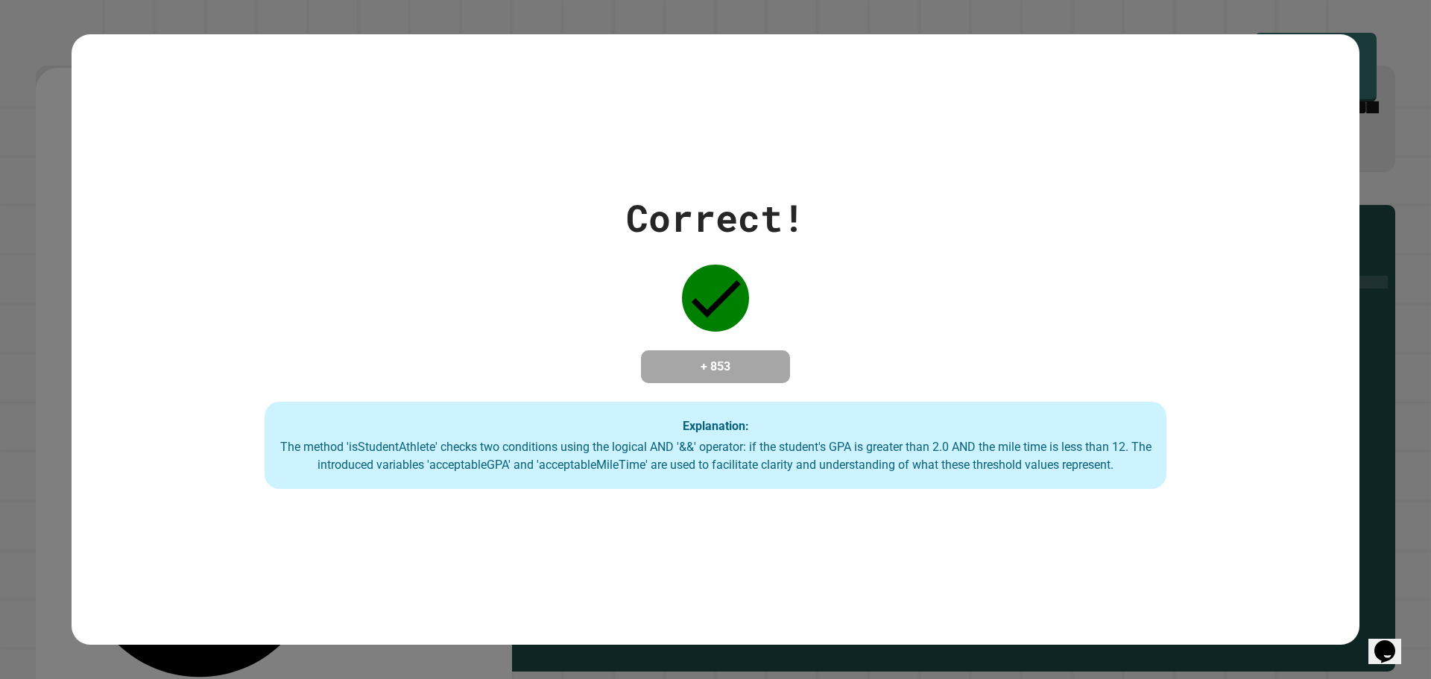
drag, startPoint x: 458, startPoint y: 423, endPoint x: 483, endPoint y: 431, distance: 25.9
click at [478, 431] on div "Explanation: The method 'isStudentAthlete' checks two conditions using the logi…" at bounding box center [716, 446] width 902 height 88
click at [498, 437] on div "Explanation: The method 'isStudentAthlete' checks two conditions using the logi…" at bounding box center [716, 446] width 902 height 88
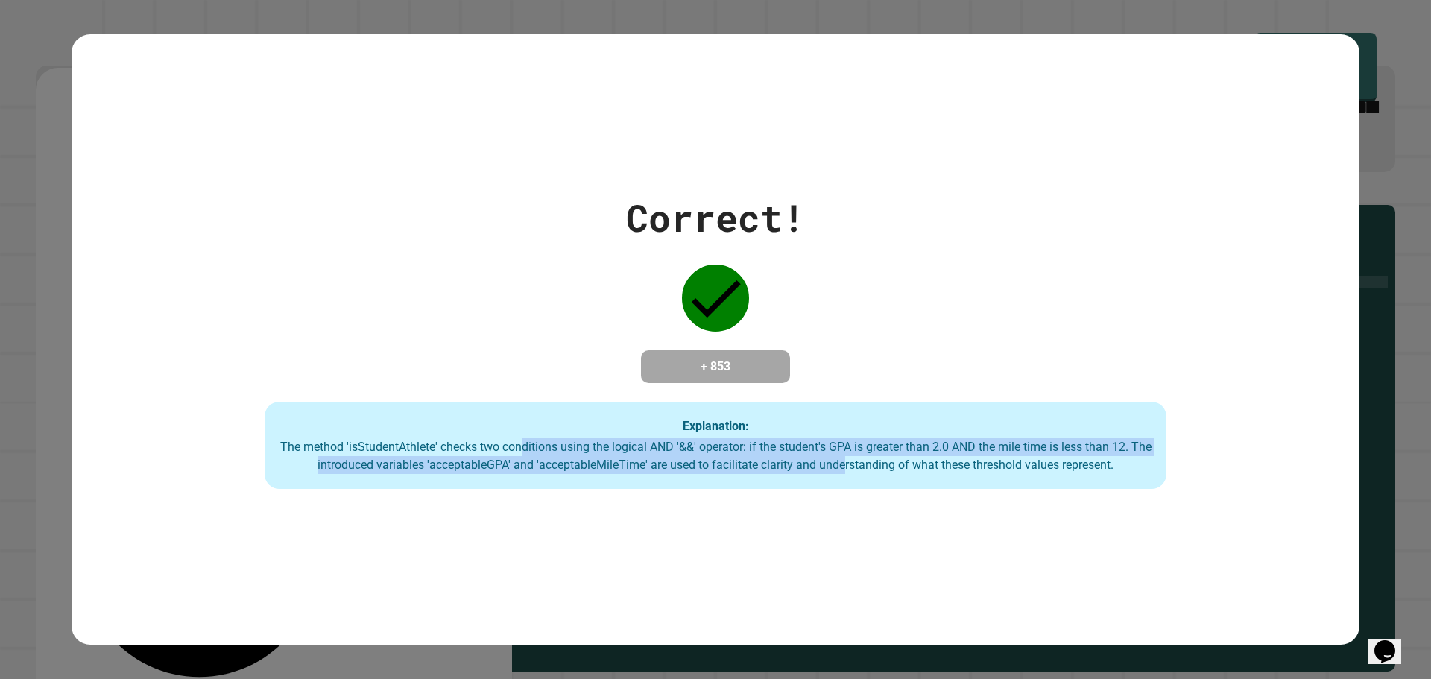
drag, startPoint x: 528, startPoint y: 443, endPoint x: 888, endPoint y: 496, distance: 364.6
click at [865, 494] on div "Correct! + 853 Explanation: The method 'isStudentAthlete' checks two conditions…" at bounding box center [716, 339] width 1288 height 611
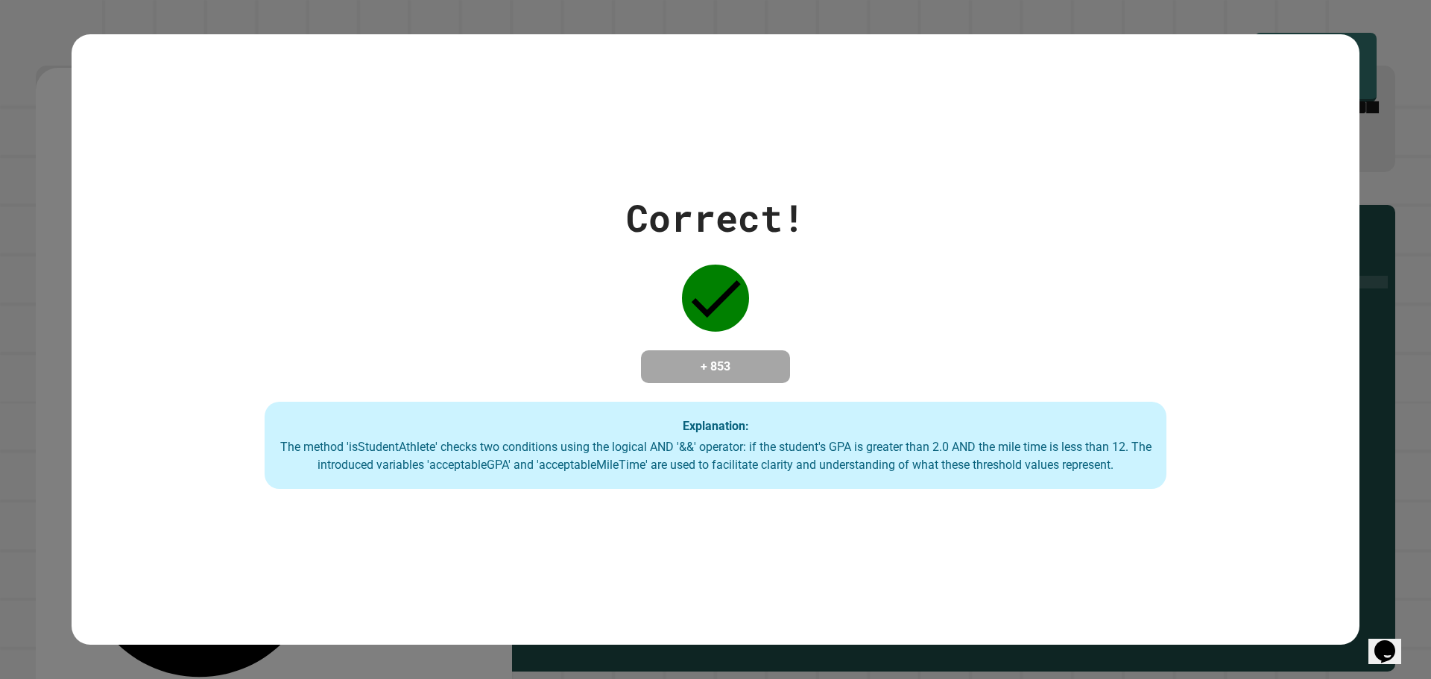
click at [903, 498] on div "Correct! + 853 Explanation: The method 'isStudentAthlete' checks two conditions…" at bounding box center [716, 339] width 1288 height 611
click at [1021, 480] on div "Explanation: The method 'isStudentAthlete' checks two conditions using the logi…" at bounding box center [716, 446] width 902 height 88
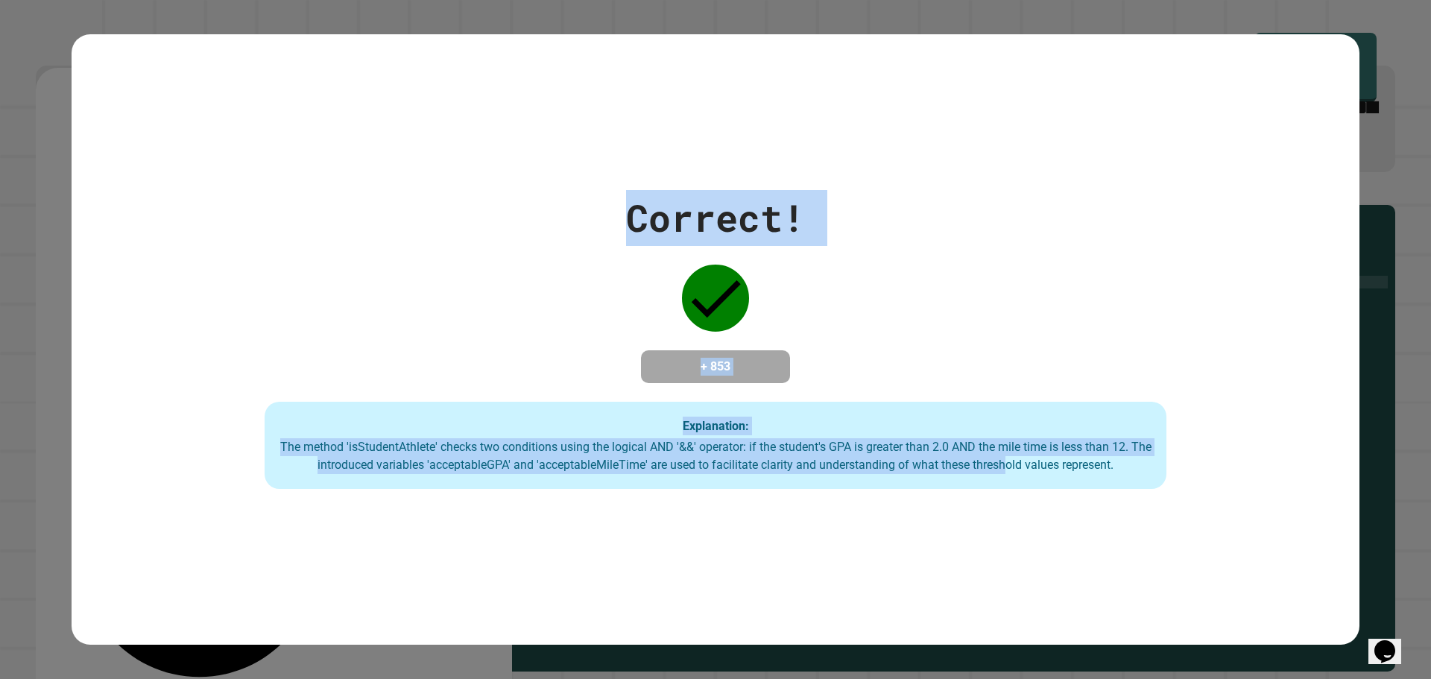
drag, startPoint x: 1010, startPoint y: 475, endPoint x: 606, endPoint y: 27, distance: 603.0
click at [606, 27] on div "Correct! + 853 Explanation: The method 'isStudentAthlete' checks two conditions…" at bounding box center [715, 339] width 1431 height 679
click at [628, 190] on div "Correct!" at bounding box center [715, 218] width 179 height 56
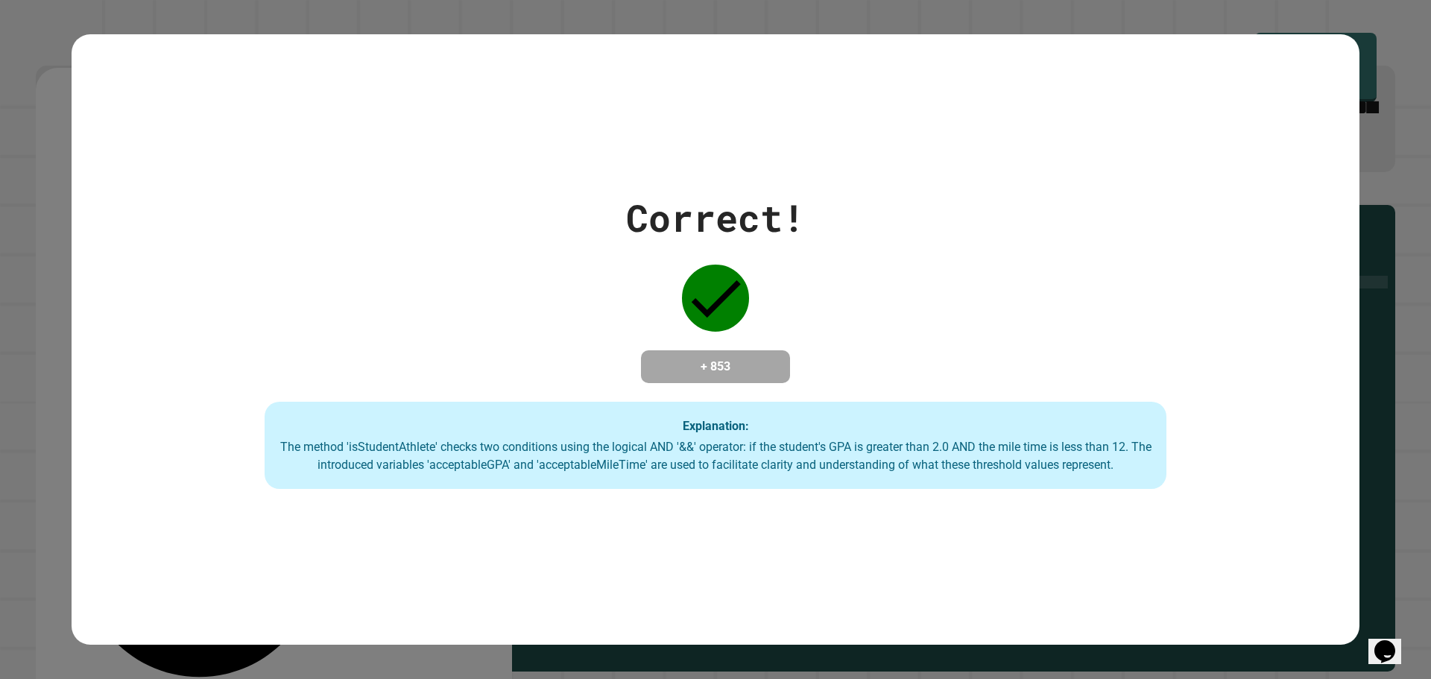
click at [732, 216] on div "Correct!" at bounding box center [715, 218] width 179 height 56
click at [727, 221] on div "Correct!" at bounding box center [715, 218] width 179 height 56
click at [724, 222] on div "Correct!" at bounding box center [715, 218] width 179 height 56
drag, startPoint x: 720, startPoint y: 295, endPoint x: 718, endPoint y: 304, distance: 9.1
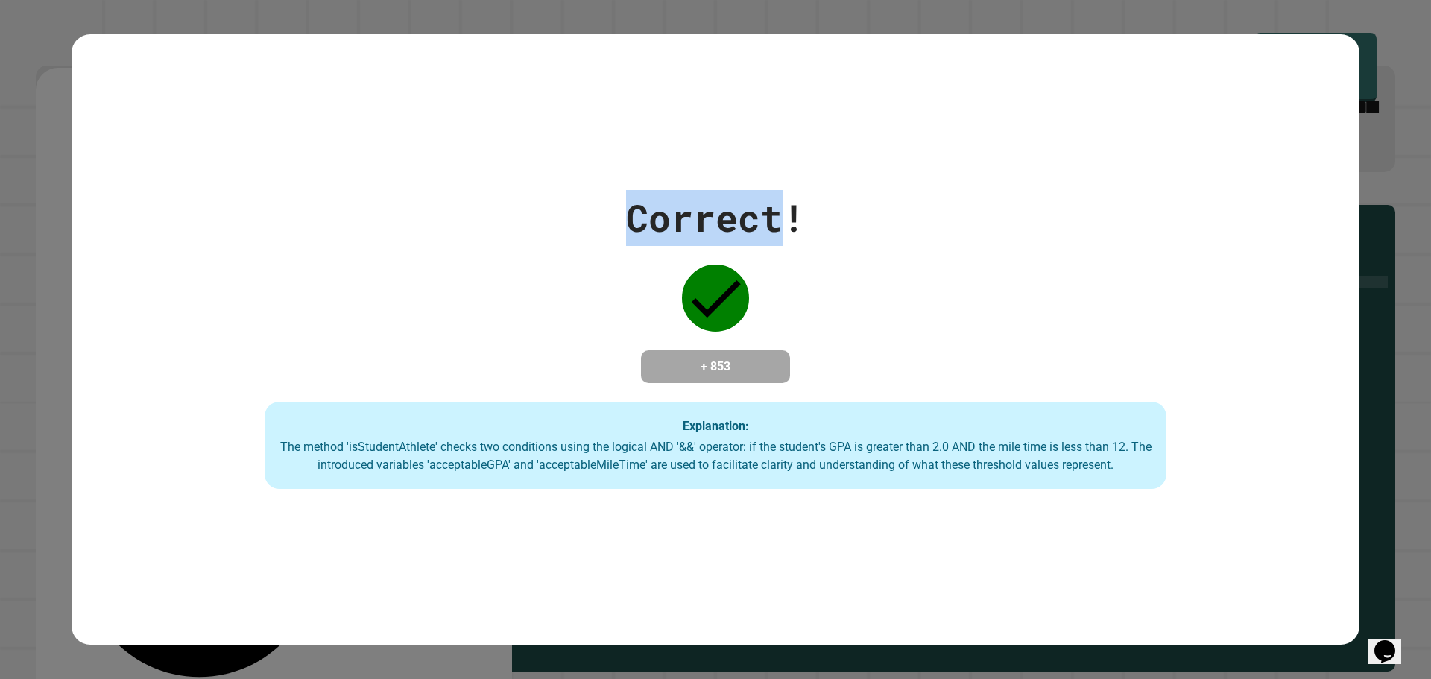
click at [719, 296] on icon at bounding box center [715, 298] width 67 height 67
drag, startPoint x: 718, startPoint y: 304, endPoint x: 722, endPoint y: 326, distance: 21.9
click at [722, 323] on div "Correct! + 853 Explanation: The method 'isStudentAthlete' checks two conditions…" at bounding box center [716, 340] width 1288 height 300
click at [722, 343] on div "Correct! + 853 Explanation: The method 'isStudentAthlete' checks two conditions…" at bounding box center [716, 340] width 1288 height 300
click at [721, 358] on h4 "+ 853" at bounding box center [715, 367] width 119 height 18
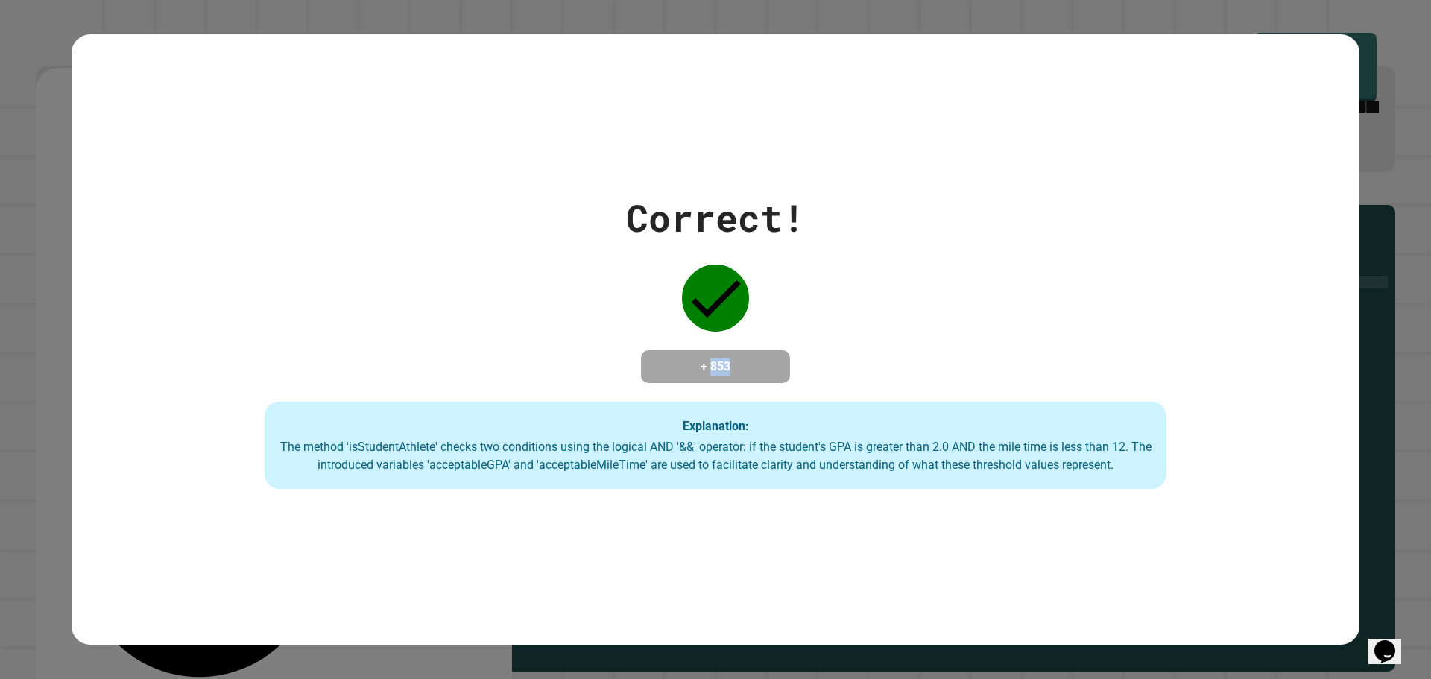
drag, startPoint x: 721, startPoint y: 350, endPoint x: 720, endPoint y: 361, distance: 10.5
click at [720, 358] on h4 "+ 853" at bounding box center [715, 367] width 119 height 18
click at [730, 461] on div "The method 'isStudentAthlete' checks two conditions using the logical AND '&&' …" at bounding box center [715, 456] width 872 height 36
drag, startPoint x: 727, startPoint y: 461, endPoint x: 714, endPoint y: 457, distance: 14.1
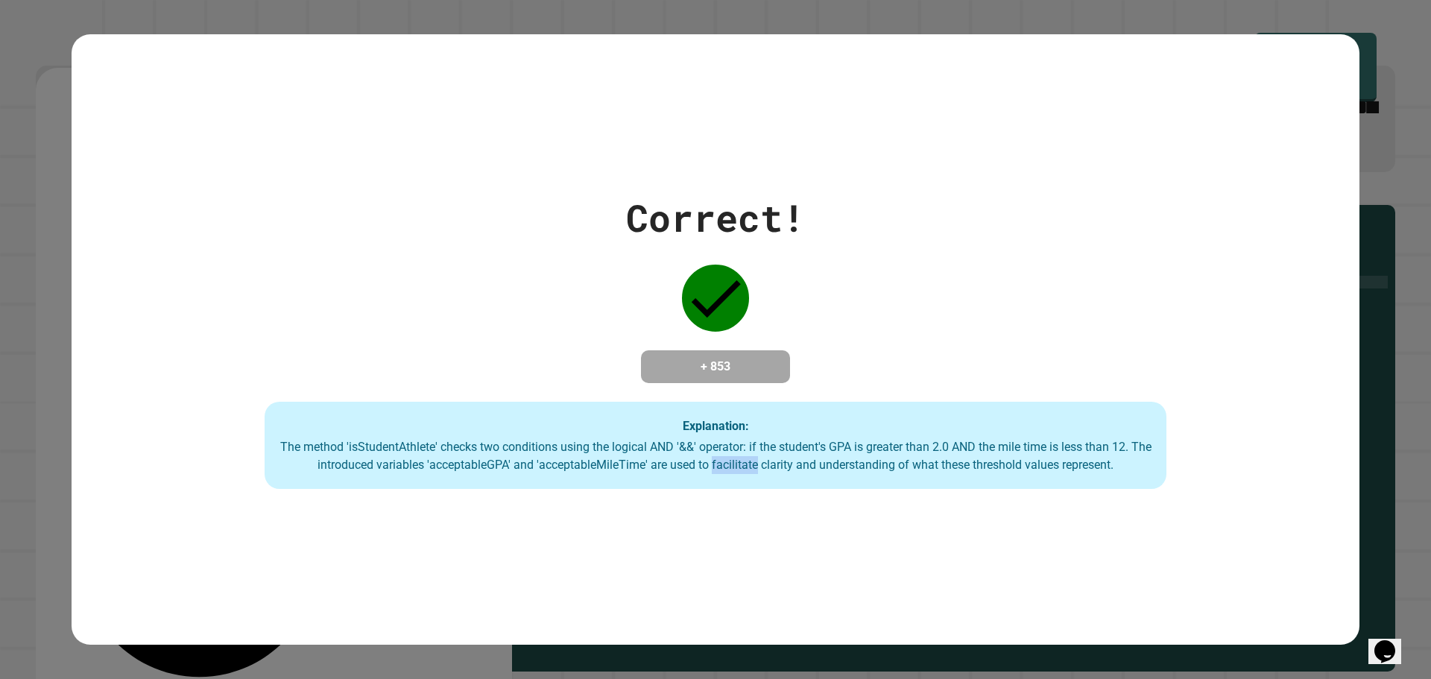
click at [726, 461] on div "The method 'isStudentAthlete' checks two conditions using the logical AND '&&' …" at bounding box center [715, 456] width 872 height 36
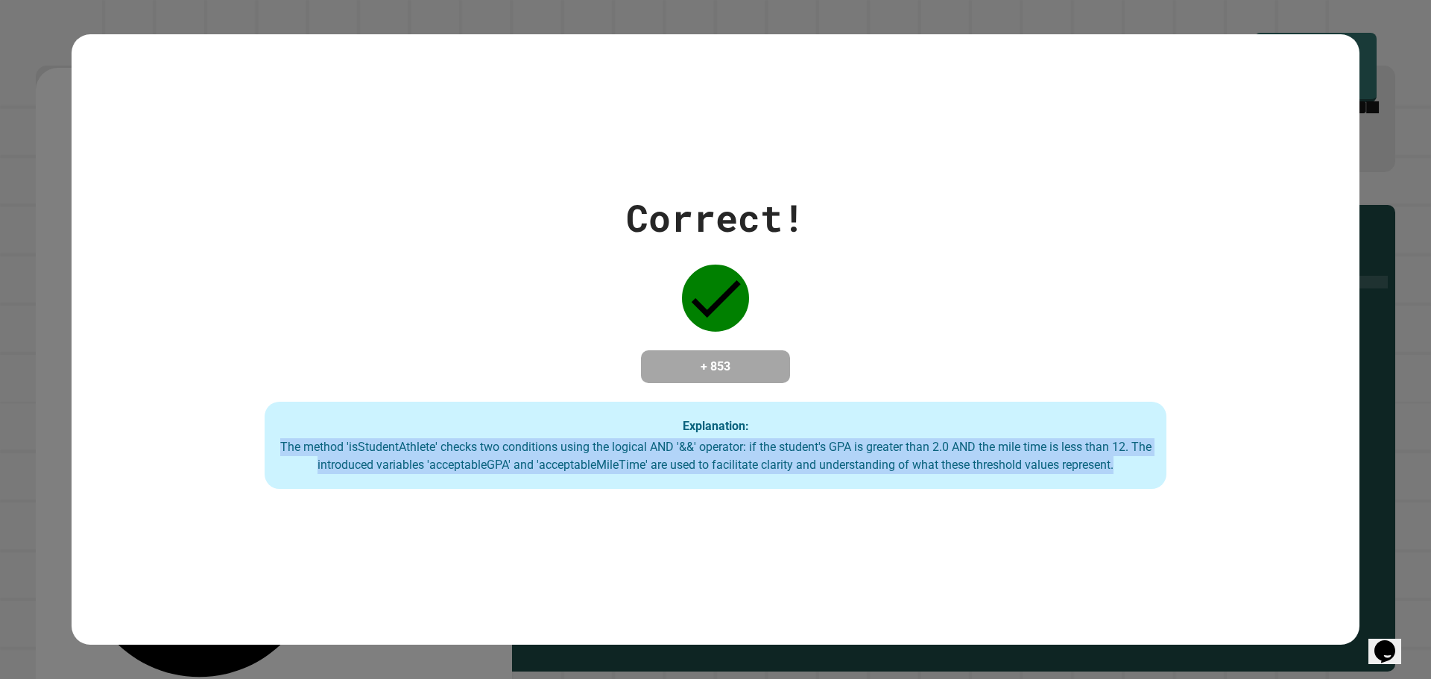
drag, startPoint x: 282, startPoint y: 449, endPoint x: 1250, endPoint y: 483, distance: 968.5
click at [1250, 483] on div "Correct! + 853 Explanation: The method 'isStudentAthlete' checks two conditions…" at bounding box center [716, 340] width 1288 height 300
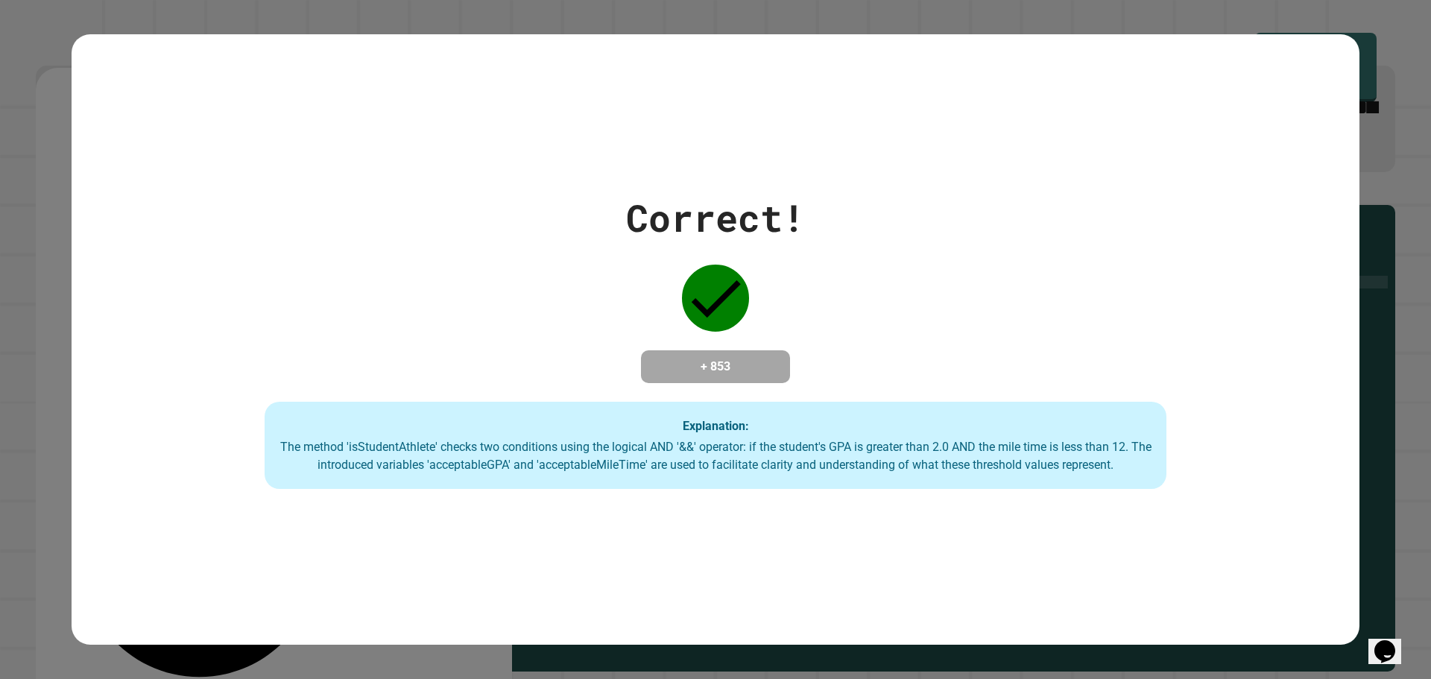
click at [1043, 456] on div "The method 'isStudentAthlete' checks two conditions using the logical AND '&&' …" at bounding box center [715, 456] width 872 height 36
click at [1027, 448] on div "The method 'isStudentAthlete' checks two conditions using the logical AND '&&' …" at bounding box center [715, 456] width 872 height 36
click at [972, 463] on div "The method 'isStudentAthlete' checks two conditions using the logical AND '&&' …" at bounding box center [715, 456] width 872 height 36
click at [968, 465] on div "The method 'isStudentAthlete' checks two conditions using the logical AND '&&' …" at bounding box center [715, 456] width 872 height 36
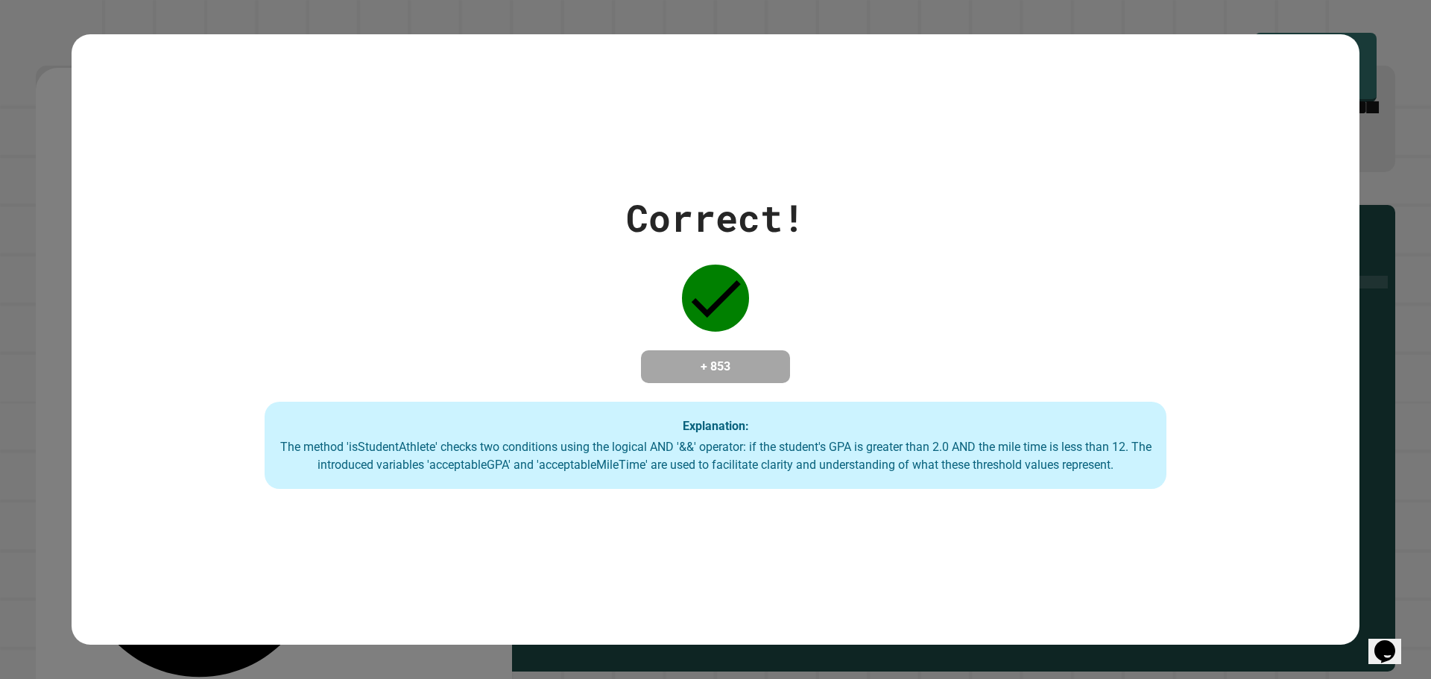
click at [933, 450] on div "The method 'isStudentAthlete' checks two conditions using the logical AND '&&' …" at bounding box center [715, 456] width 872 height 36
click at [881, 469] on div "The method 'isStudentAthlete' checks two conditions using the logical AND '&&' …" at bounding box center [715, 456] width 872 height 36
click at [878, 469] on div "The method 'isStudentAthlete' checks two conditions using the logical AND '&&' …" at bounding box center [715, 456] width 872 height 36
click at [842, 466] on div "The method 'isStudentAthlete' checks two conditions using the logical AND '&&' …" at bounding box center [715, 456] width 872 height 36
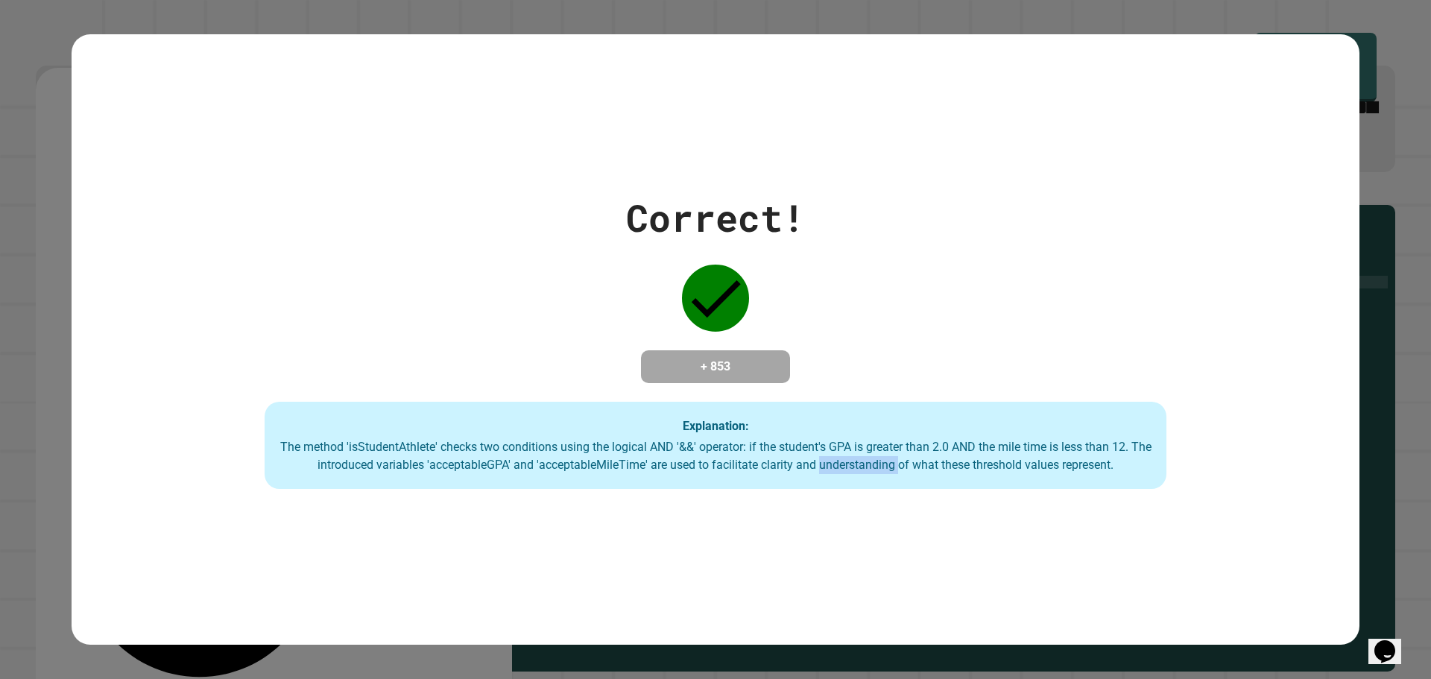
click at [842, 466] on div "The method 'isStudentAthlete' checks two conditions using the logical AND '&&' …" at bounding box center [715, 456] width 872 height 36
click at [805, 446] on div "The method 'isStudentAthlete' checks two conditions using the logical AND '&&' …" at bounding box center [715, 456] width 872 height 36
click at [750, 469] on div "The method 'isStudentAthlete' checks two conditions using the logical AND '&&' …" at bounding box center [715, 456] width 872 height 36
click at [749, 469] on div "The method 'isStudentAthlete' checks two conditions using the logical AND '&&' …" at bounding box center [715, 456] width 872 height 36
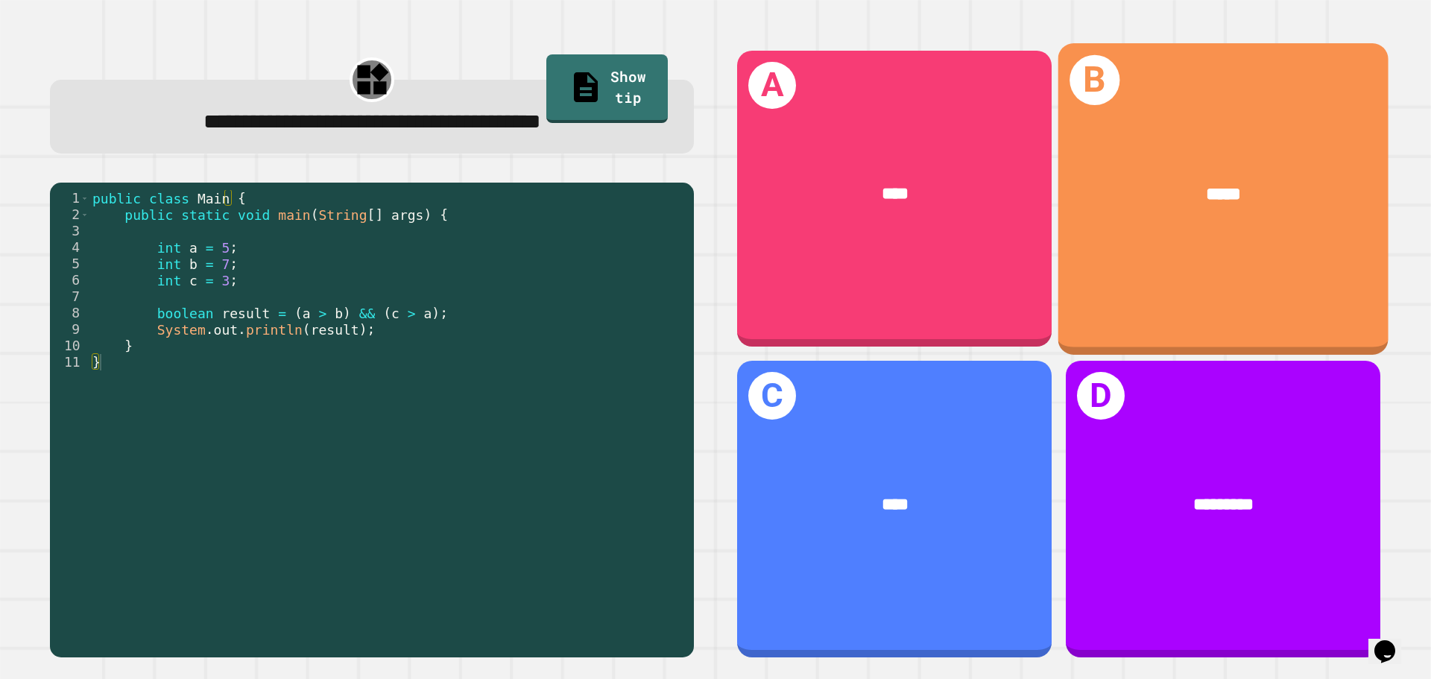
click at [1162, 242] on div "B *****" at bounding box center [1223, 198] width 330 height 311
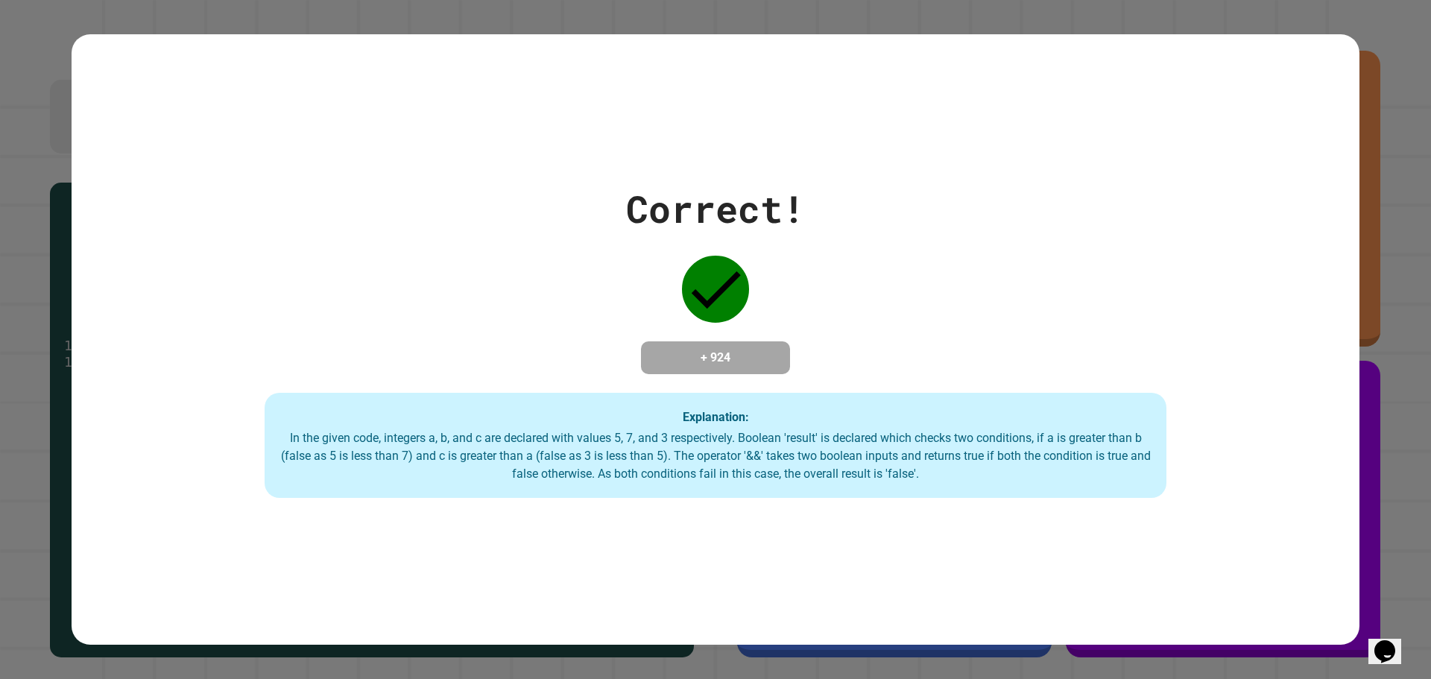
drag, startPoint x: 837, startPoint y: 481, endPoint x: 828, endPoint y: 476, distance: 11.0
click at [837, 481] on div "In the given code, integers a, b, and c are declared with values 5, 7, and 3 re…" at bounding box center [715, 456] width 872 height 54
click at [828, 476] on div "In the given code, integers a, b, and c are declared with values 5, 7, and 3 re…" at bounding box center [715, 456] width 872 height 54
drag, startPoint x: 814, startPoint y: 463, endPoint x: 794, endPoint y: 453, distance: 22.7
click at [806, 460] on div "In the given code, integers a, b, and c are declared with values 5, 7, and 3 re…" at bounding box center [715, 456] width 872 height 54
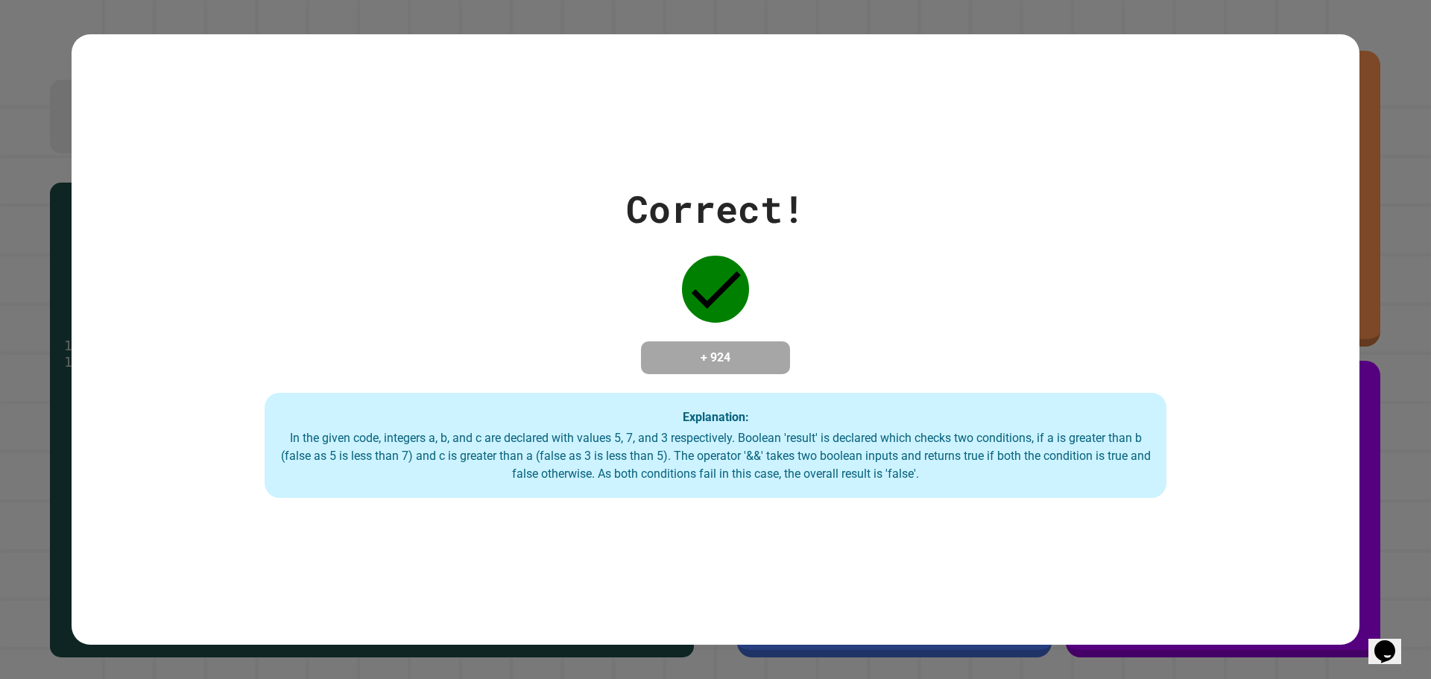
drag, startPoint x: 794, startPoint y: 453, endPoint x: 736, endPoint y: 444, distance: 58.8
click at [781, 450] on div "In the given code, integers a, b, and c are declared with values 5, 7, and 3 re…" at bounding box center [715, 456] width 872 height 54
drag, startPoint x: 736, startPoint y: 444, endPoint x: 689, endPoint y: 447, distance: 47.0
click at [710, 447] on div "In the given code, integers a, b, and c are declared with values 5, 7, and 3 re…" at bounding box center [715, 456] width 872 height 54
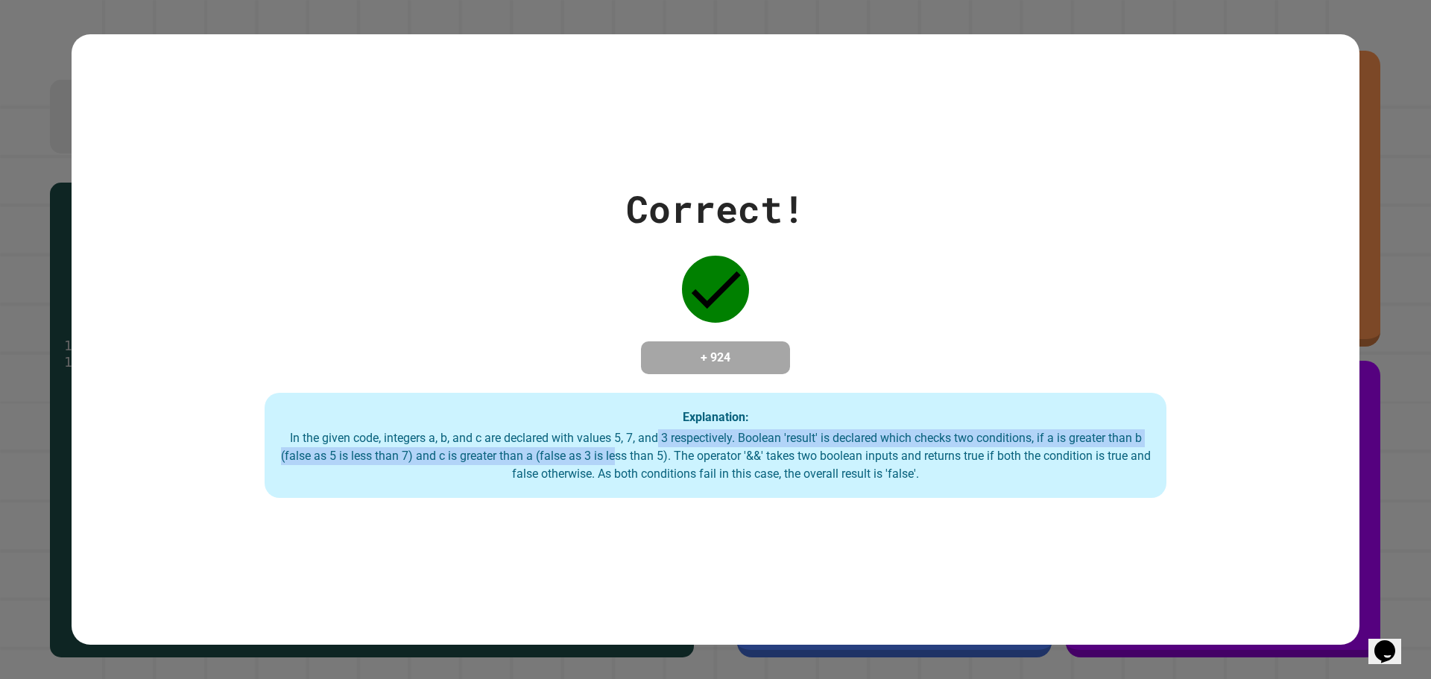
drag, startPoint x: 649, startPoint y: 447, endPoint x: 588, endPoint y: 451, distance: 61.2
click at [609, 451] on div "In the given code, integers a, b, and c are declared with values 5, 7, and 3 re…" at bounding box center [715, 456] width 872 height 54
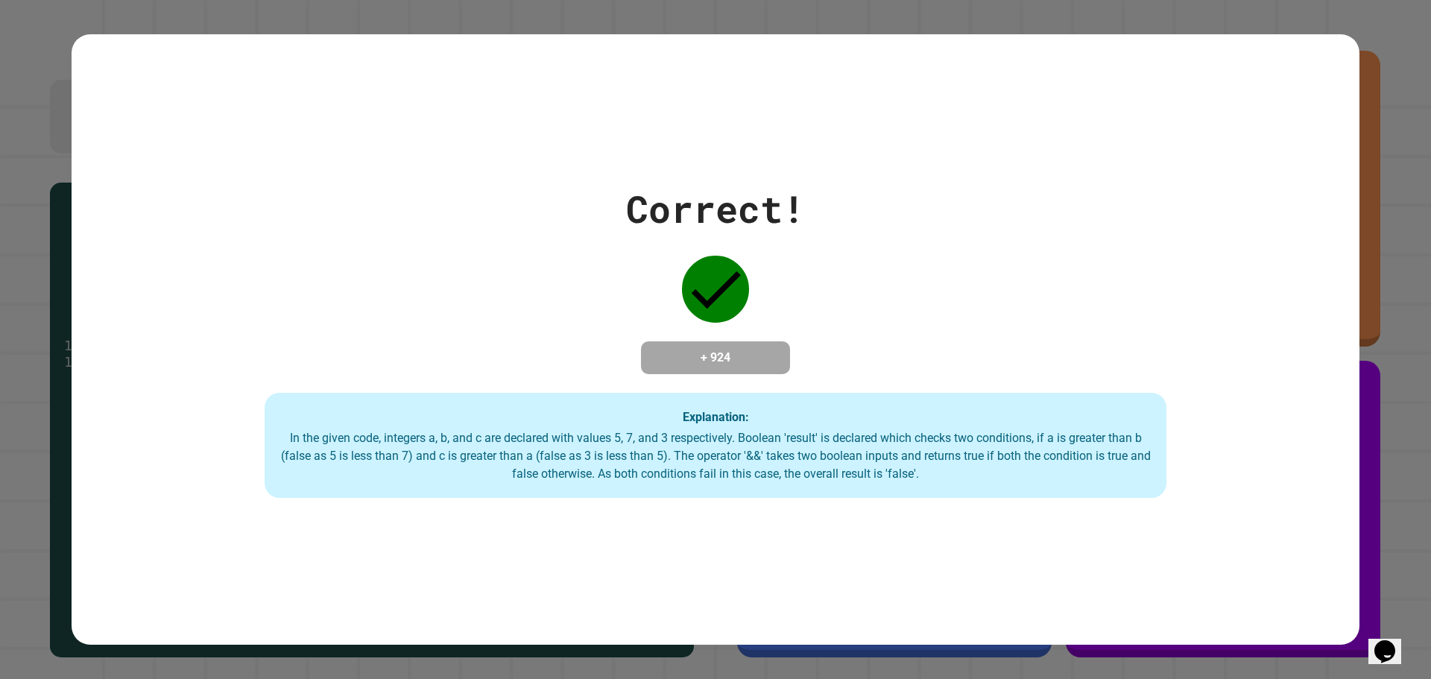
click at [446, 432] on div "In the given code, integers a, b, and c are declared with values 5, 7, and 3 re…" at bounding box center [715, 456] width 872 height 54
click at [443, 429] on div "Explanation: In the given code, integers a, b, and c are declared with values 5…" at bounding box center [716, 446] width 902 height 106
click at [404, 444] on div "In the given code, integers a, b, and c are declared with values 5, 7, and 3 re…" at bounding box center [715, 456] width 872 height 54
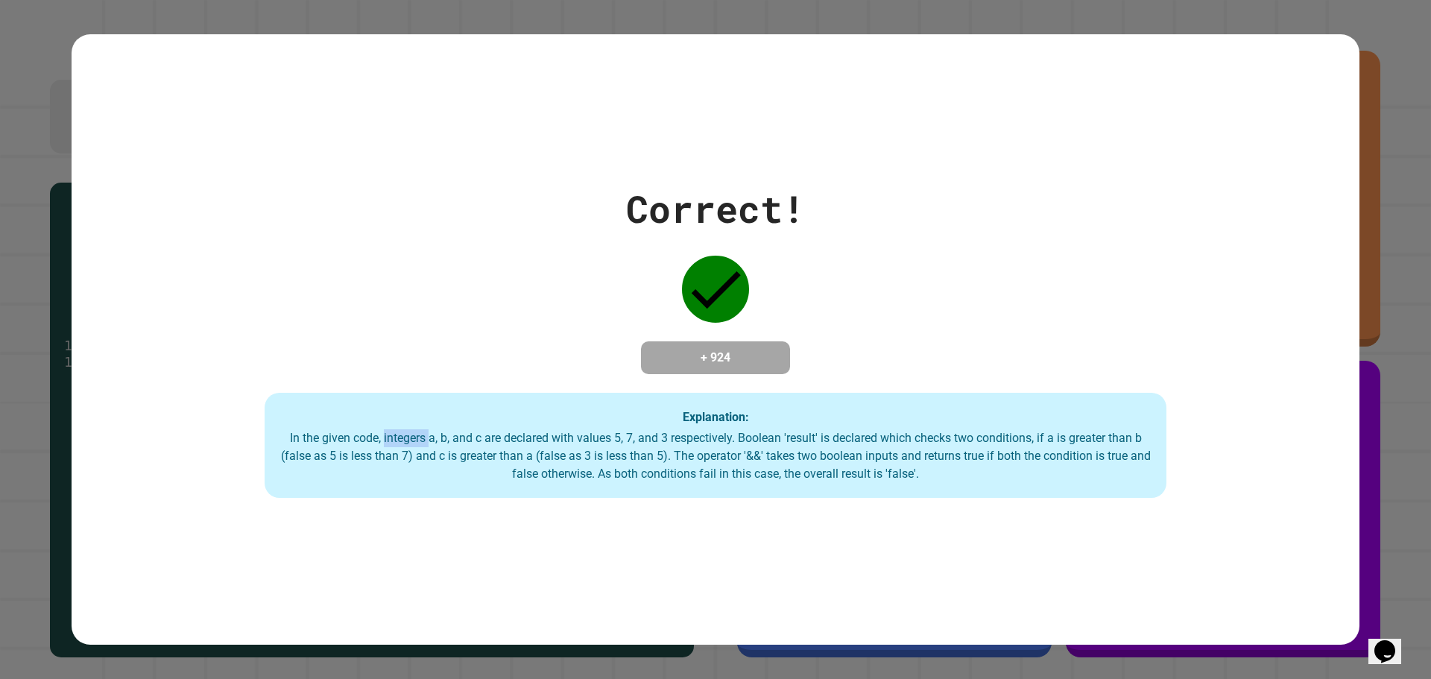
click at [382, 439] on div "In the given code, integers a, b, and c are declared with values 5, 7, and 3 re…" at bounding box center [715, 456] width 872 height 54
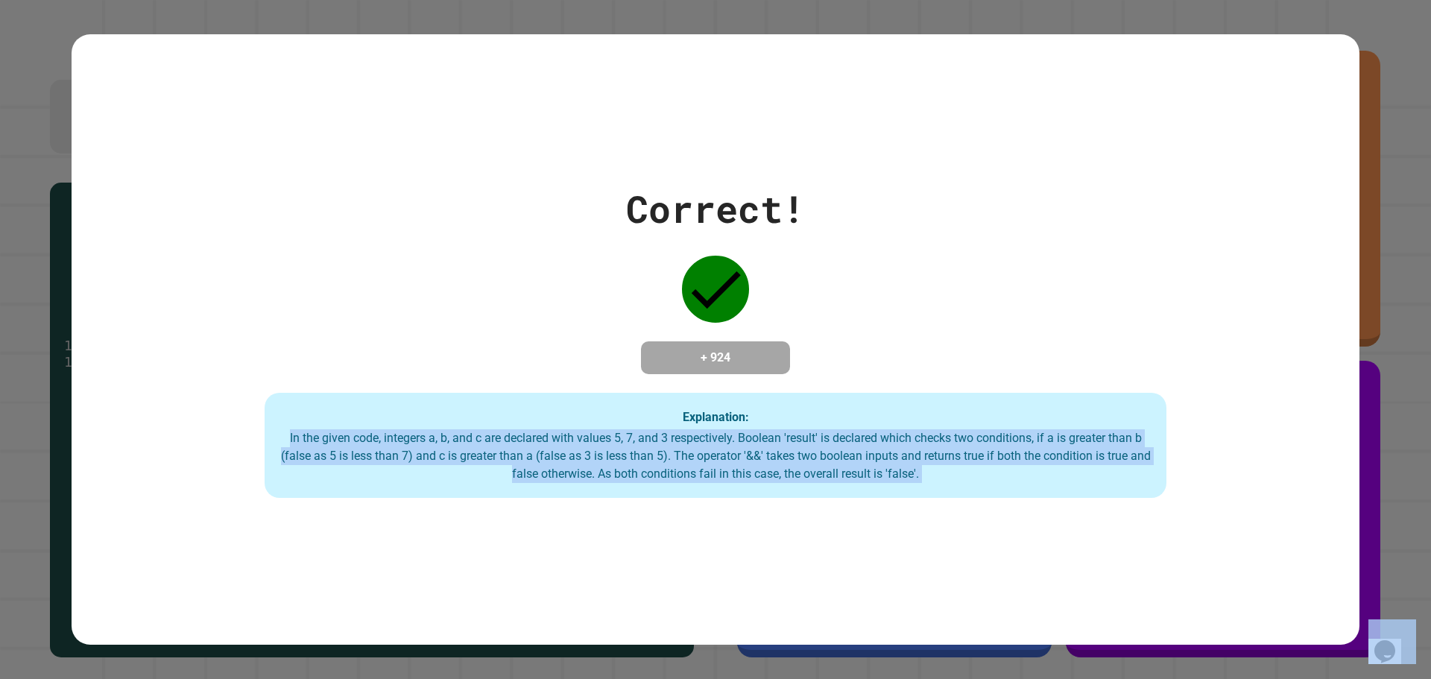
click at [382, 439] on div "In the given code, integers a, b, and c are declared with values 5, 7, and 3 re…" at bounding box center [715, 456] width 872 height 54
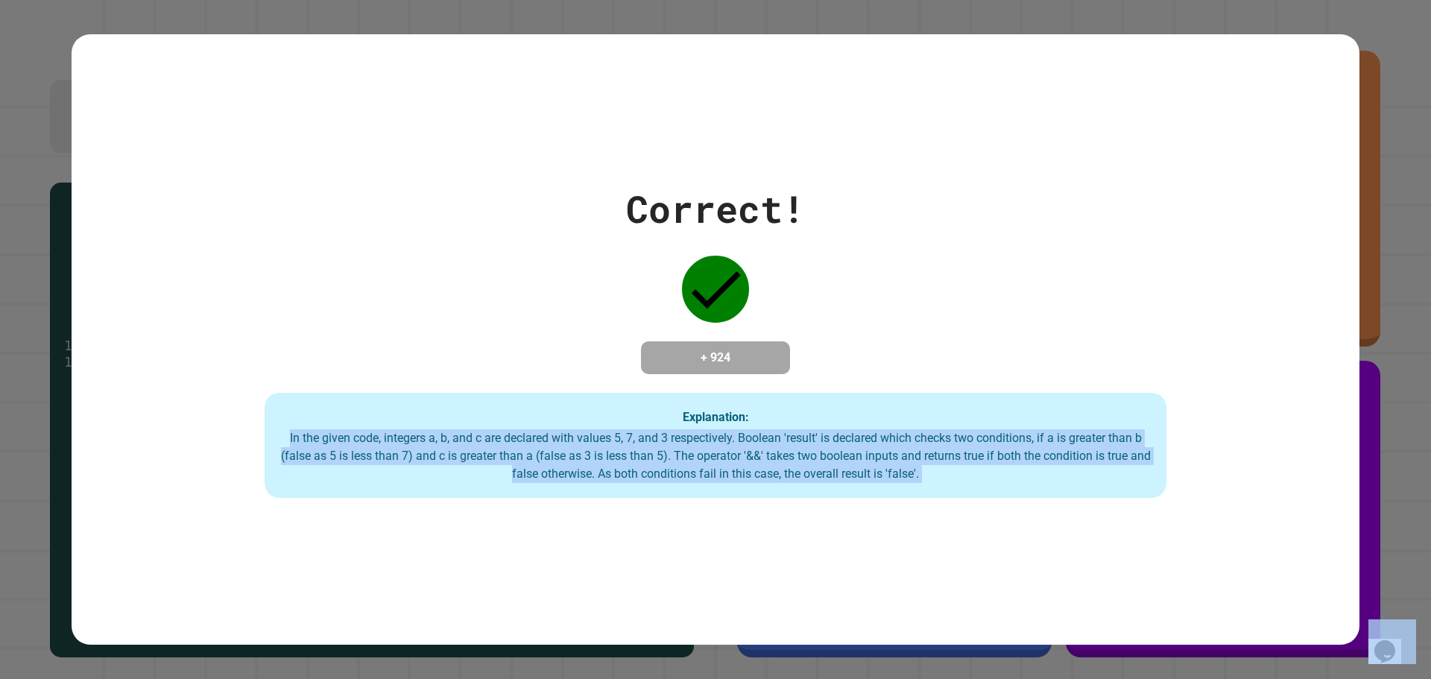
click at [382, 439] on div "In the given code, integers a, b, and c are declared with values 5, 7, and 3 re…" at bounding box center [715, 456] width 872 height 54
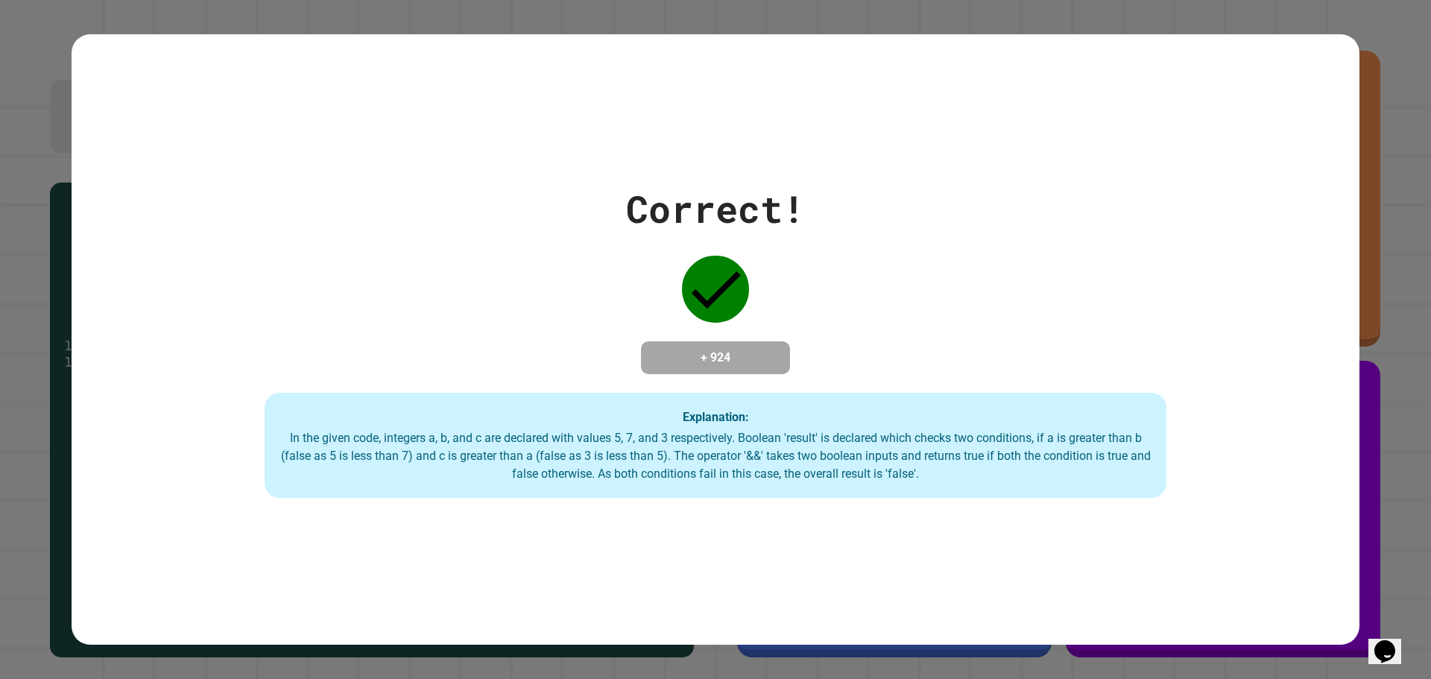
click at [613, 66] on div "Correct! + 924 Explanation: In the given code, integers a, b, and c are declare…" at bounding box center [716, 339] width 1288 height 611
click at [332, 440] on div "In the given code, integers a, b, and c are declared with values 5, 7, and 3 re…" at bounding box center [715, 456] width 872 height 54
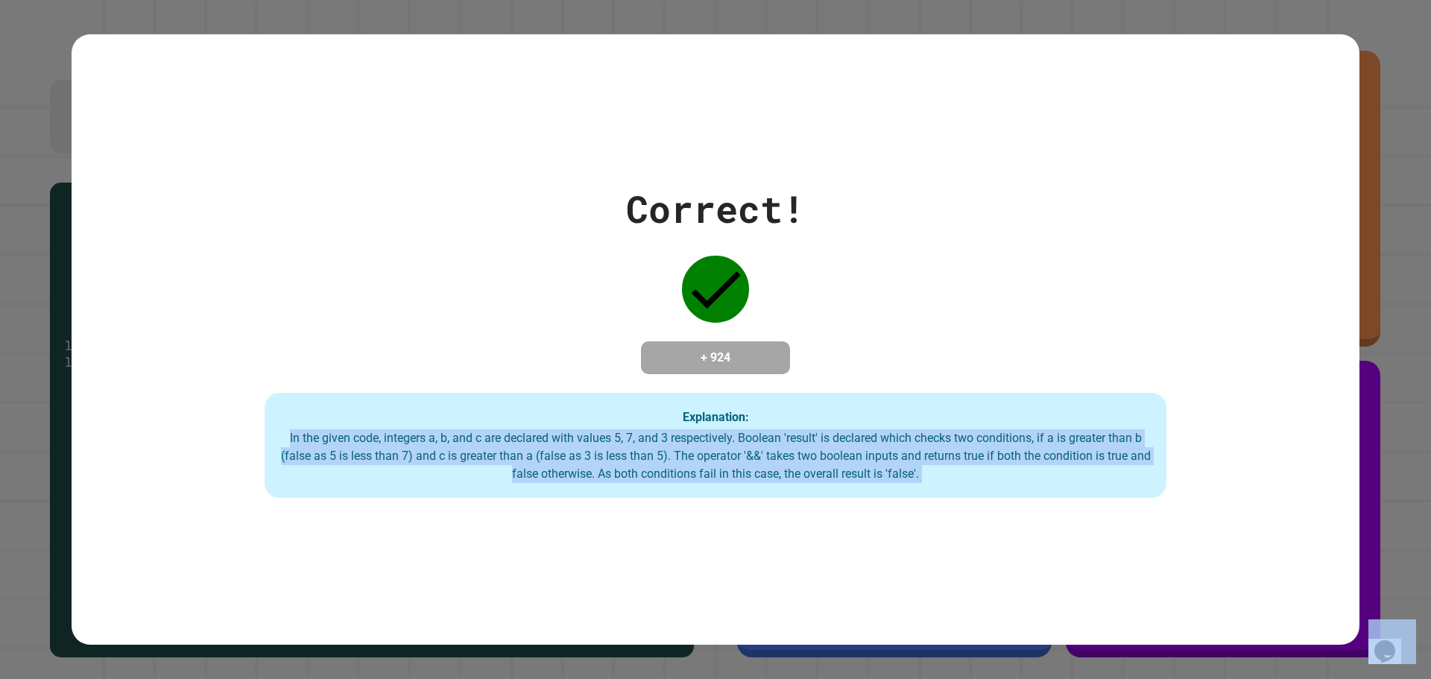
click at [332, 440] on div "In the given code, integers a, b, and c are declared with values 5, 7, and 3 re…" at bounding box center [715, 456] width 872 height 54
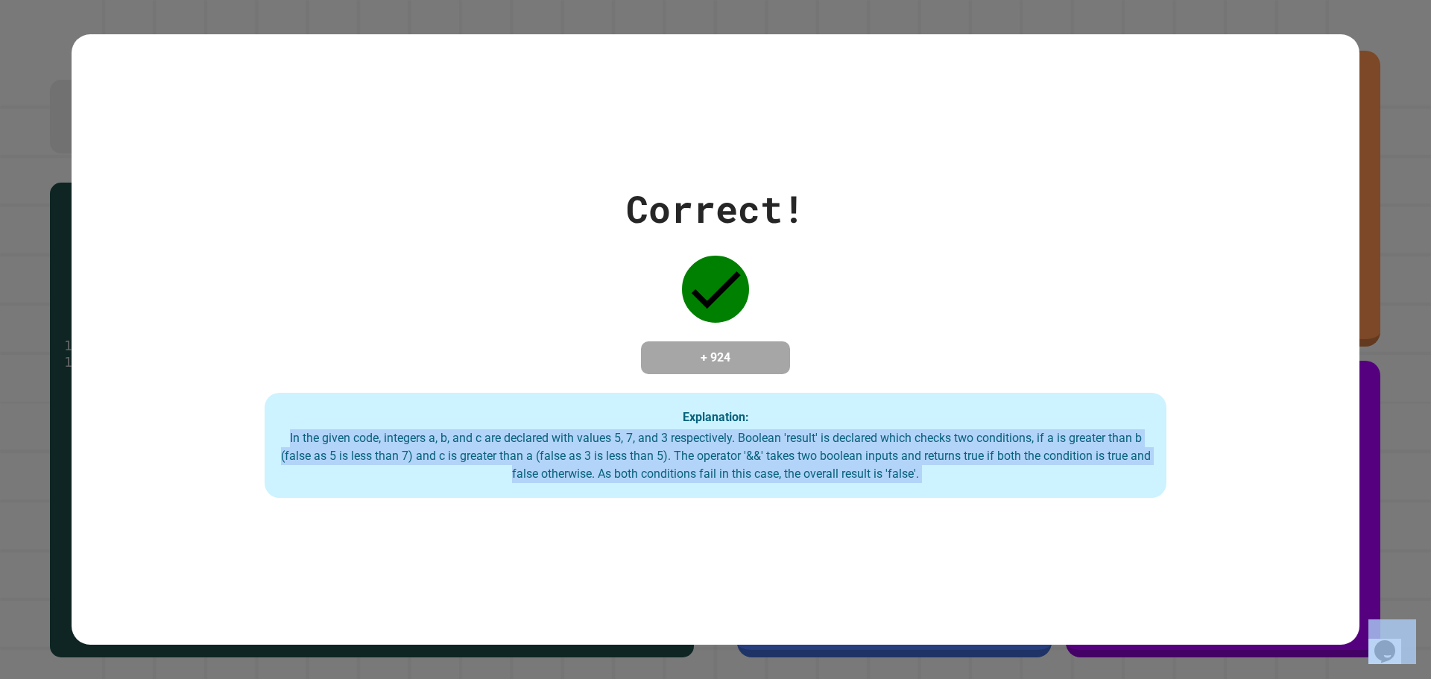
click at [332, 440] on div "In the given code, integers a, b, and c are declared with values 5, 7, and 3 re…" at bounding box center [715, 456] width 872 height 54
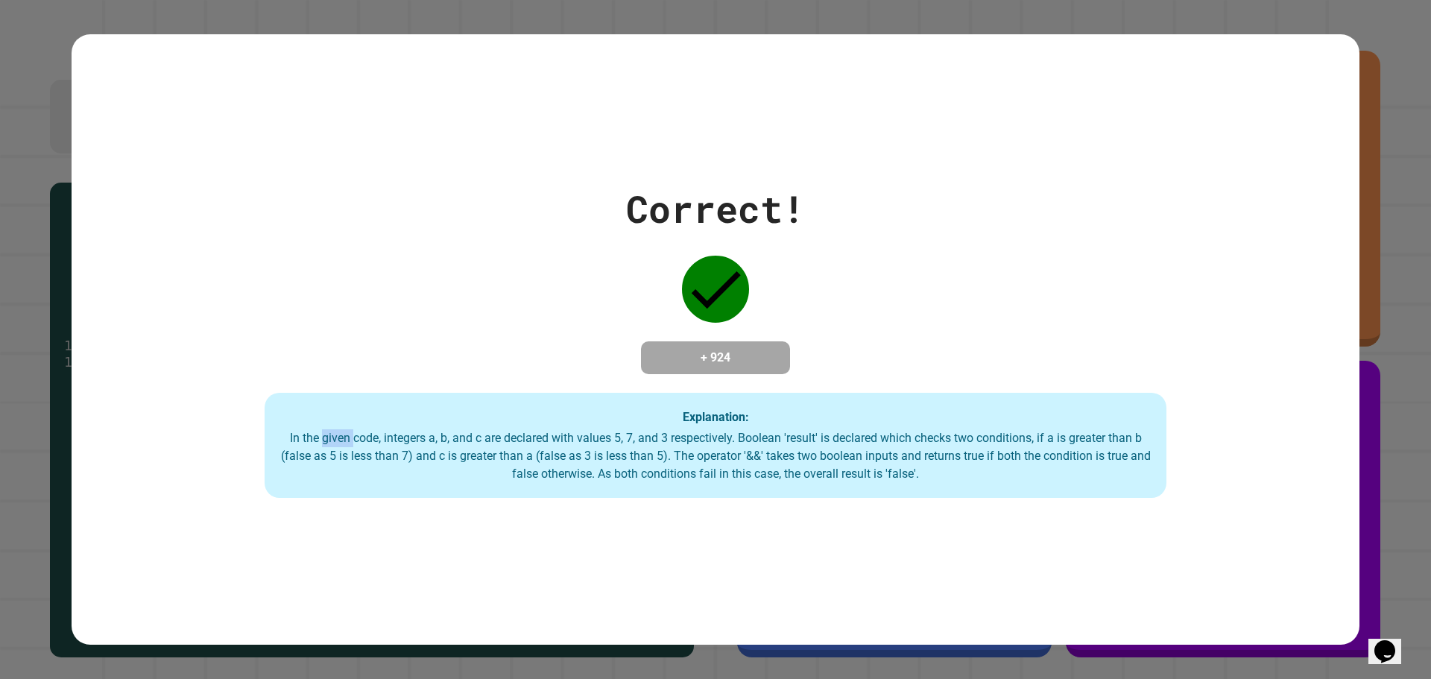
click at [332, 440] on div "In the given code, integers a, b, and c are declared with values 5, 7, and 3 re…" at bounding box center [715, 456] width 872 height 54
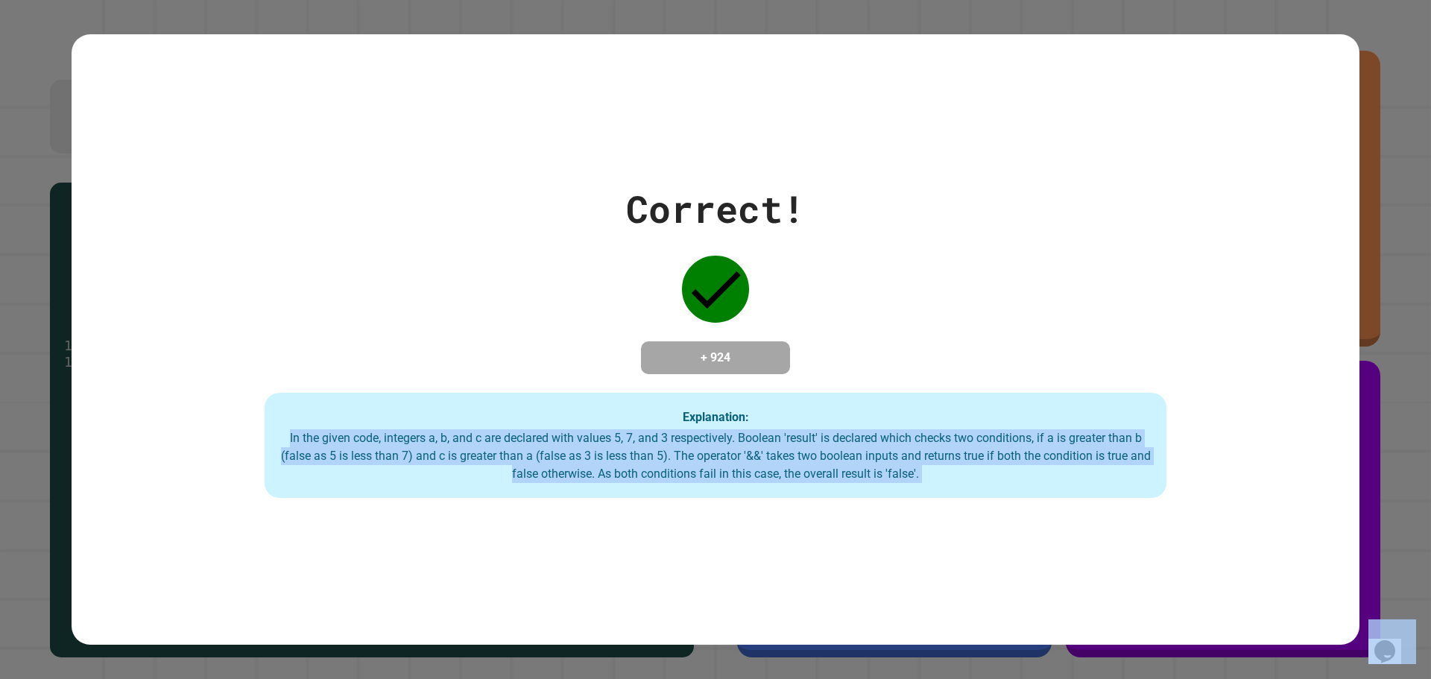
click at [332, 440] on div "In the given code, integers a, b, and c are declared with values 5, 7, and 3 re…" at bounding box center [715, 456] width 872 height 54
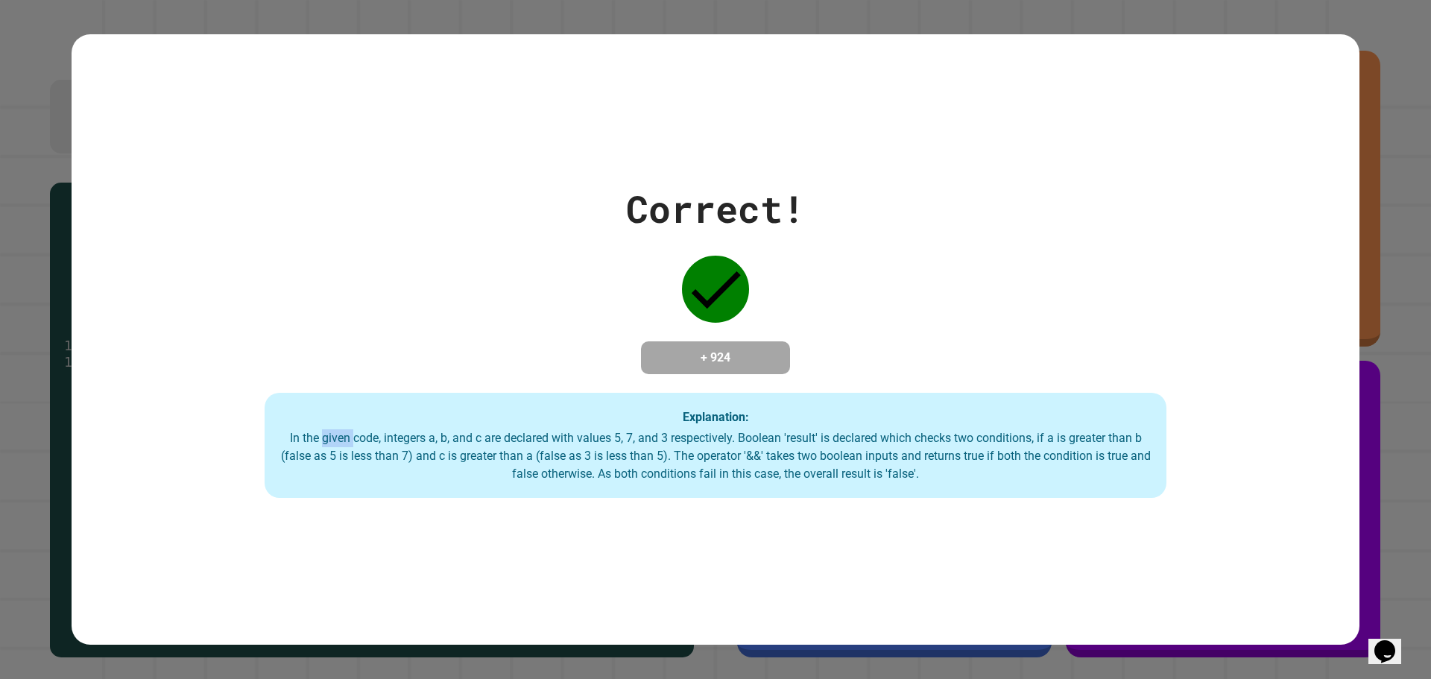
click at [332, 440] on div "In the given code, integers a, b, and c are declared with values 5, 7, and 3 re…" at bounding box center [715, 456] width 872 height 54
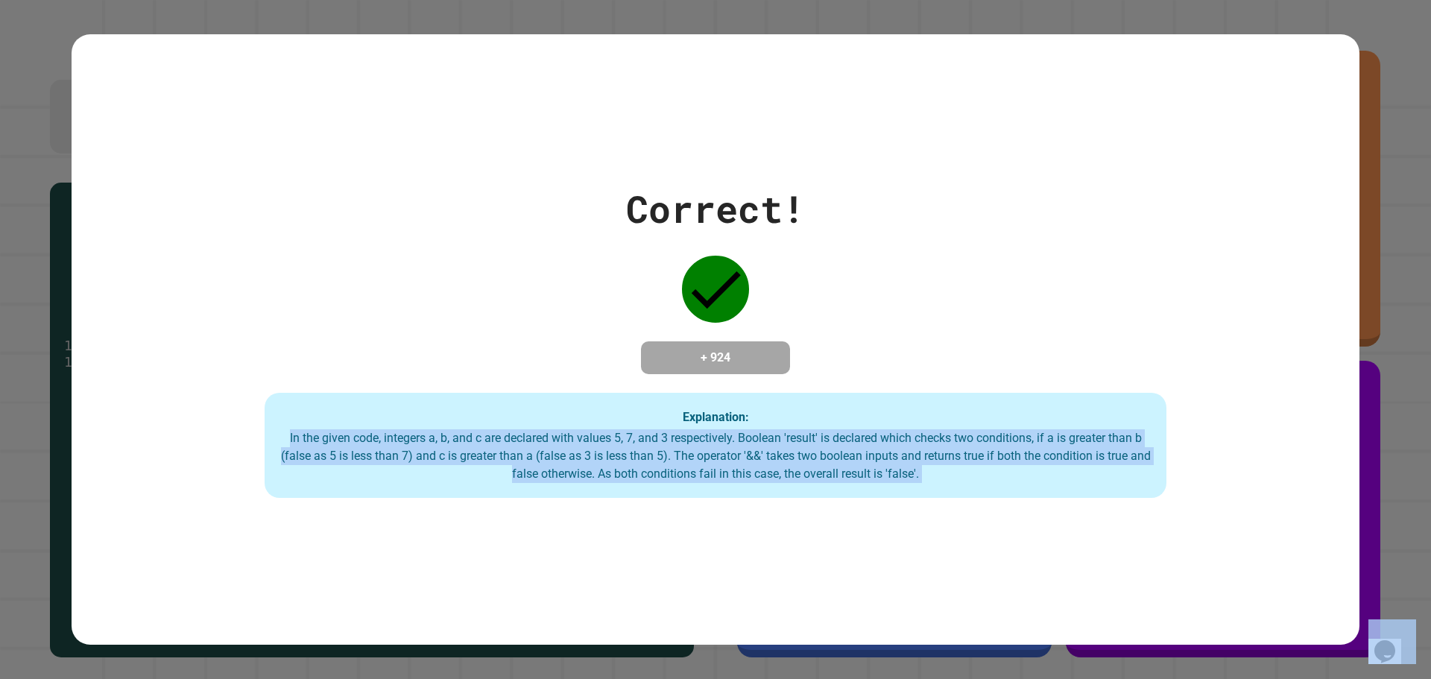
click at [332, 440] on div "In the given code, integers a, b, and c are declared with values 5, 7, and 3 re…" at bounding box center [715, 456] width 872 height 54
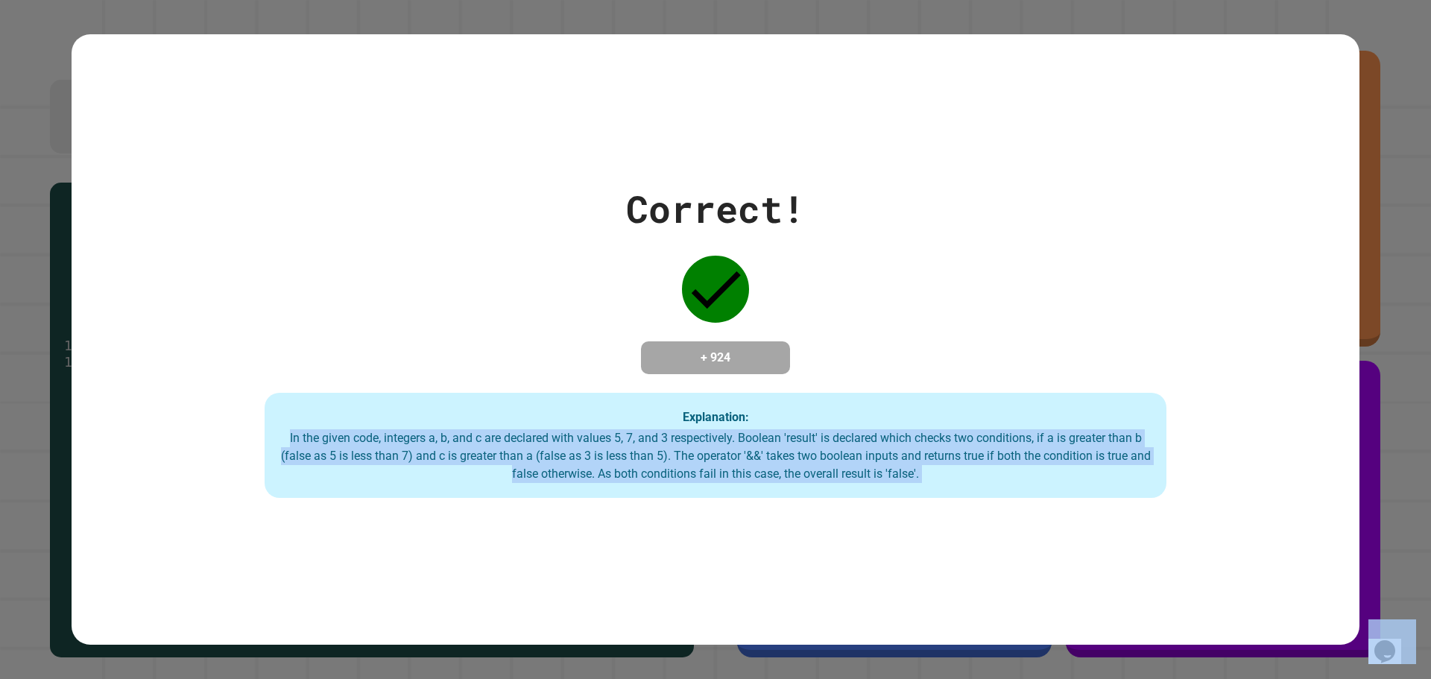
click at [332, 440] on div "In the given code, integers a, b, and c are declared with values 5, 7, and 3 re…" at bounding box center [715, 456] width 872 height 54
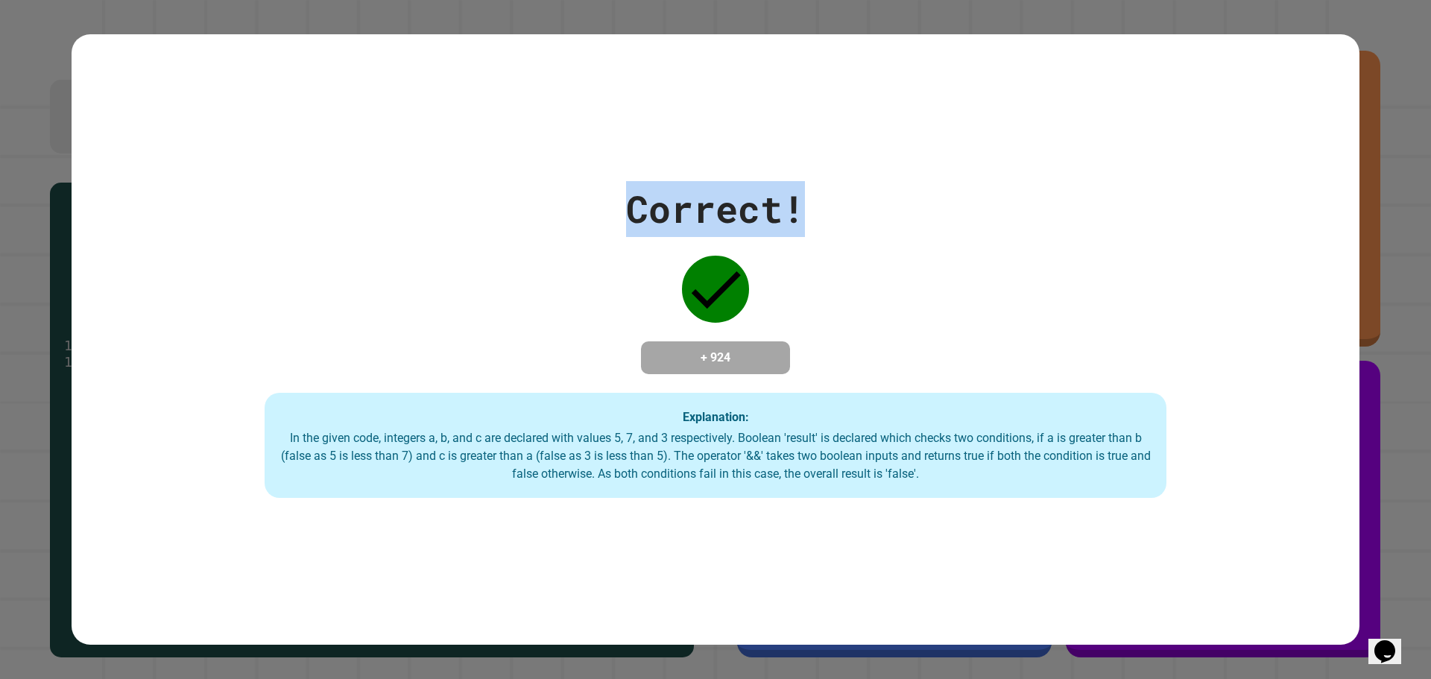
drag, startPoint x: 608, startPoint y: 191, endPoint x: 859, endPoint y: 205, distance: 251.5
click at [859, 205] on div "Correct! + 924 Explanation: In the given code, integers a, b, and c are declare…" at bounding box center [716, 339] width 1288 height 317
click at [856, 504] on div "Correct! + 924 Explanation: In the given code, integers a, b, and c are declare…" at bounding box center [716, 339] width 1288 height 611
drag, startPoint x: 845, startPoint y: 478, endPoint x: 731, endPoint y: 441, distance: 119.9
drag, startPoint x: 731, startPoint y: 441, endPoint x: 622, endPoint y: 493, distance: 120.3
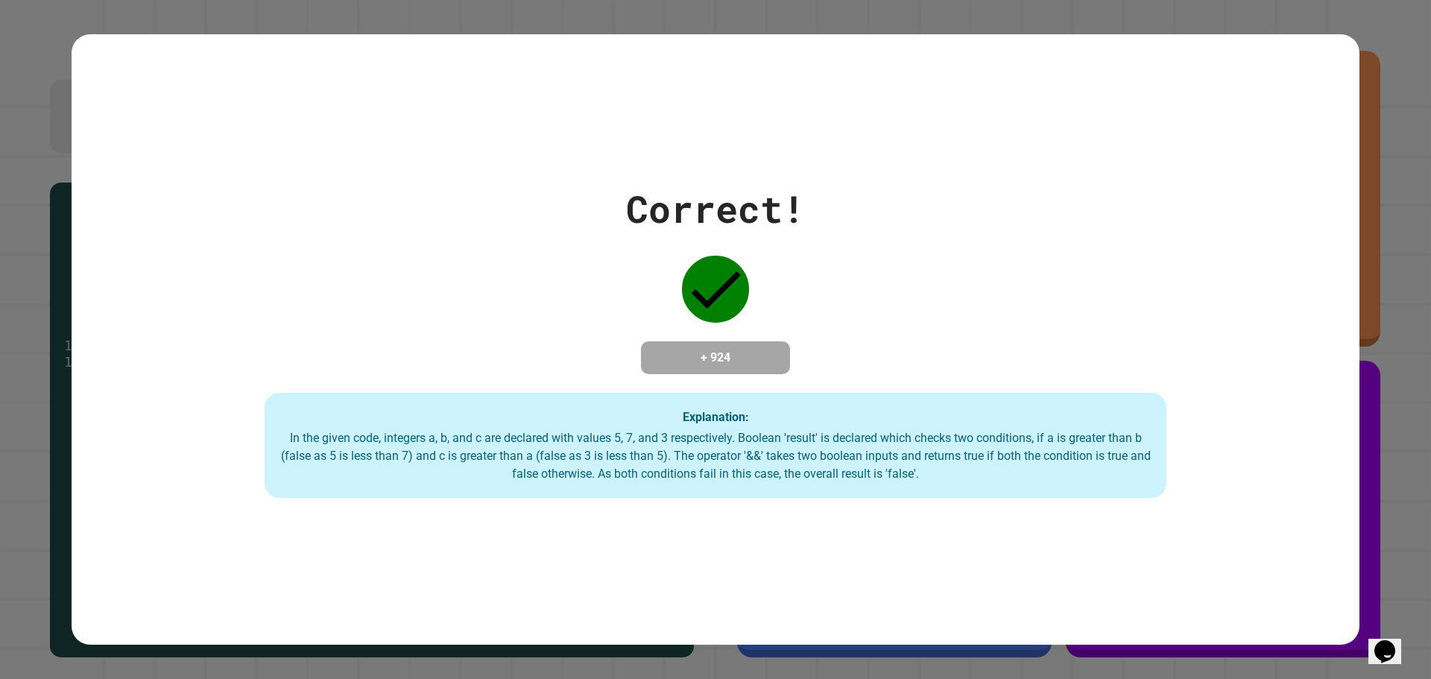
drag, startPoint x: 622, startPoint y: 493, endPoint x: 542, endPoint y: 422, distance: 106.7
drag, startPoint x: 542, startPoint y: 422, endPoint x: 499, endPoint y: 487, distance: 77.5
drag, startPoint x: 499, startPoint y: 487, endPoint x: 444, endPoint y: 407, distance: 97.5
drag, startPoint x: 444, startPoint y: 407, endPoint x: 393, endPoint y: 512, distance: 116.6
drag, startPoint x: 393, startPoint y: 512, endPoint x: 294, endPoint y: 191, distance: 335.4
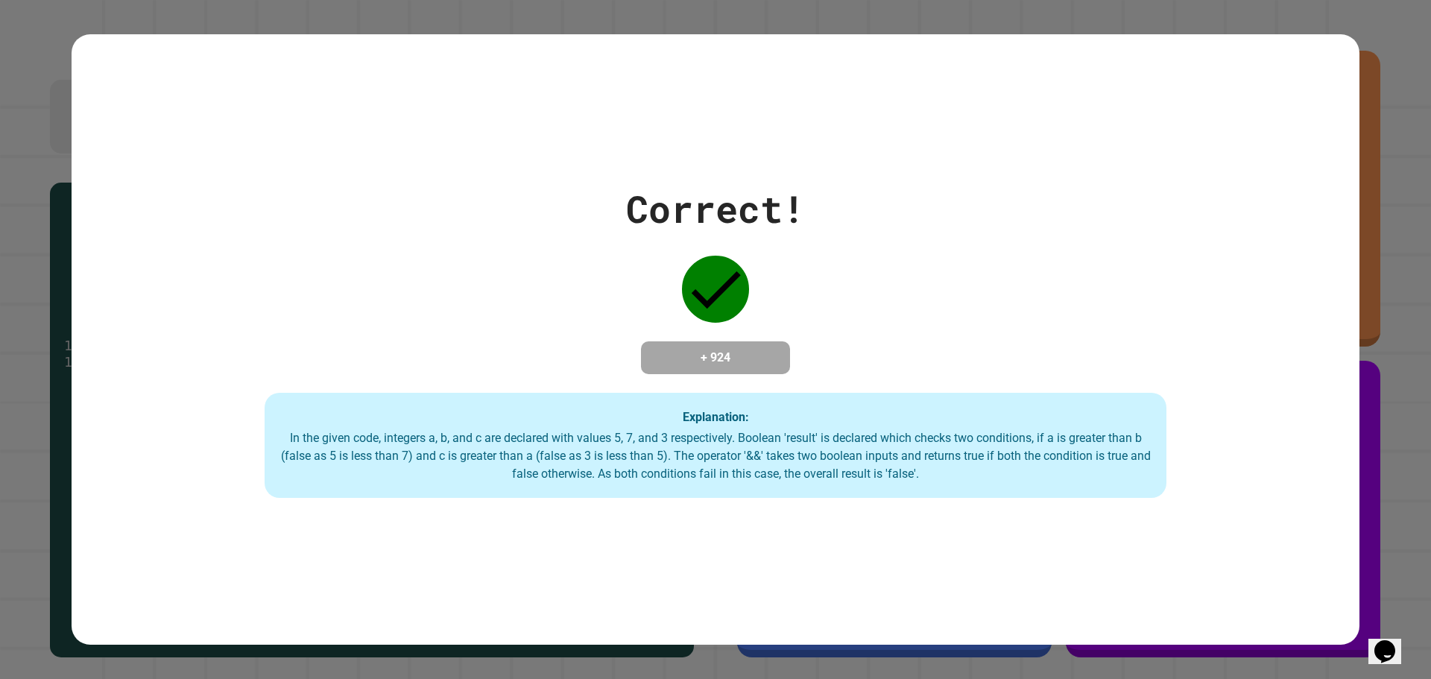
drag, startPoint x: 294, startPoint y: 191, endPoint x: 246, endPoint y: 489, distance: 301.2
drag, startPoint x: 246, startPoint y: 489, endPoint x: 119, endPoint y: 151, distance: 360.5
drag, startPoint x: 119, startPoint y: 151, endPoint x: 111, endPoint y: 435, distance: 284.0
drag, startPoint x: 111, startPoint y: 435, endPoint x: 592, endPoint y: 114, distance: 578.0
drag, startPoint x: 592, startPoint y: 114, endPoint x: 600, endPoint y: 579, distance: 465.0
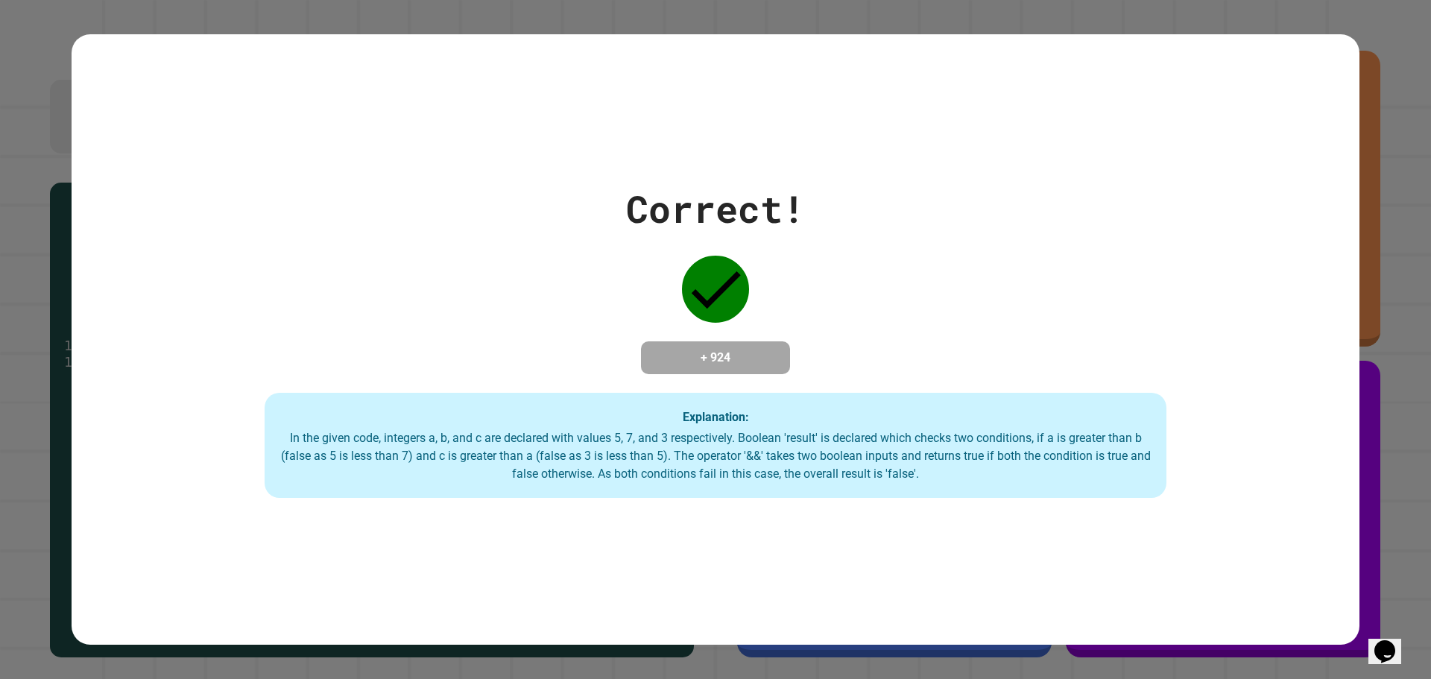
drag, startPoint x: 600, startPoint y: 579, endPoint x: 981, endPoint y: 92, distance: 617.8
drag, startPoint x: 981, startPoint y: 92, endPoint x: 1055, endPoint y: 566, distance: 479.0
drag, startPoint x: 1055, startPoint y: 566, endPoint x: 715, endPoint y: 119, distance: 560.9
drag, startPoint x: 715, startPoint y: 119, endPoint x: 573, endPoint y: 506, distance: 412.1
drag, startPoint x: 573, startPoint y: 506, endPoint x: 450, endPoint y: 96, distance: 427.8
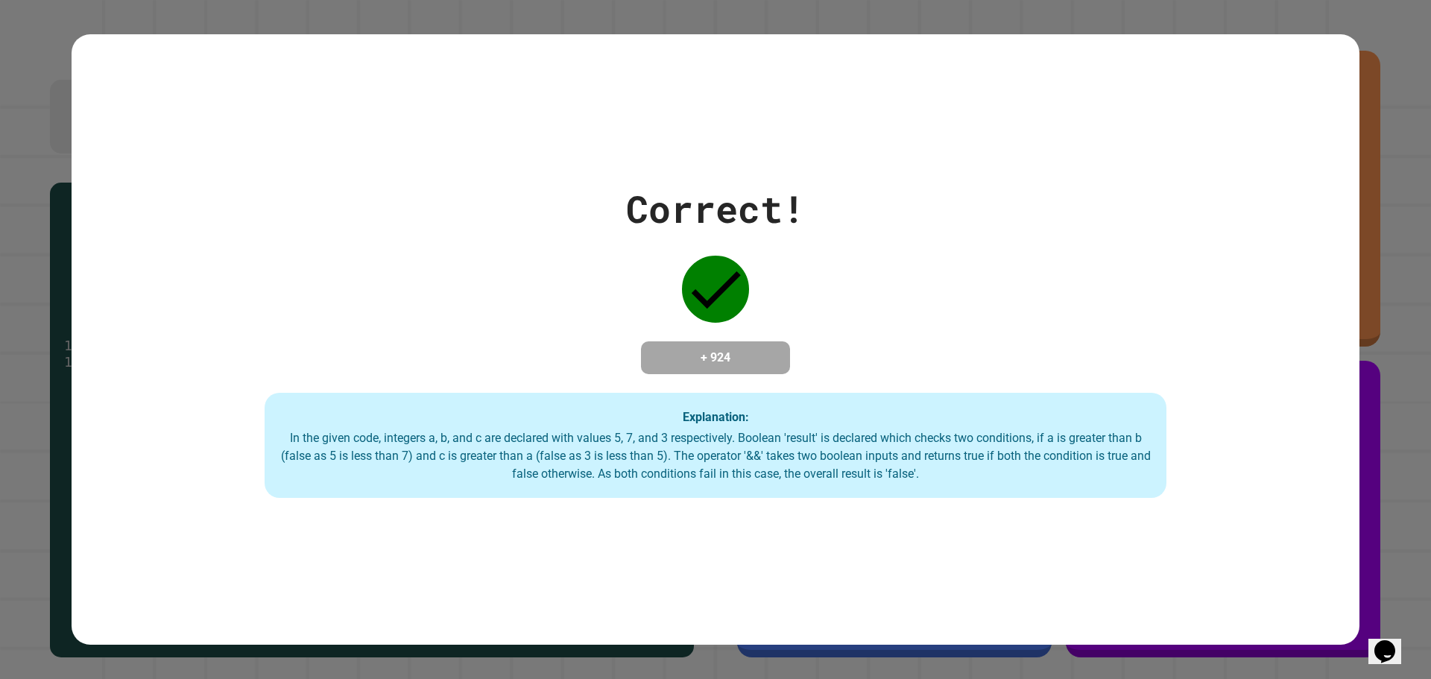
drag, startPoint x: 450, startPoint y: 96, endPoint x: 282, endPoint y: 509, distance: 445.8
drag, startPoint x: 282, startPoint y: 509, endPoint x: 191, endPoint y: 90, distance: 428.5
drag, startPoint x: 191, startPoint y: 90, endPoint x: 101, endPoint y: 455, distance: 375.3
drag, startPoint x: 101, startPoint y: 455, endPoint x: 477, endPoint y: 118, distance: 504.5
drag, startPoint x: 477, startPoint y: 118, endPoint x: 668, endPoint y: 541, distance: 463.5
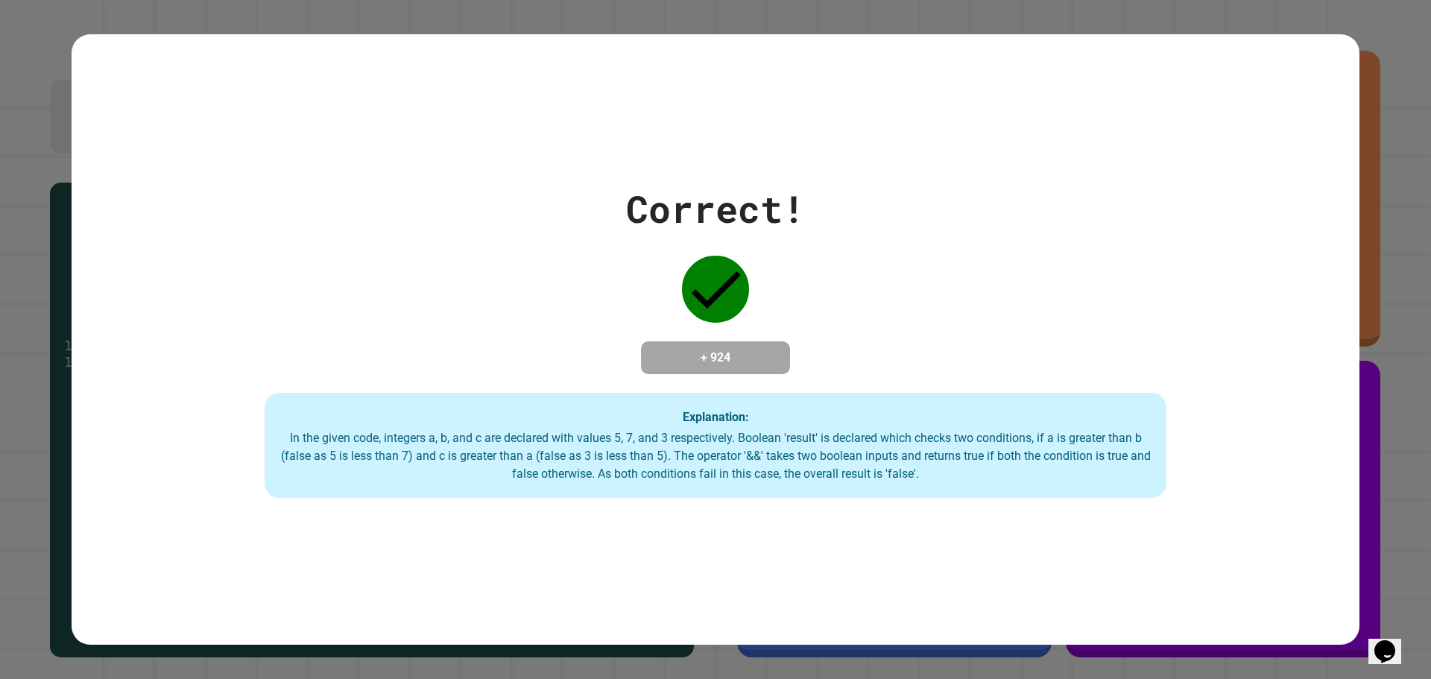
drag, startPoint x: 668, startPoint y: 541, endPoint x: 941, endPoint y: 113, distance: 507.6
drag, startPoint x: 941, startPoint y: 113, endPoint x: 1116, endPoint y: 523, distance: 445.6
drag
click at [446, 162] on div "Correct! + 924 Explanation: In the given code, integers a, b, and c are declare…" at bounding box center [716, 339] width 1288 height 611
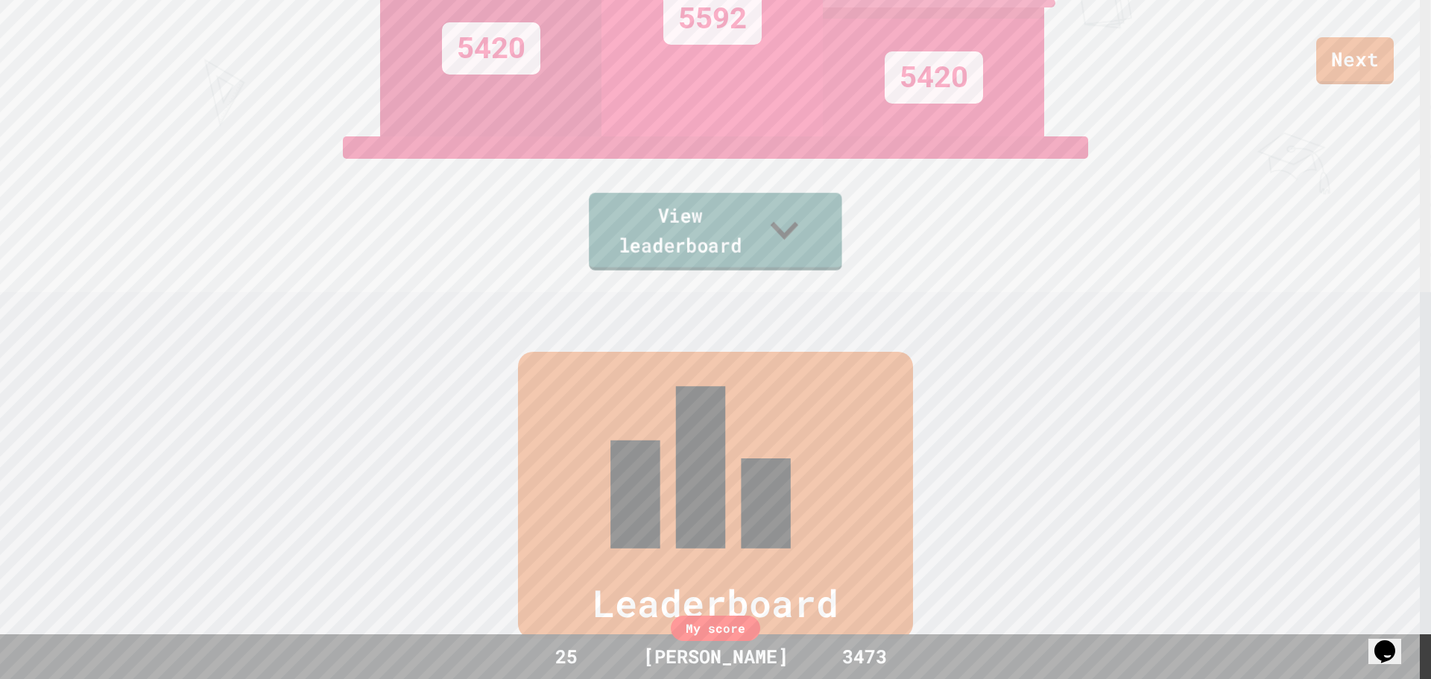
click at [725, 226] on link "View leaderboard" at bounding box center [715, 231] width 253 height 77
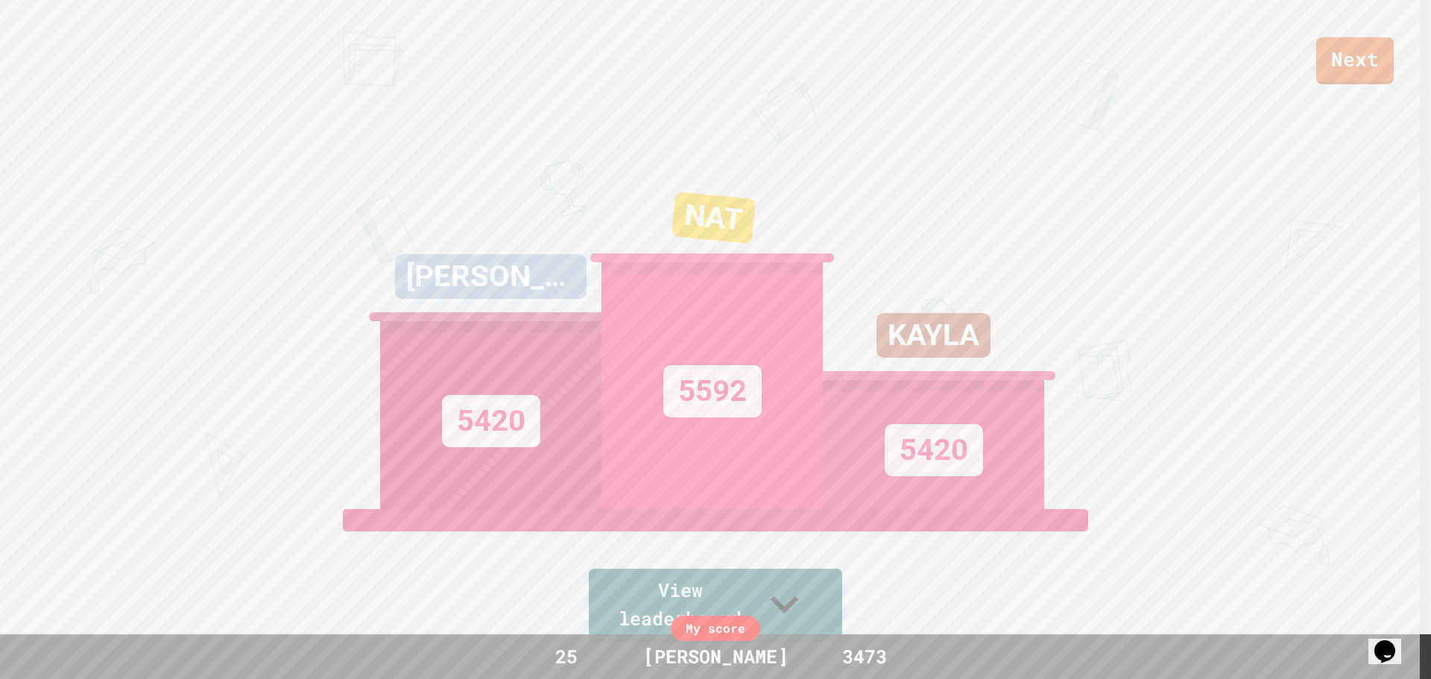
scroll to position [0, 0]
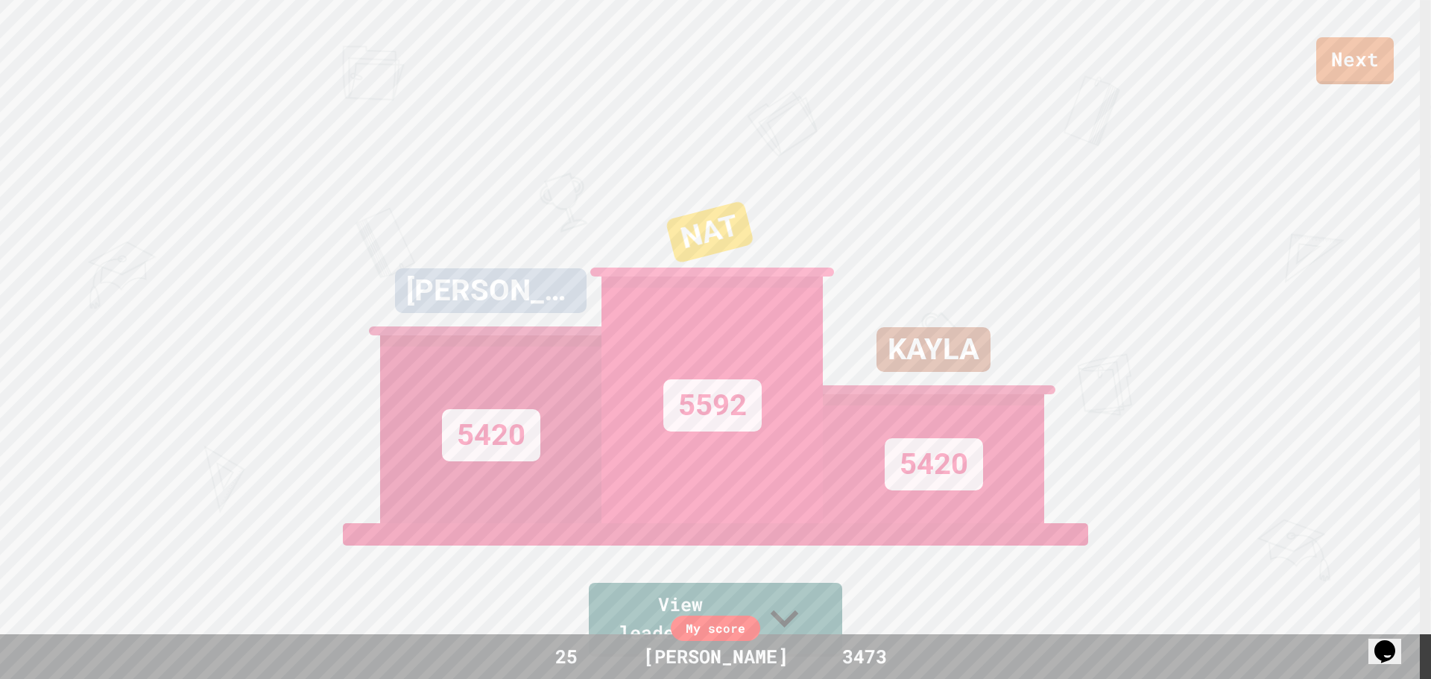
drag, startPoint x: 745, startPoint y: 239, endPoint x: 605, endPoint y: 220, distance: 141.4
click at [605, 220] on div "NAT 5592" at bounding box center [711, 337] width 221 height 373
drag, startPoint x: 750, startPoint y: 77, endPoint x: 680, endPoint y: 140, distance: 93.9
drag, startPoint x: 680, startPoint y: 140, endPoint x: 506, endPoint y: 209, distance: 187.6
drag, startPoint x: 506, startPoint y: 209, endPoint x: 343, endPoint y: 379, distance: 235.0
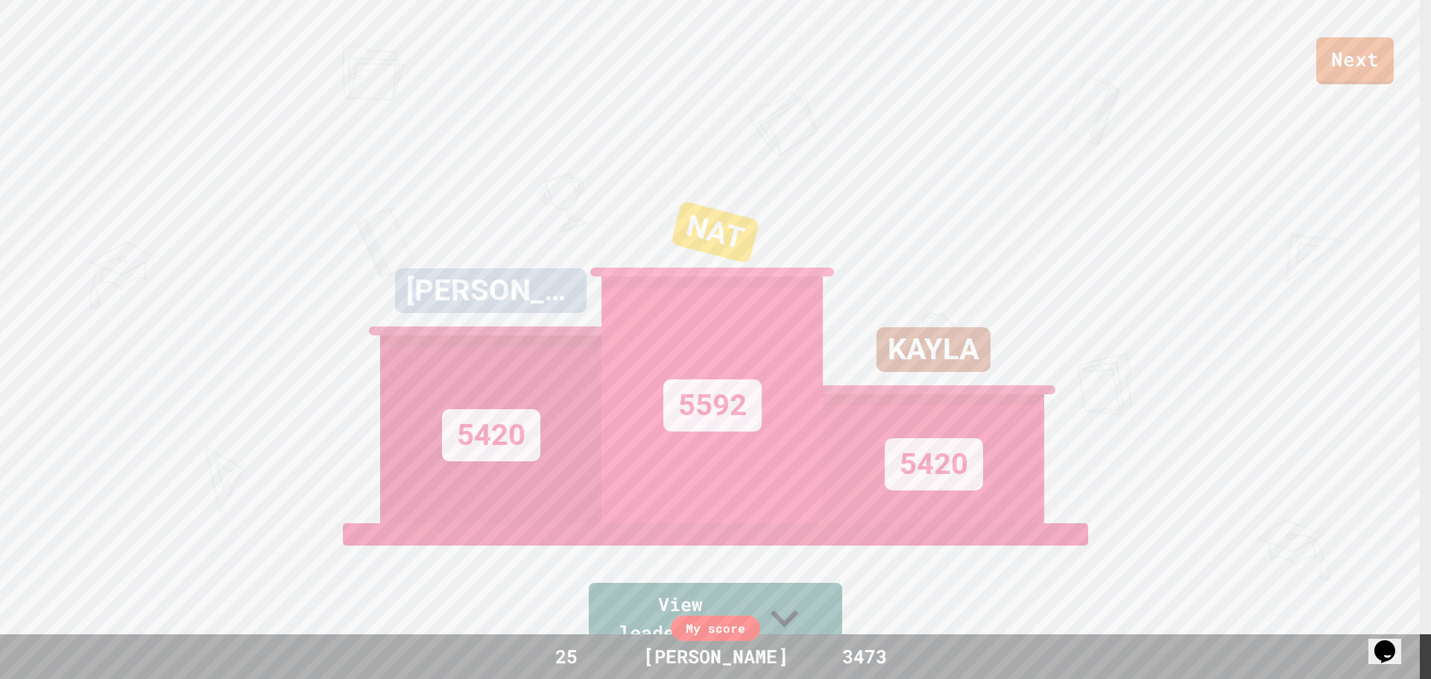
drag, startPoint x: 343, startPoint y: 379, endPoint x: 247, endPoint y: 461, distance: 126.9
drag, startPoint x: 247, startPoint y: 461, endPoint x: 197, endPoint y: 496, distance: 60.4
drag, startPoint x: 197, startPoint y: 496, endPoint x: 168, endPoint y: 507, distance: 31.6
drag, startPoint x: 168, startPoint y: 507, endPoint x: 150, endPoint y: 503, distance: 18.3
drag, startPoint x: 150, startPoint y: 503, endPoint x: 124, endPoint y: 506, distance: 25.5
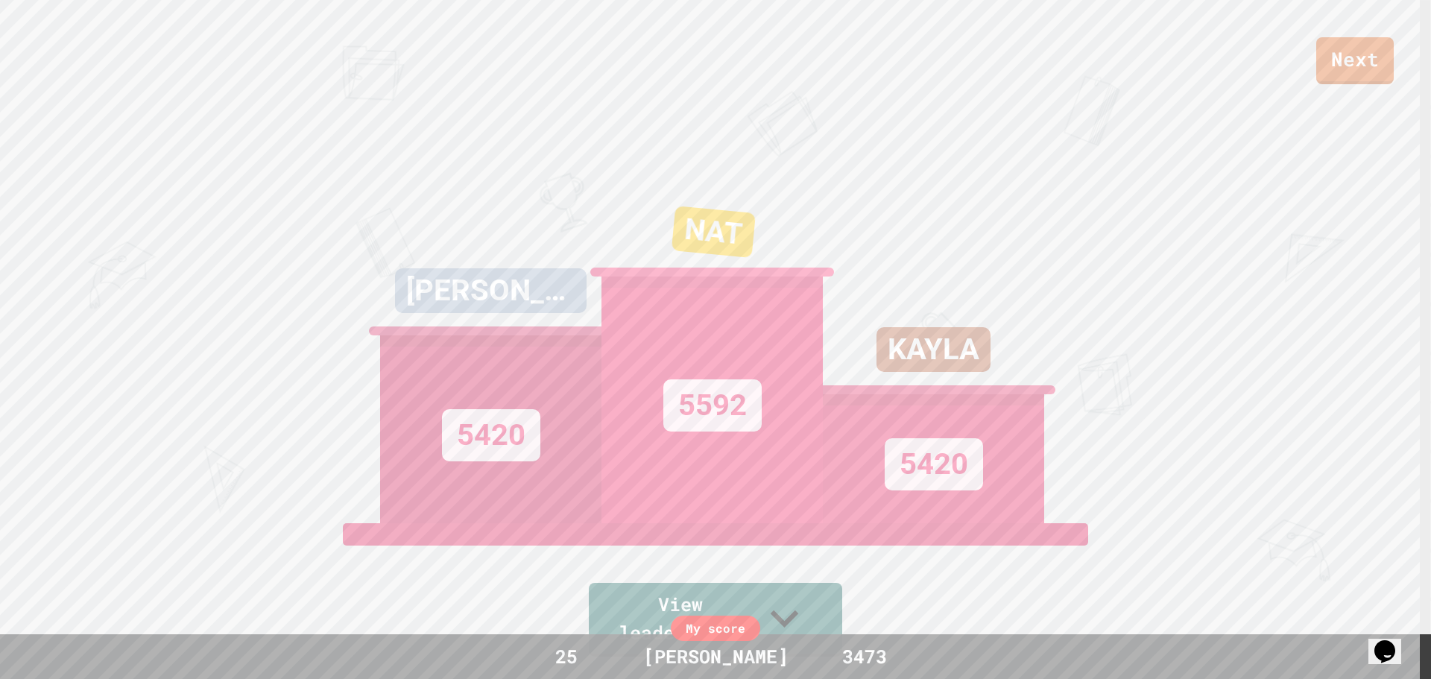
drag, startPoint x: 119, startPoint y: 505, endPoint x: 93, endPoint y: 446, distance: 65.1
drag, startPoint x: 93, startPoint y: 446, endPoint x: 91, endPoint y: 437, distance: 8.5
drag, startPoint x: 91, startPoint y: 437, endPoint x: 86, endPoint y: 379, distance: 59.0
drag, startPoint x: 86, startPoint y: 379, endPoint x: 77, endPoint y: 314, distance: 65.4
drag, startPoint x: 83, startPoint y: 315, endPoint x: 154, endPoint y: 230, distance: 110.6
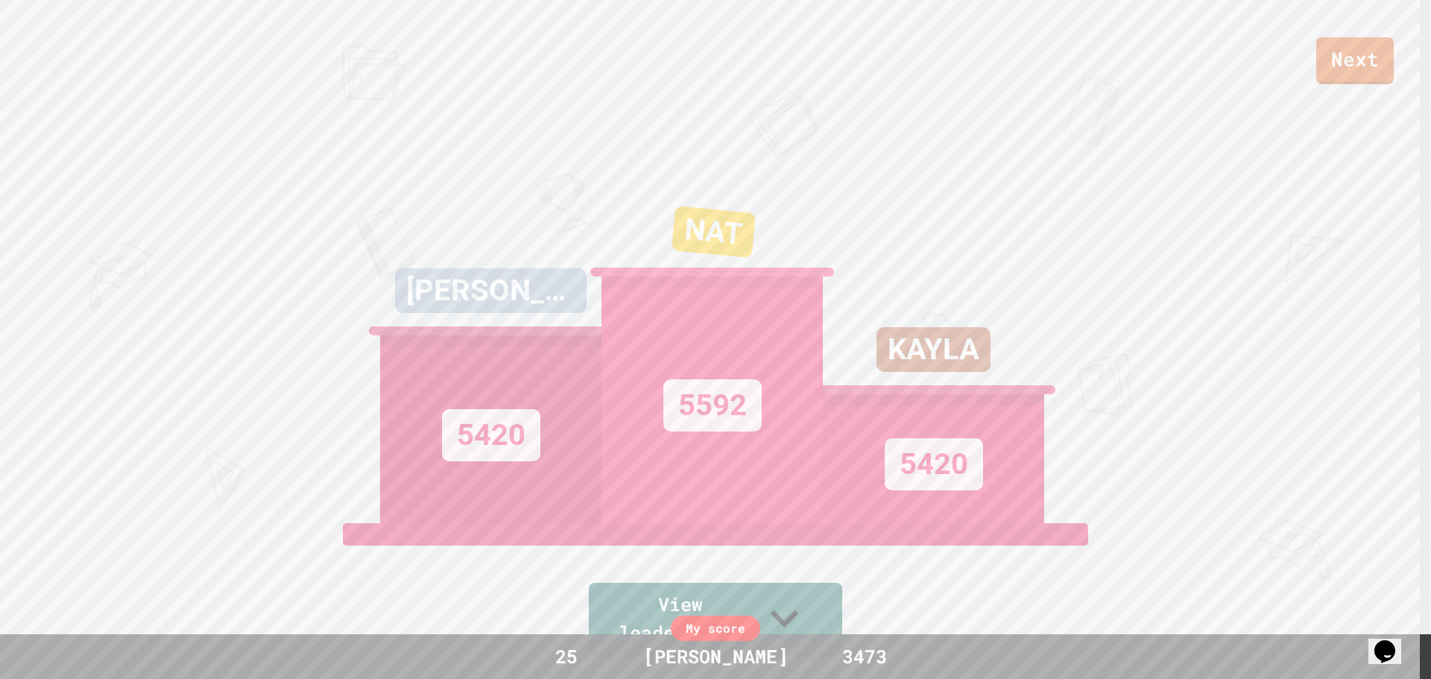
drag, startPoint x: 154, startPoint y: 230, endPoint x: 300, endPoint y: 189, distance: 151.0
drag, startPoint x: 300, startPoint y: 189, endPoint x: 469, endPoint y: 118, distance: 184.3
drag, startPoint x: 469, startPoint y: 118, endPoint x: 756, endPoint y: 87, distance: 287.7
drag, startPoint x: 756, startPoint y: 87, endPoint x: 1180, endPoint y: 142, distance: 428.3
